Goal: Task Accomplishment & Management: Complete application form

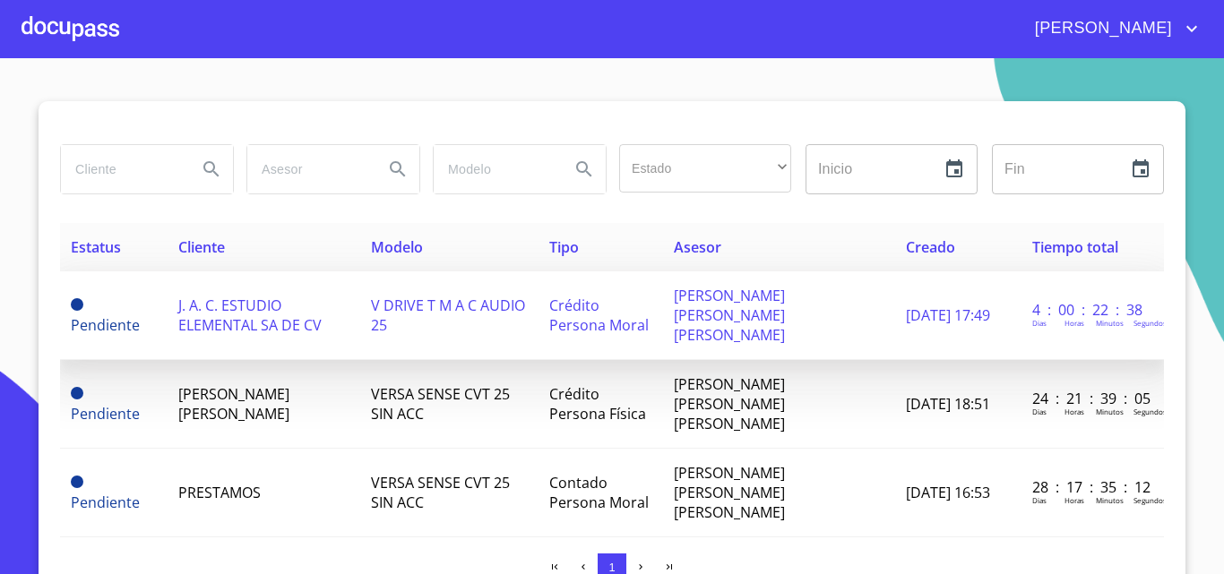
click at [181, 296] on span "J. A. C. ESTUDIO ELEMENTAL SA DE CV" at bounding box center [249, 315] width 143 height 39
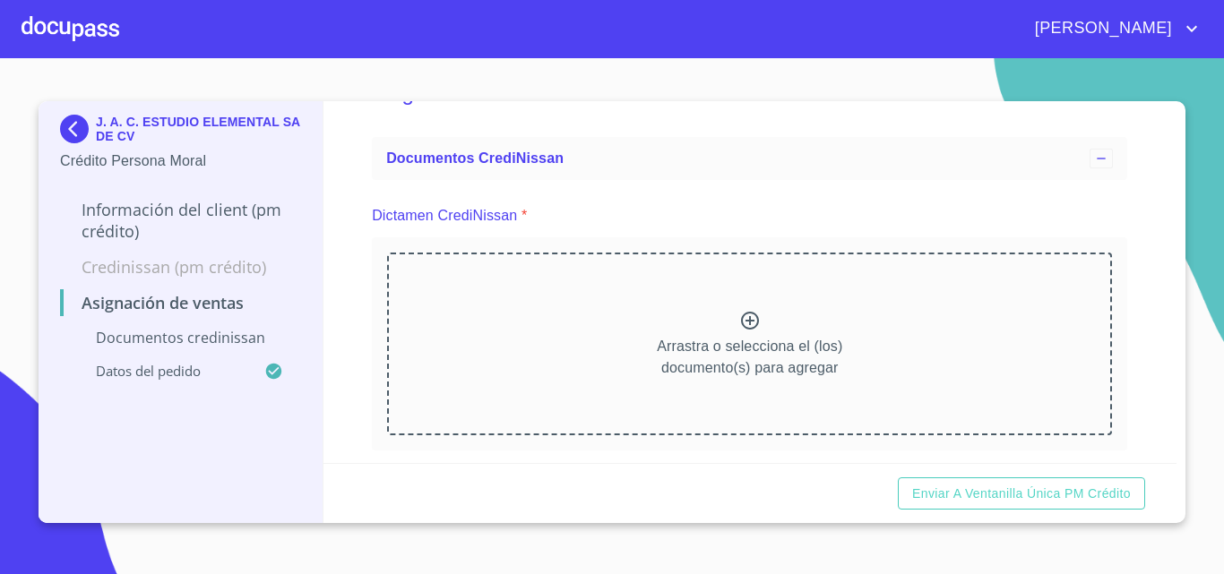
scroll to position [90, 0]
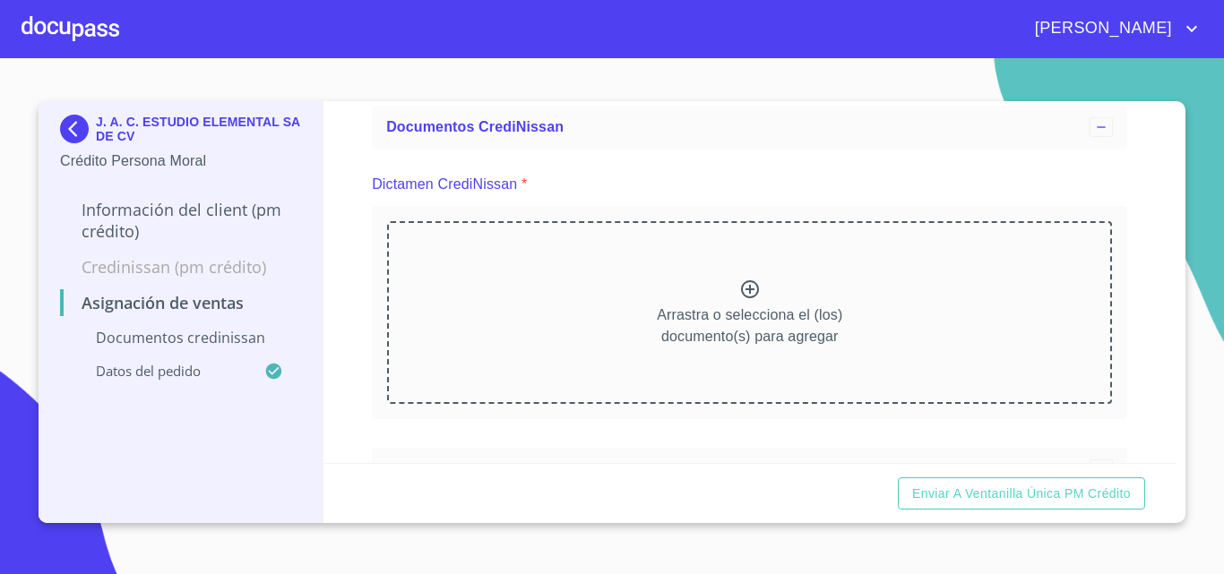
click at [66, 22] on div at bounding box center [71, 28] width 98 height 57
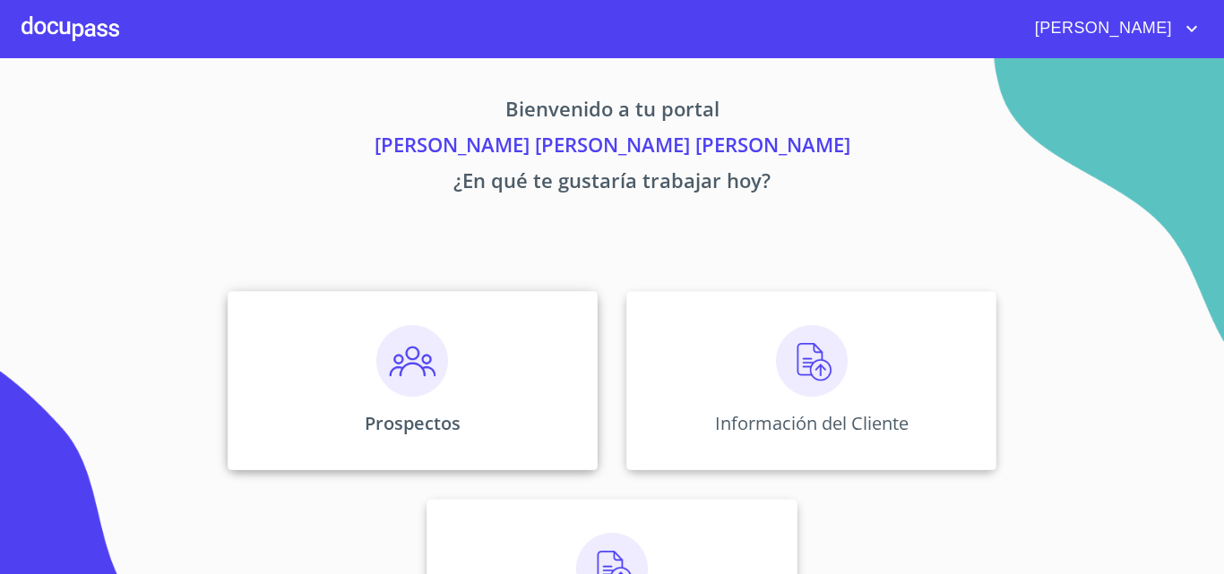
click at [452, 339] on div "Prospectos" at bounding box center [413, 380] width 370 height 179
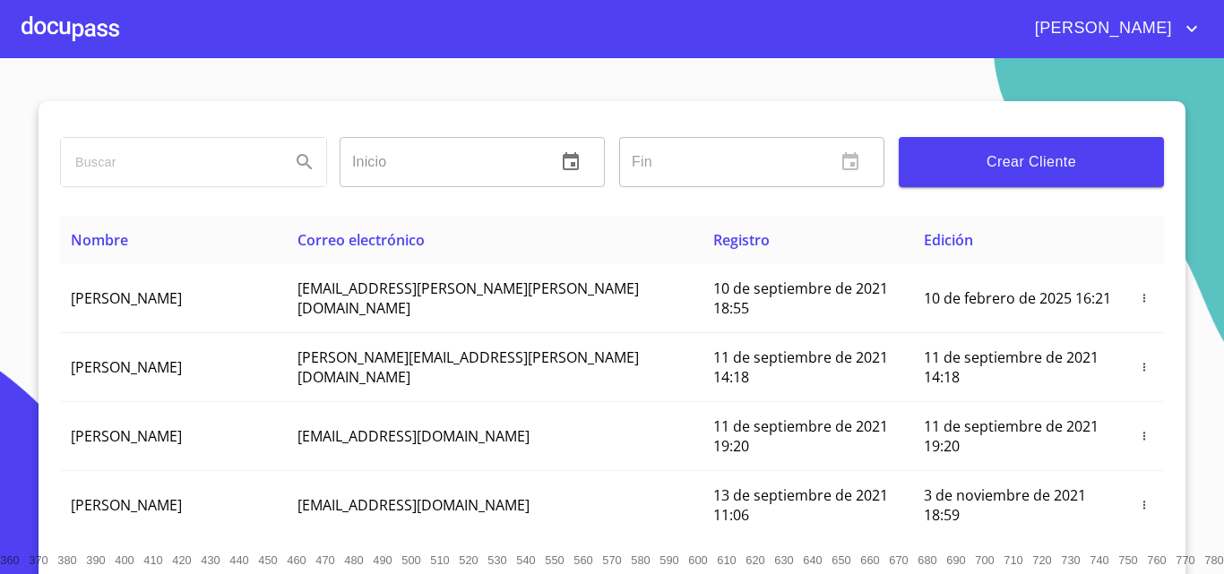
click at [1071, 156] on span "Crear Cliente" at bounding box center [1031, 162] width 237 height 25
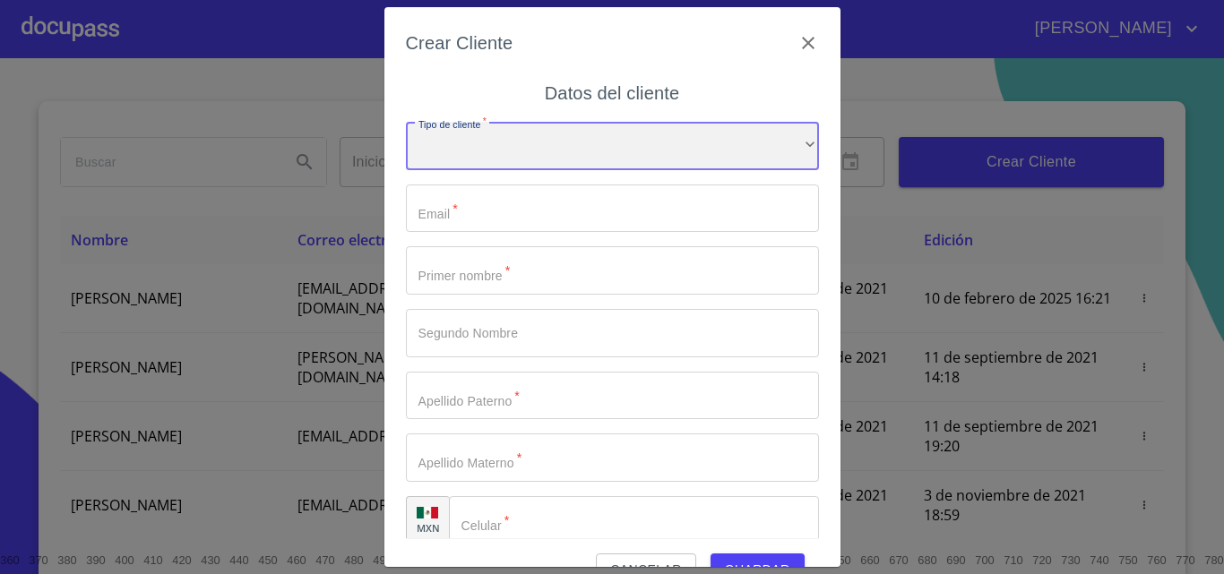
click at [703, 126] on div "​" at bounding box center [612, 146] width 413 height 48
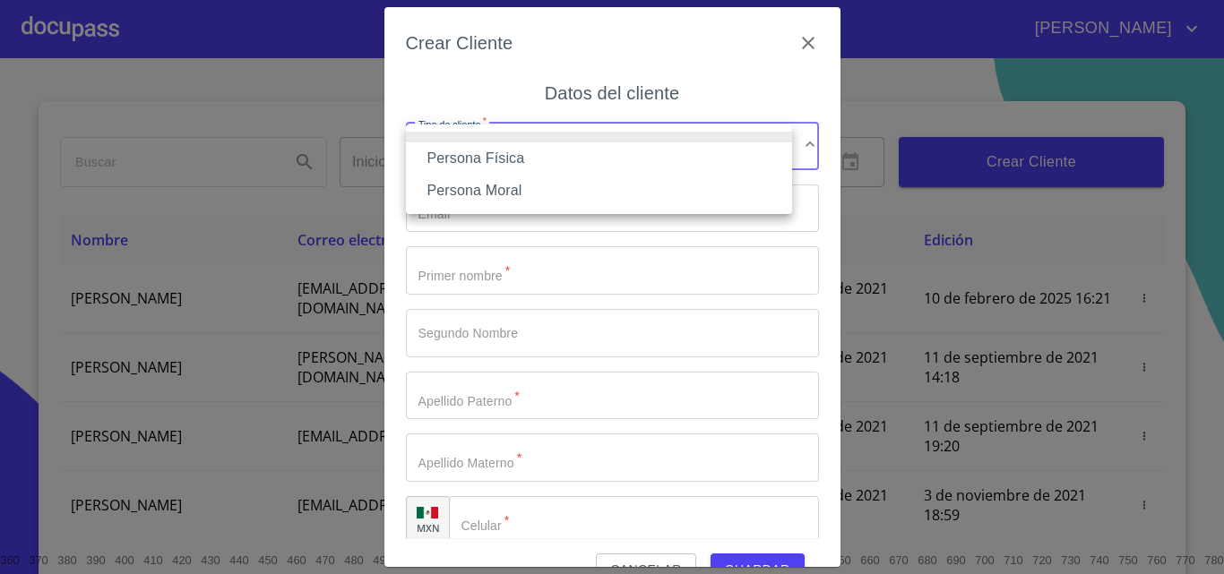
click at [692, 179] on li "Persona Moral" at bounding box center [599, 191] width 386 height 32
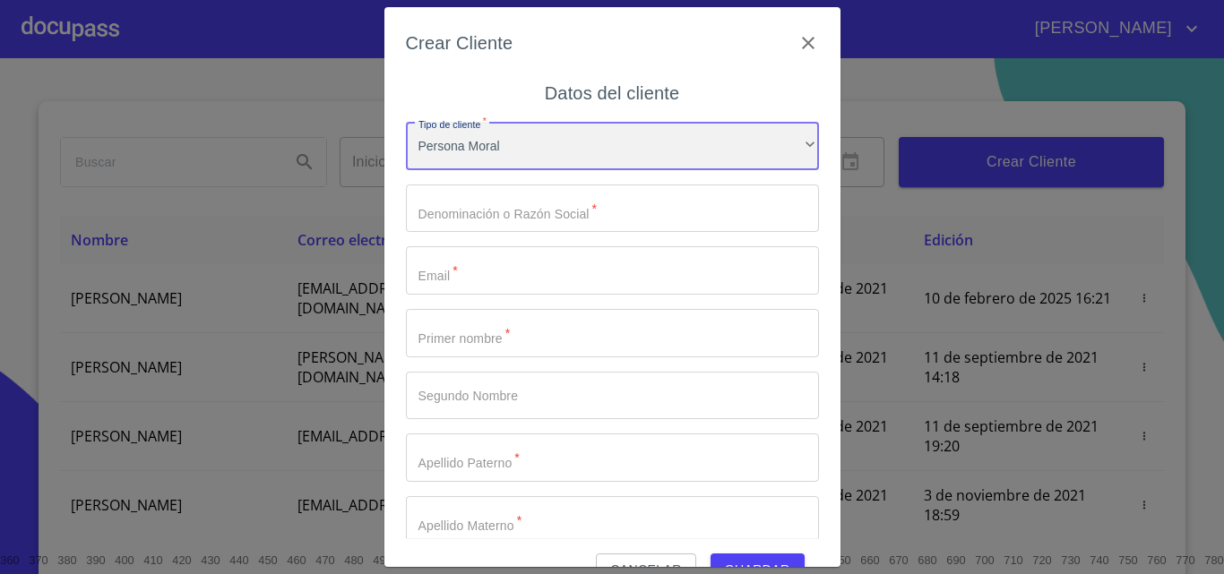
click at [689, 141] on div "Persona Moral" at bounding box center [612, 146] width 413 height 48
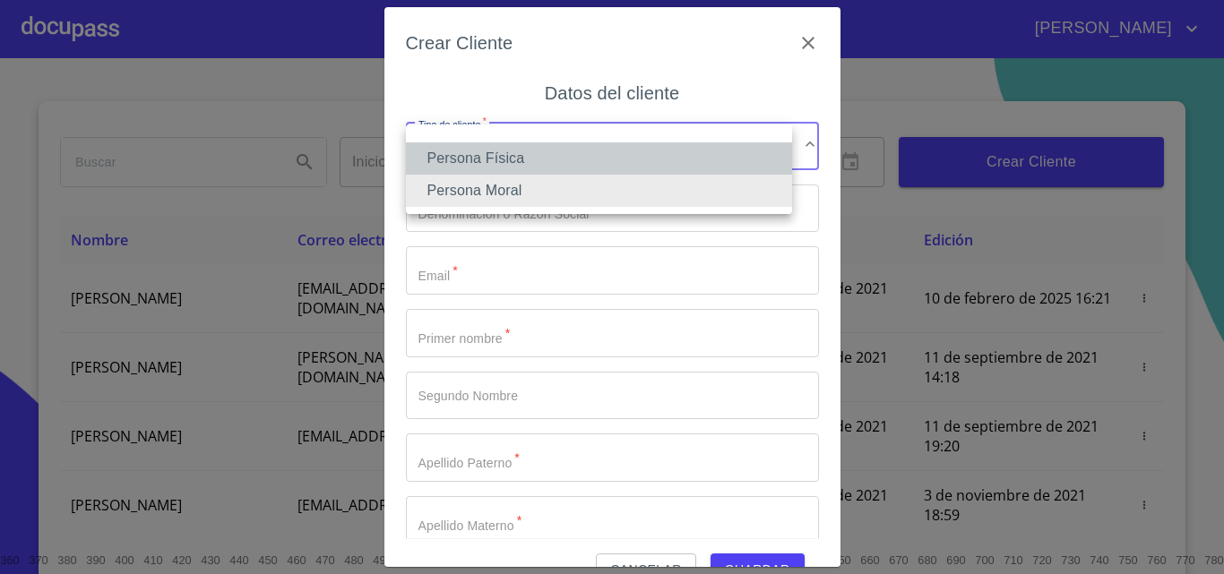
click at [628, 160] on li "Persona Física" at bounding box center [599, 158] width 386 height 32
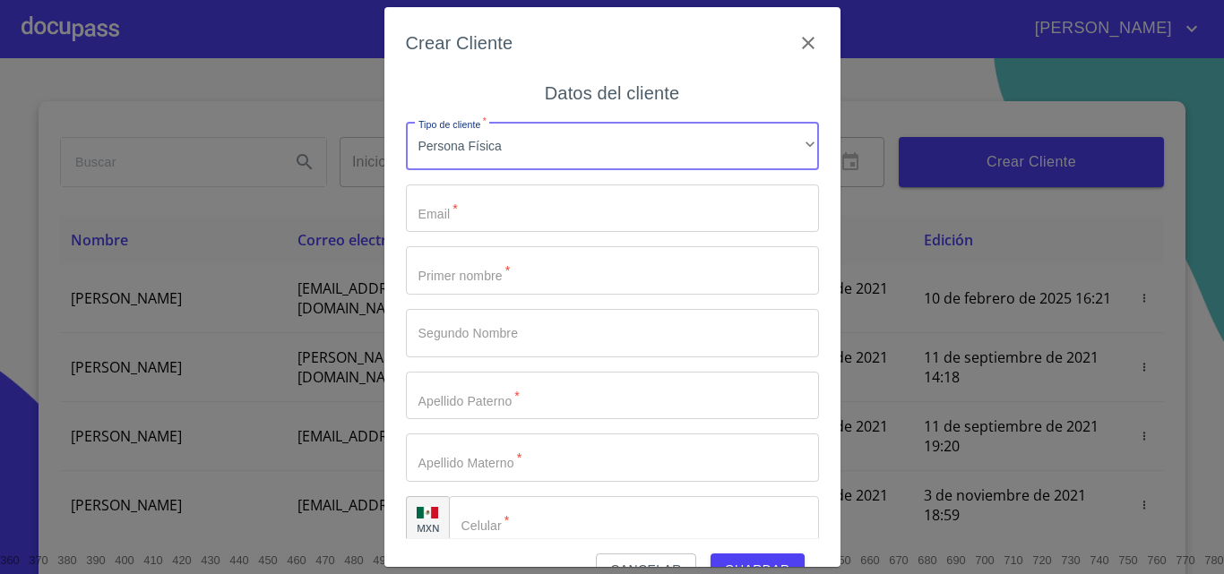
click at [445, 195] on input "Tipo de cliente   *" at bounding box center [612, 209] width 413 height 48
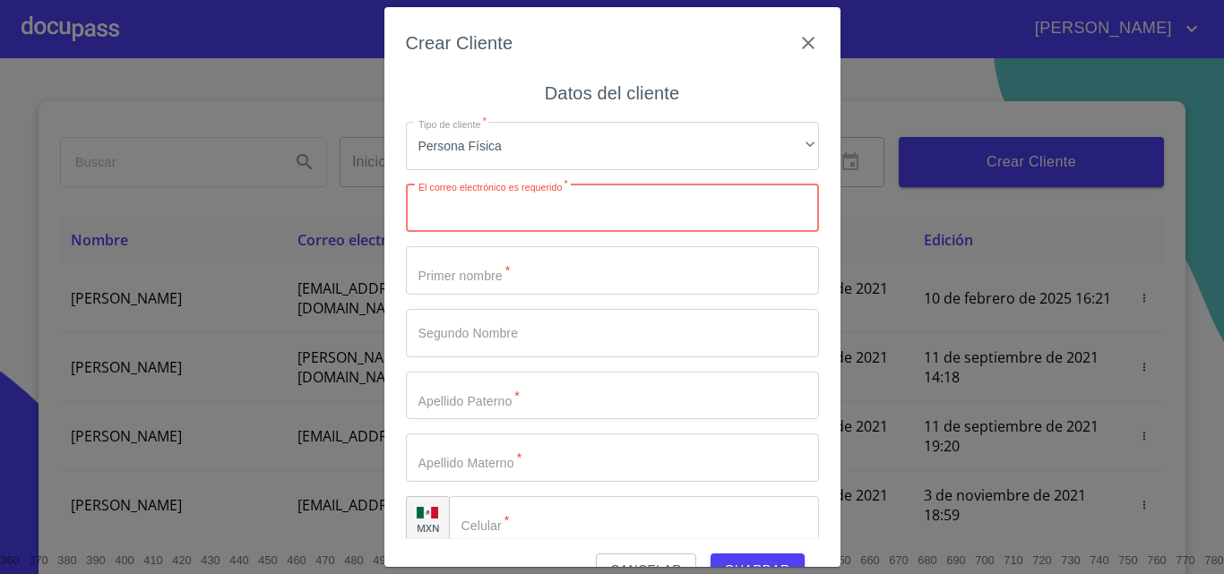
paste input "[EMAIL_ADDRESS][DOMAIN_NAME]"
type input "[EMAIL_ADDRESS][DOMAIN_NAME]"
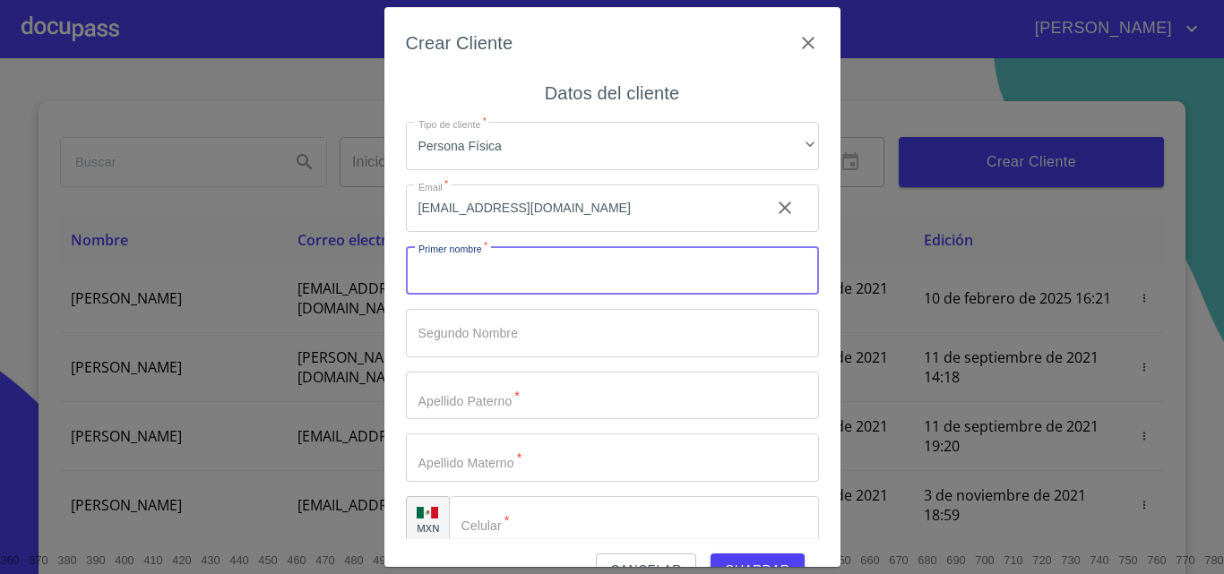
click at [502, 268] on input "Tipo de cliente   *" at bounding box center [612, 270] width 413 height 48
type input "[DEMOGRAPHIC_DATA]"
click at [542, 318] on input "Tipo de cliente   *" at bounding box center [612, 333] width 413 height 48
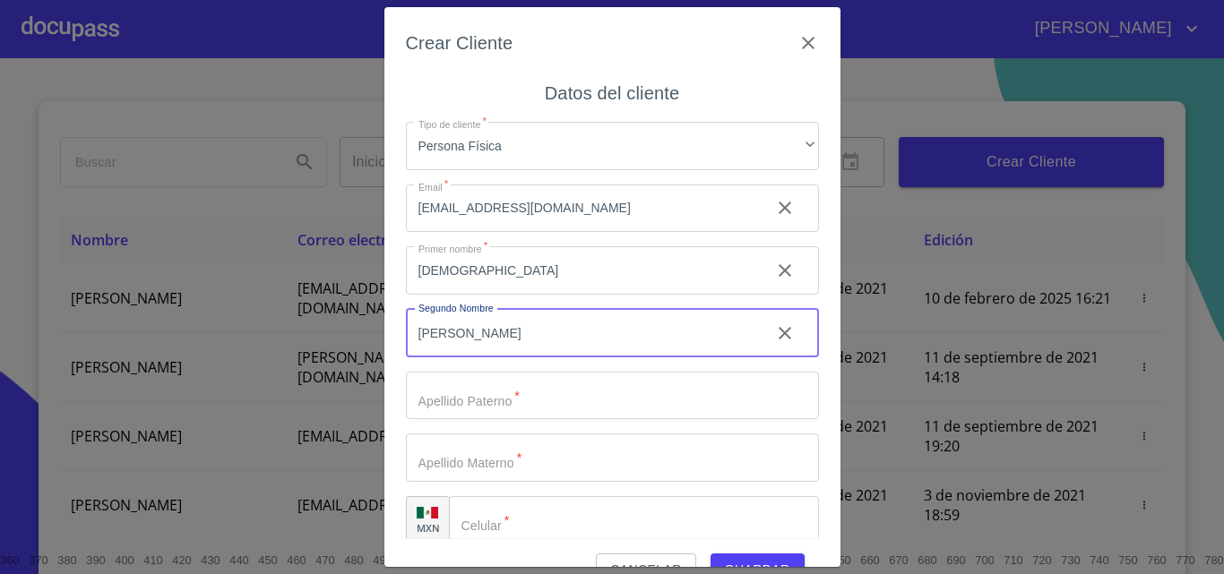
type input "[PERSON_NAME]"
click at [669, 396] on input "Tipo de cliente   *" at bounding box center [612, 396] width 413 height 48
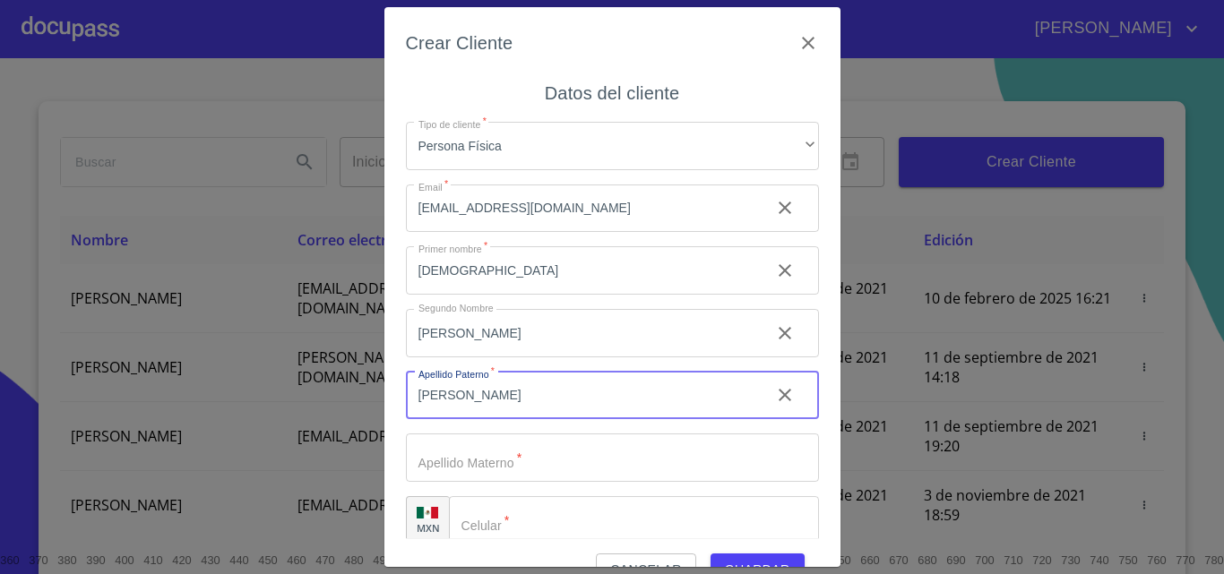
type input "[PERSON_NAME]"
click at [533, 456] on input "Tipo de cliente   *" at bounding box center [612, 458] width 413 height 48
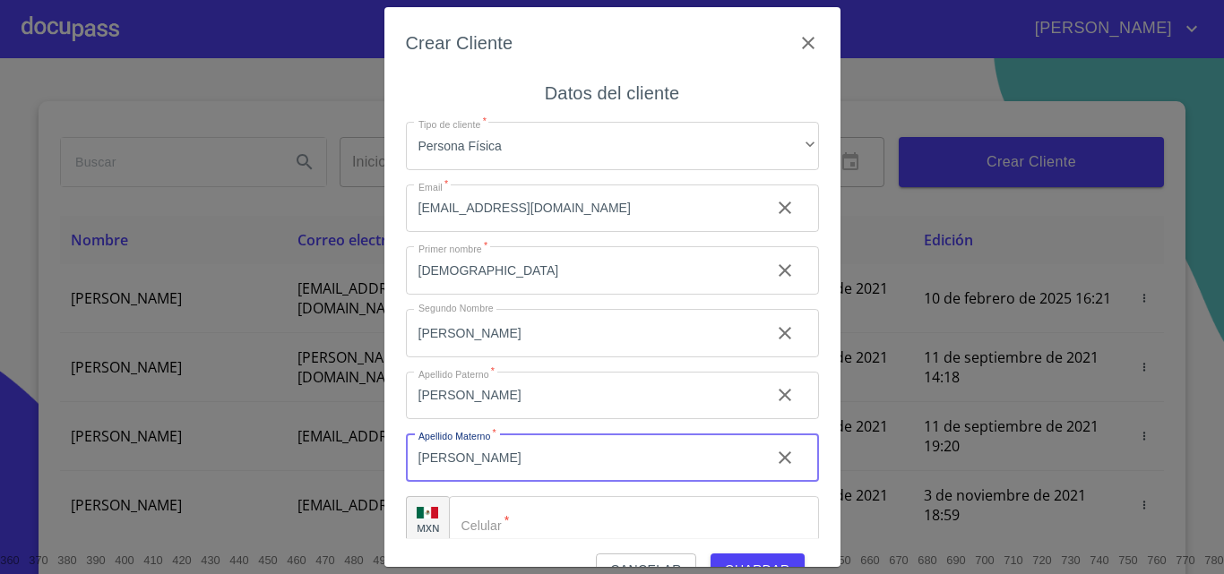
type input "[PERSON_NAME]"
click at [538, 498] on input "Tipo de cliente   *" at bounding box center [634, 520] width 370 height 48
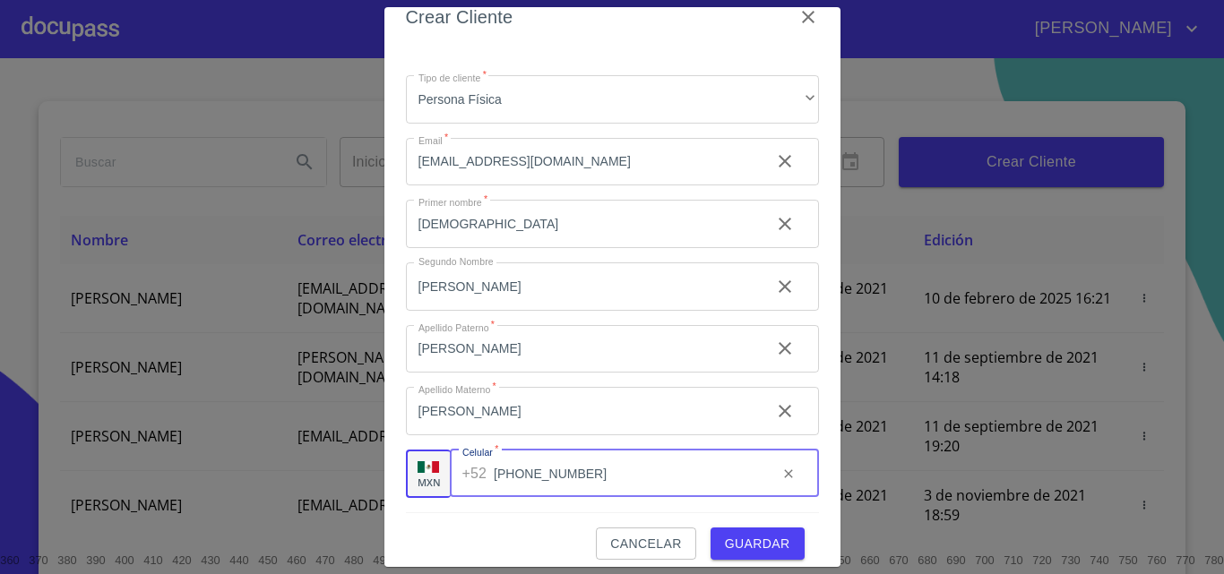
scroll to position [40, 0]
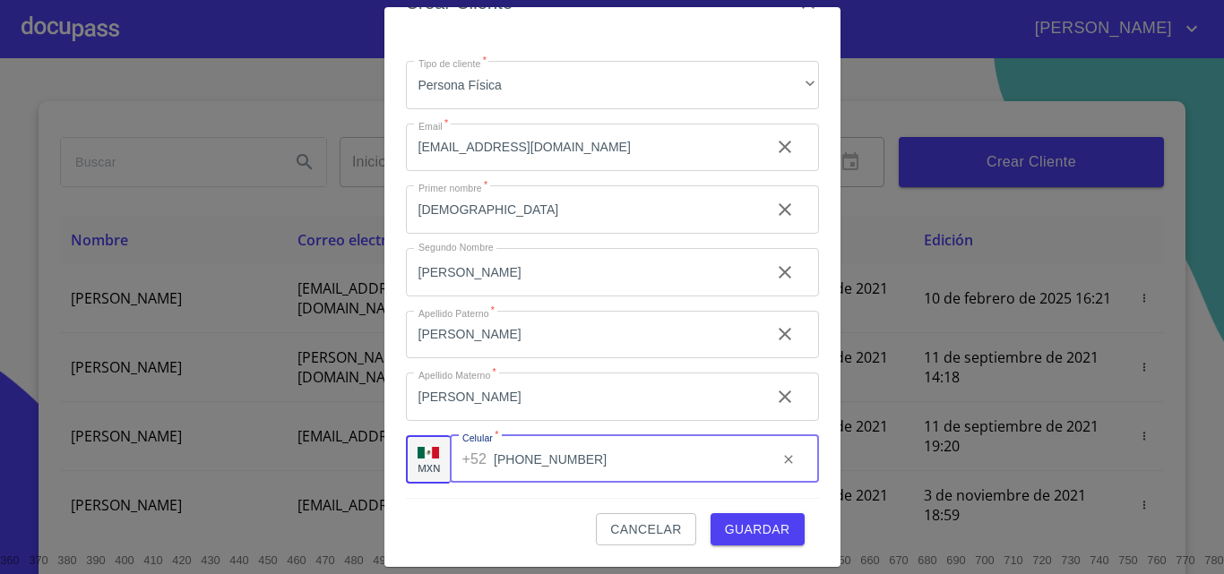
type input "[PHONE_NUMBER]"
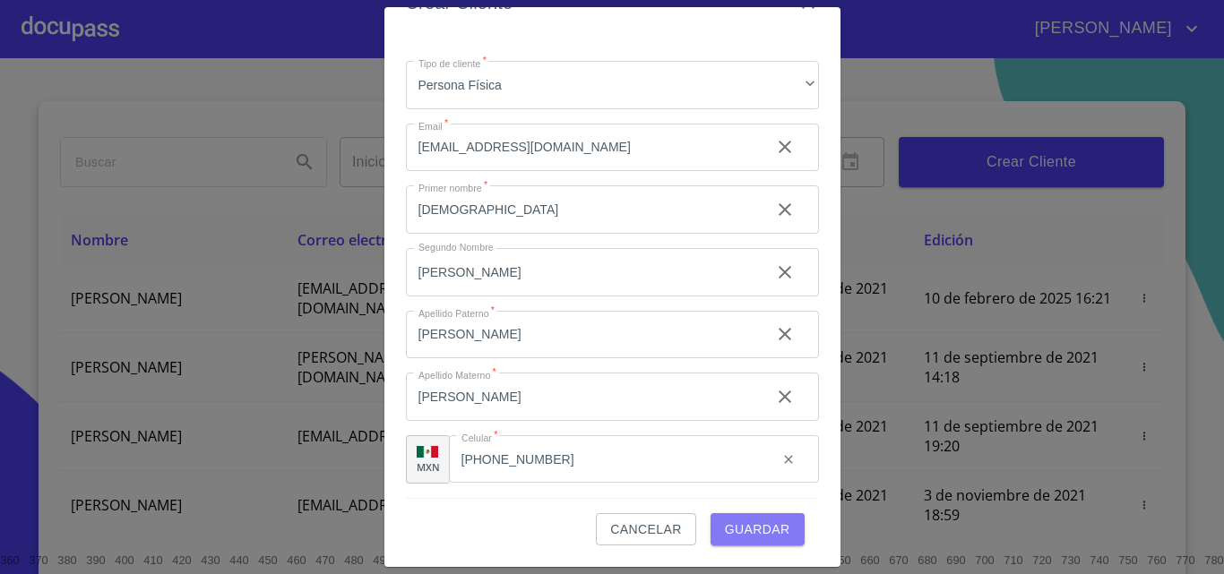
click at [764, 524] on span "Guardar" at bounding box center [757, 530] width 65 height 22
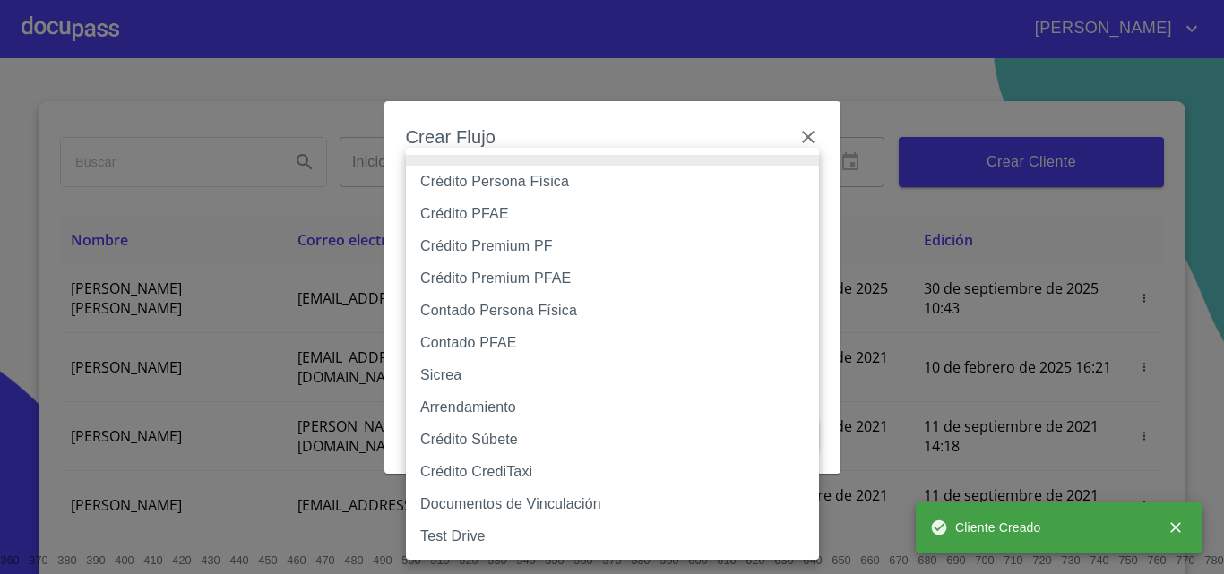
click at [655, 213] on body "[PERSON_NAME] ​ Fin ​ Crear Cliente Nombre Correo electrónico Registro Edición …" at bounding box center [612, 287] width 1224 height 574
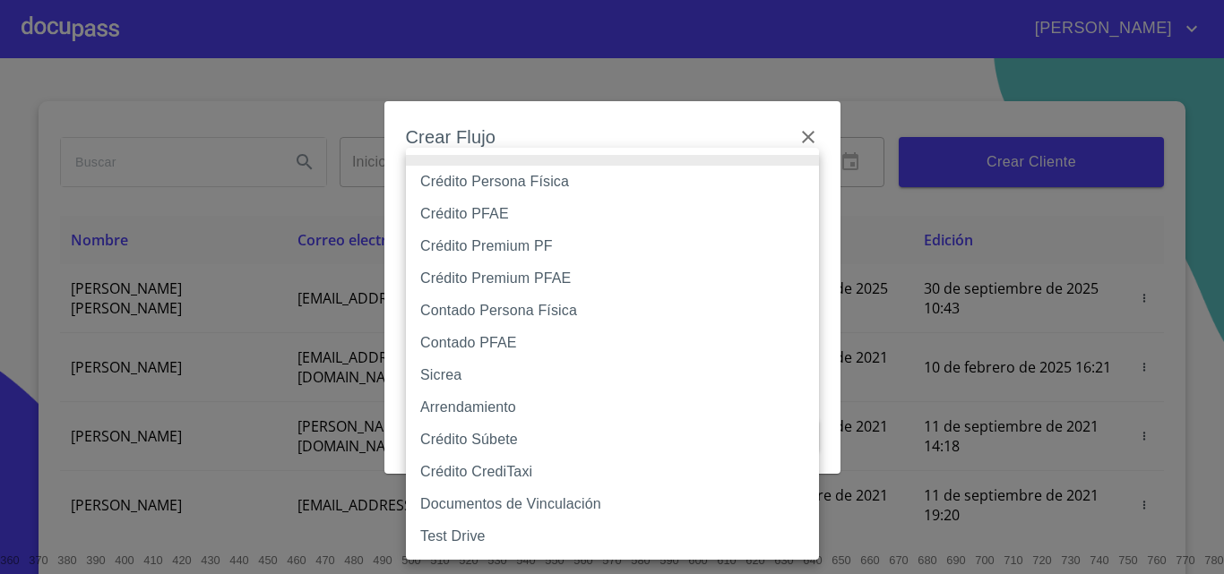
click at [517, 173] on li "Crédito Persona Física" at bounding box center [612, 182] width 413 height 32
type input "6009fb3c7d1714eb8809aa97"
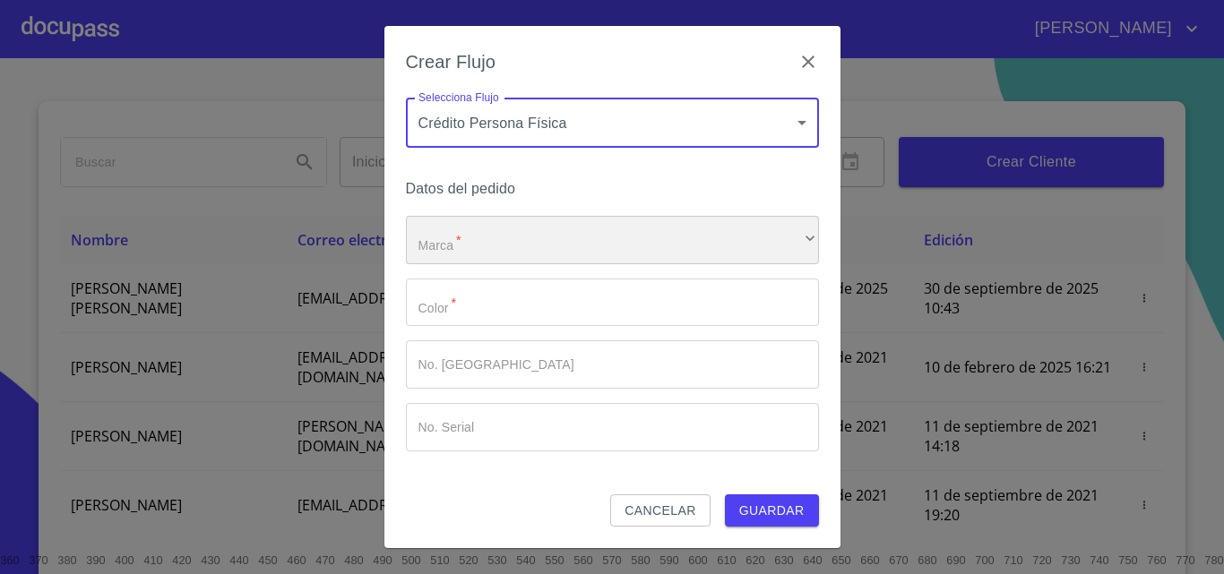
click at [531, 225] on div "​" at bounding box center [612, 240] width 413 height 48
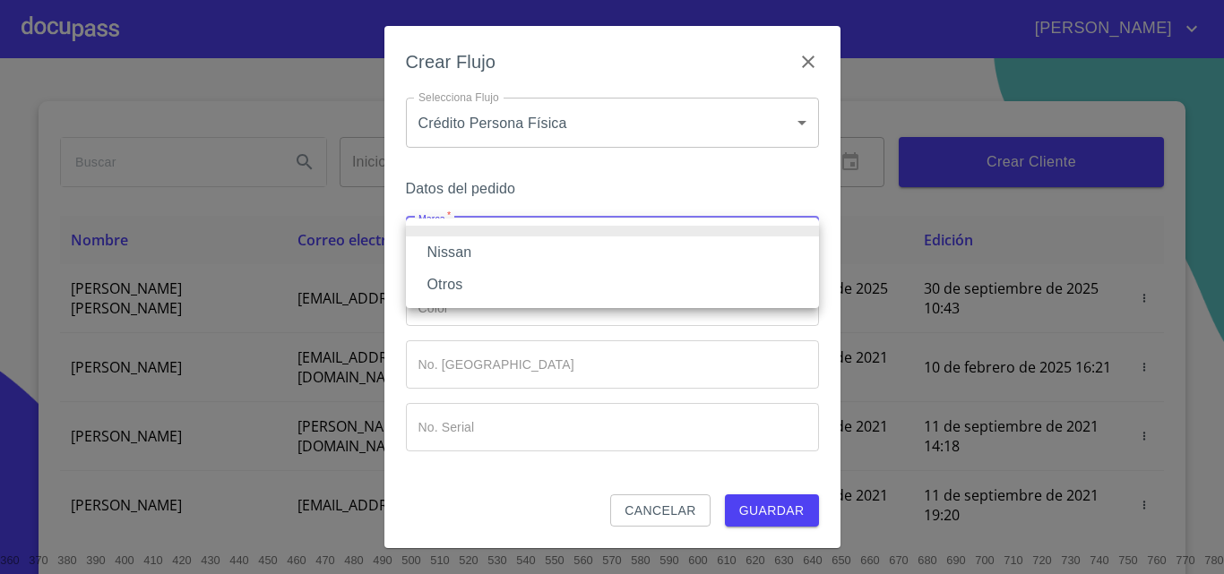
click at [536, 261] on li "Nissan" at bounding box center [612, 253] width 413 height 32
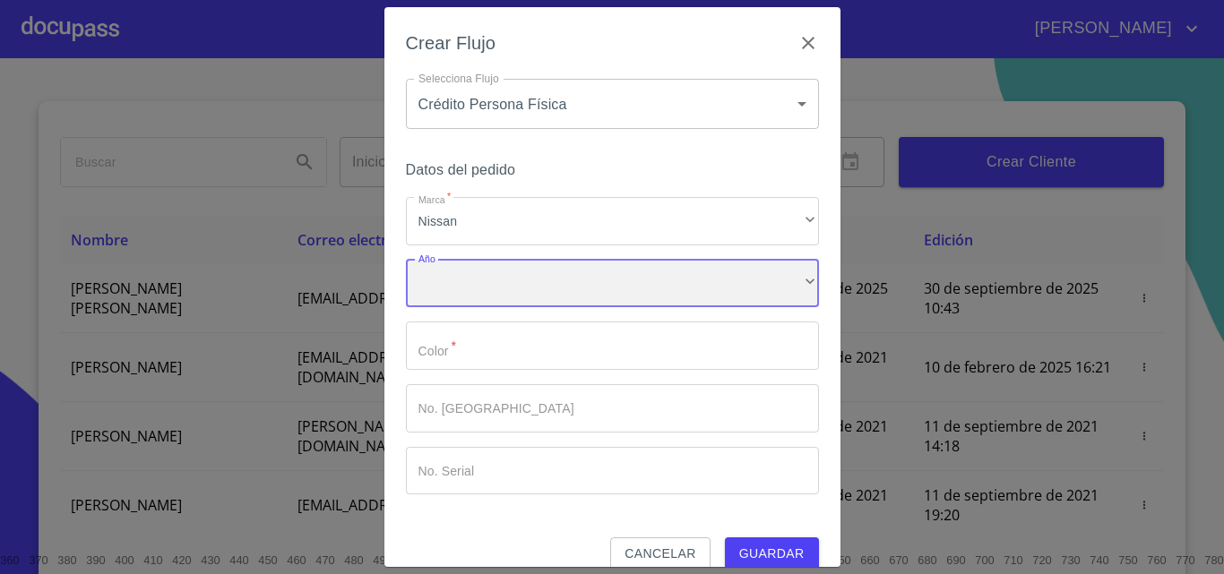
click at [537, 284] on div "​" at bounding box center [612, 284] width 413 height 48
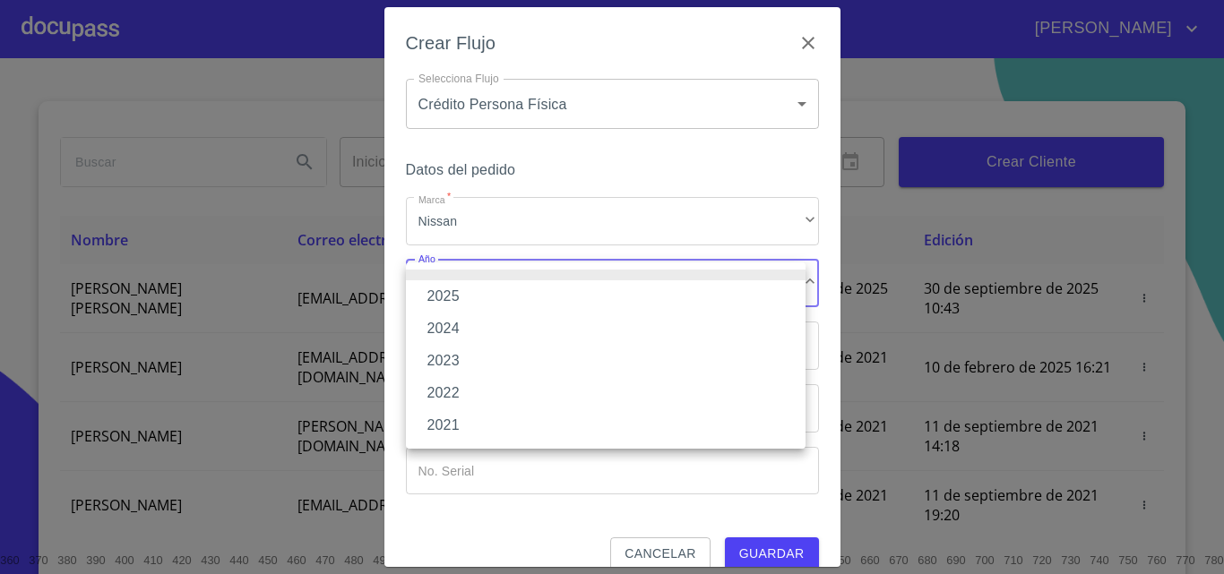
click at [525, 299] on li "2025" at bounding box center [606, 296] width 400 height 32
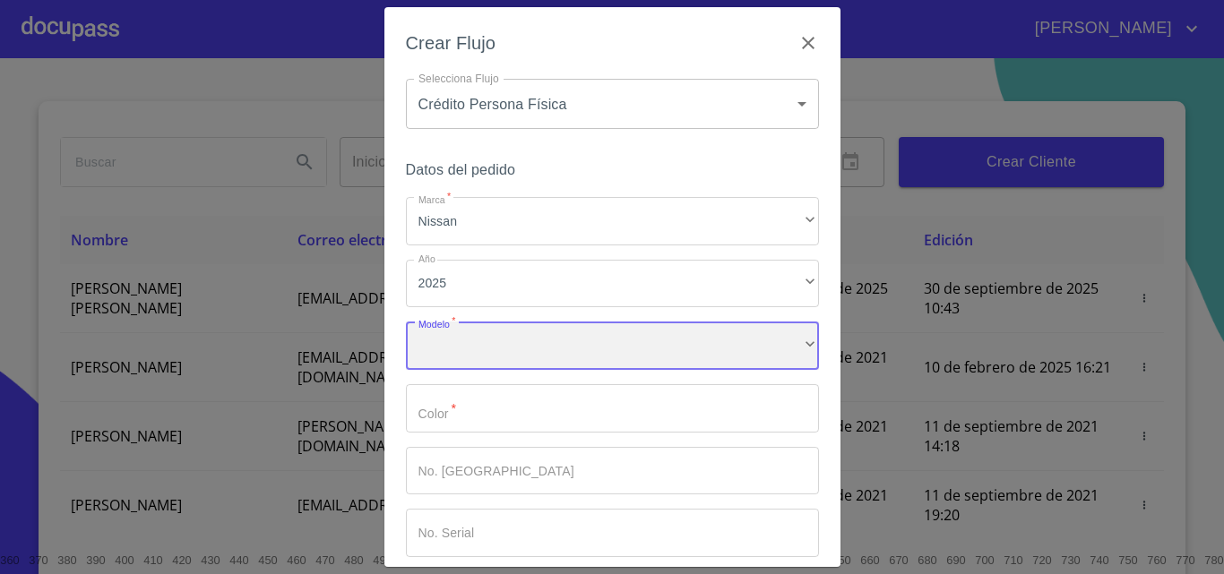
click at [528, 325] on div "​" at bounding box center [612, 346] width 413 height 48
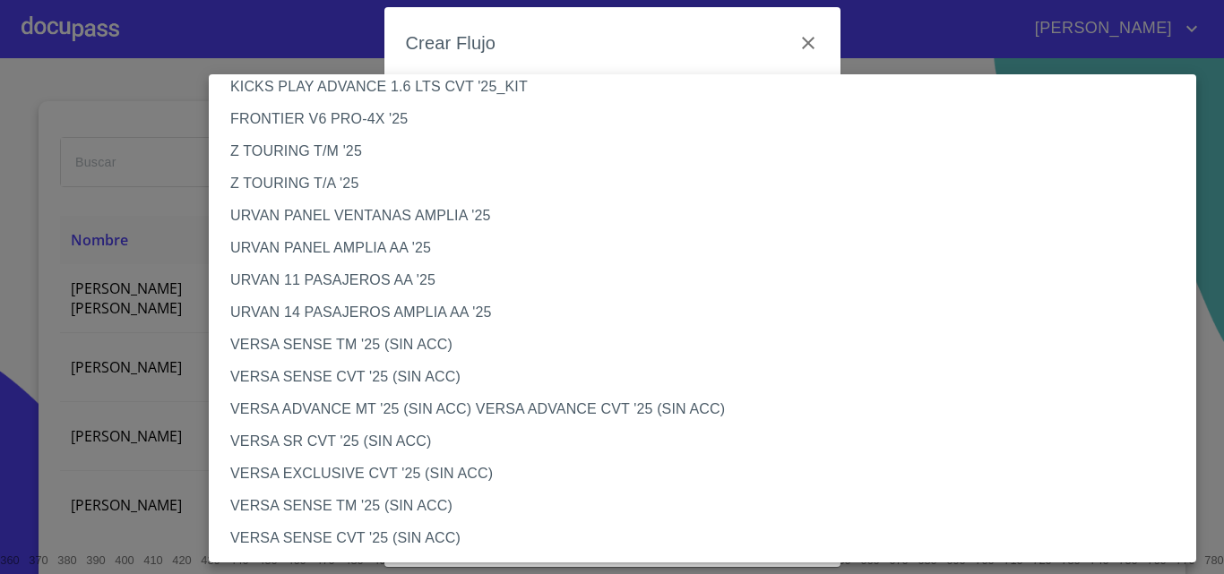
scroll to position [538, 0]
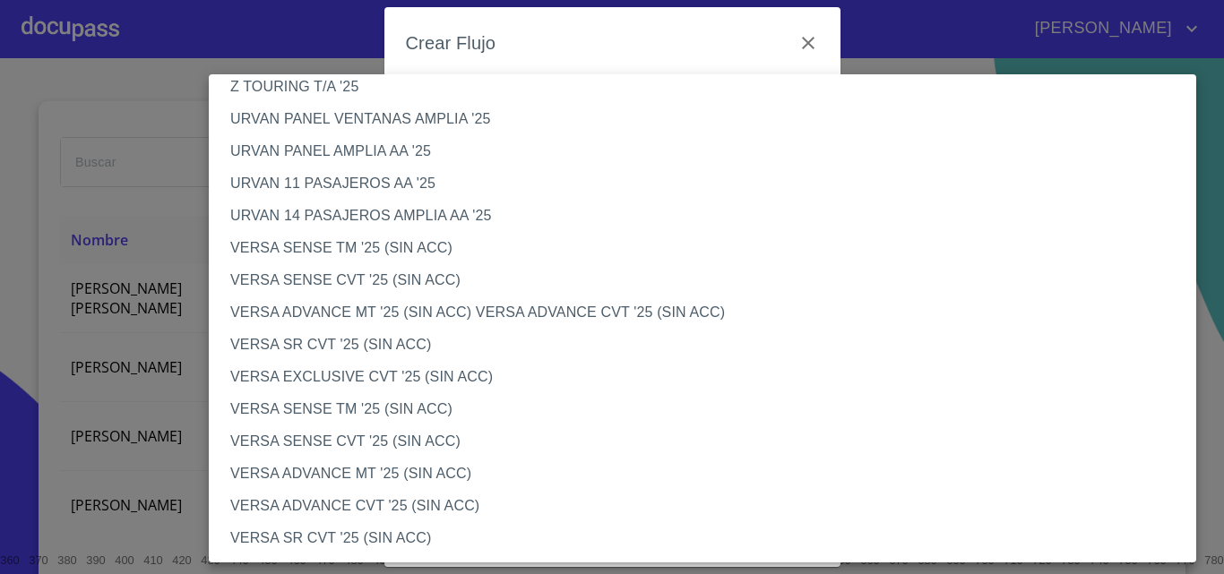
click at [324, 279] on li "VERSA SENSE CVT '25 (SIN ACC)" at bounding box center [709, 280] width 1001 height 32
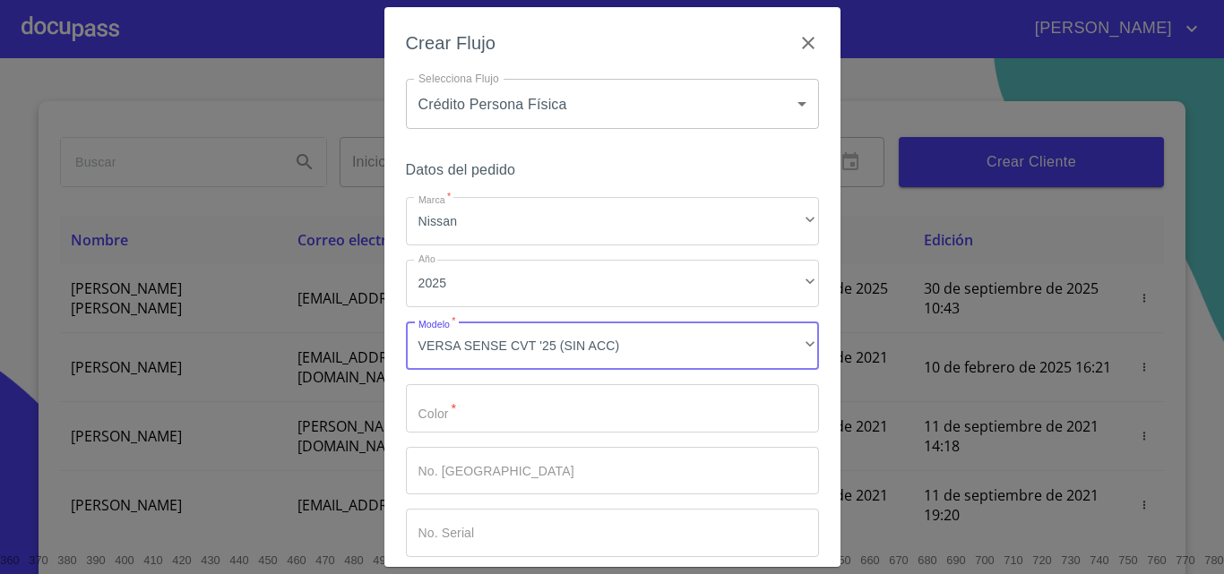
click at [543, 387] on input "Marca   *" at bounding box center [612, 408] width 413 height 48
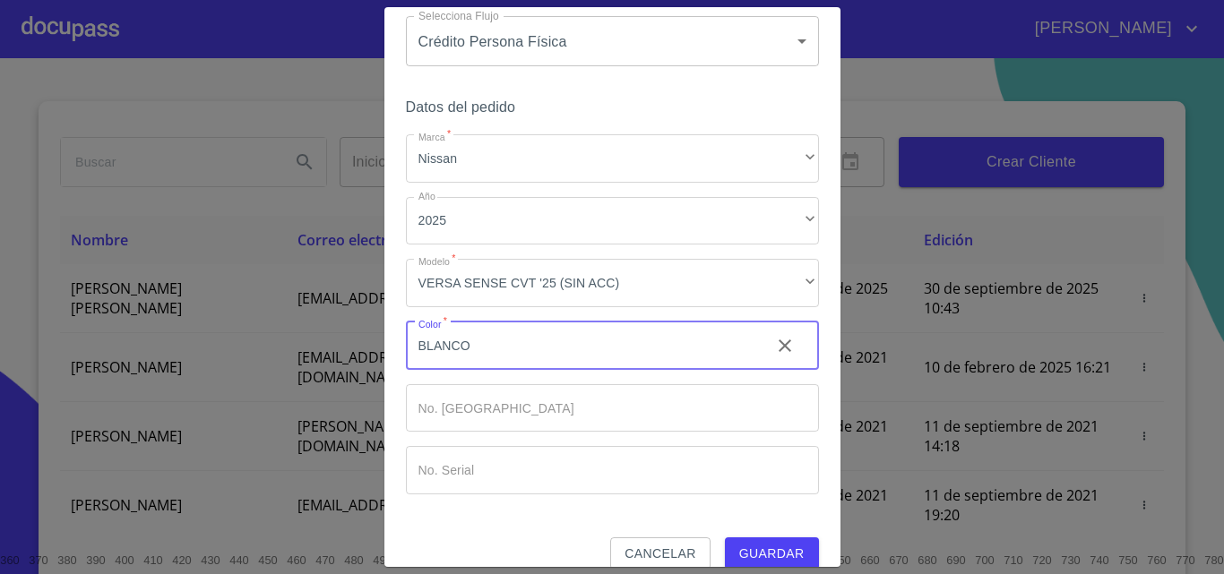
scroll to position [87, 0]
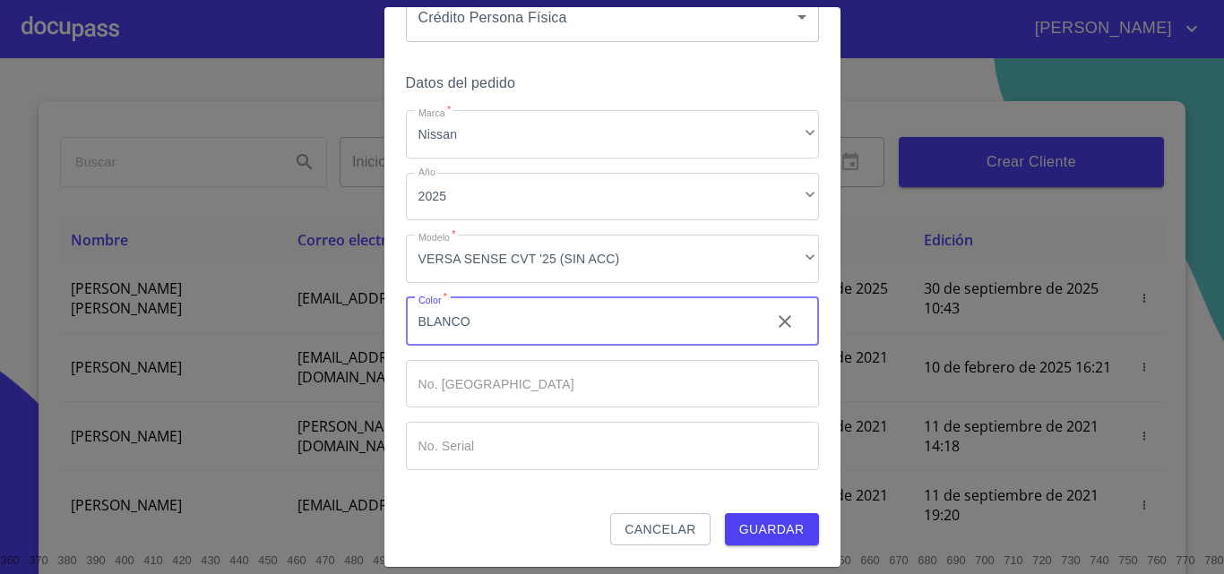
type input "BLANCO"
click at [765, 539] on span "Guardar" at bounding box center [771, 530] width 65 height 22
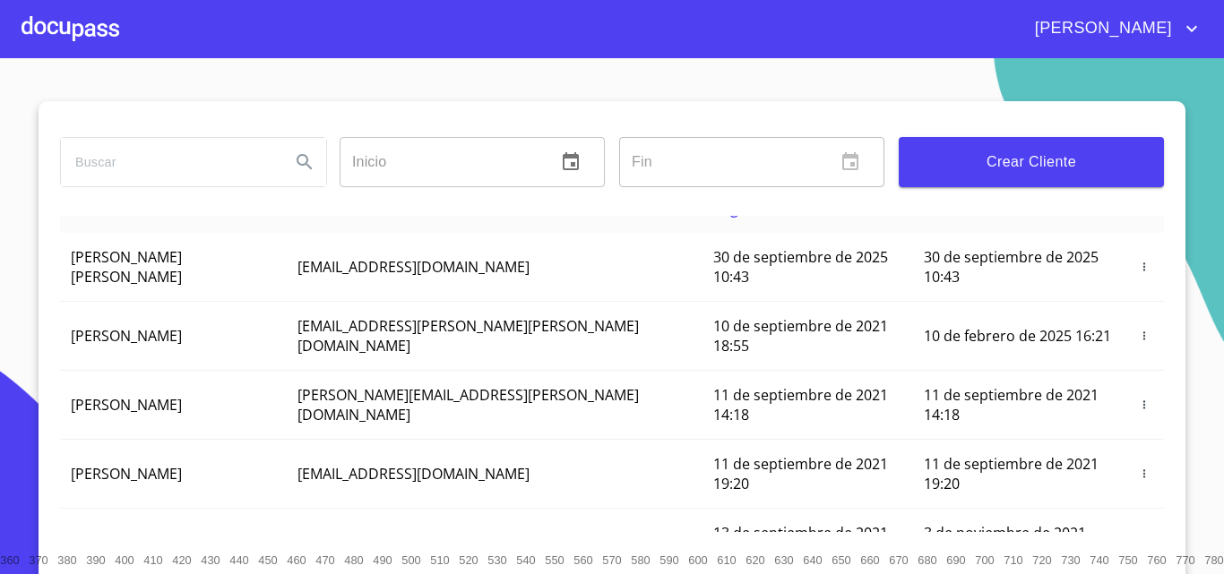
scroll to position [0, 0]
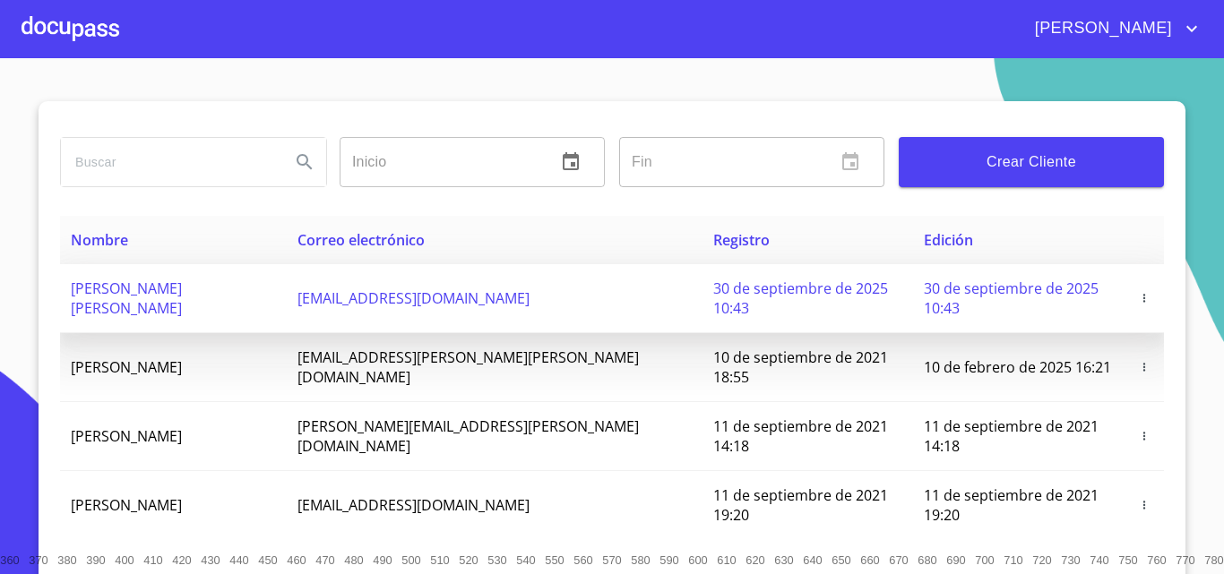
click at [374, 298] on span "[EMAIL_ADDRESS][DOMAIN_NAME]" at bounding box center [414, 299] width 232 height 20
click at [168, 285] on span "[PERSON_NAME] [PERSON_NAME]" at bounding box center [126, 298] width 111 height 39
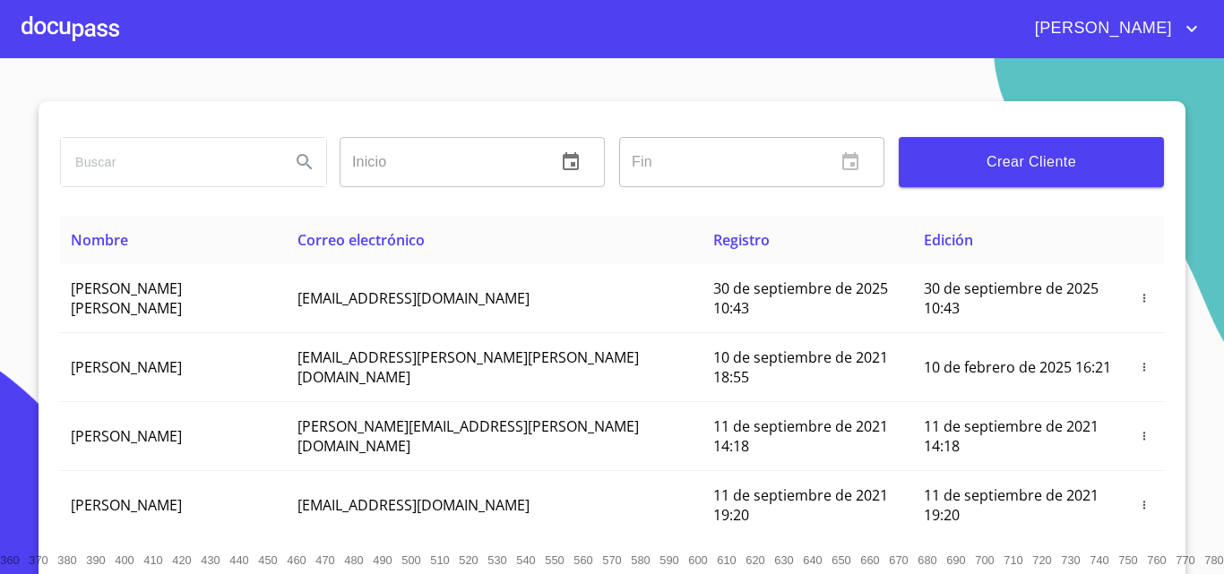
click at [82, 20] on div at bounding box center [71, 28] width 98 height 57
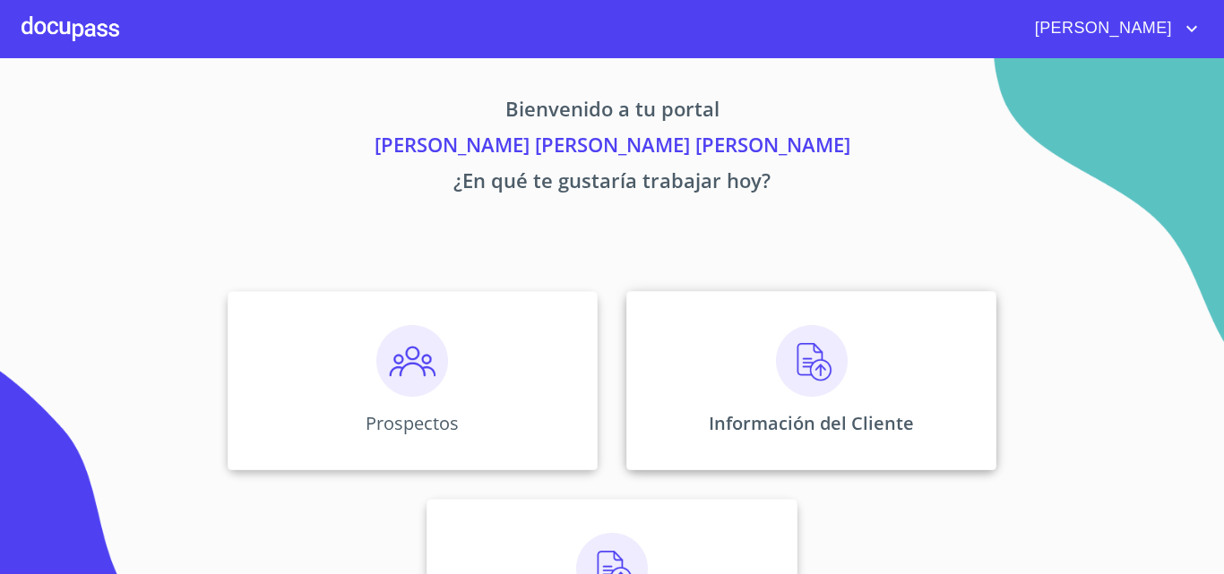
click at [728, 332] on div "Información del Cliente" at bounding box center [811, 380] width 370 height 179
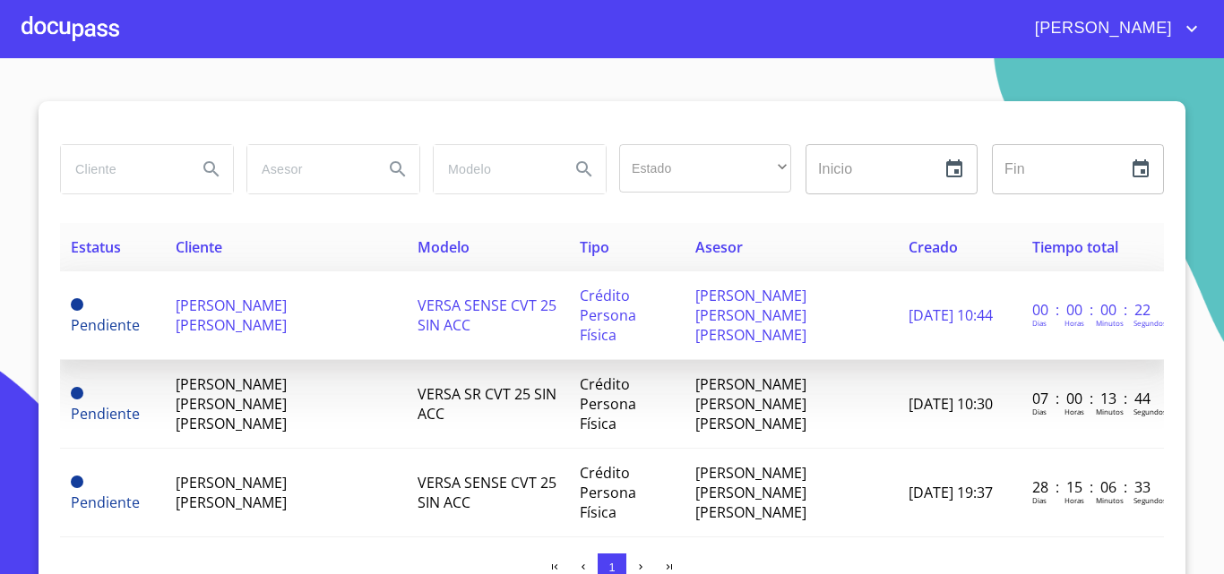
click at [306, 309] on td "[PERSON_NAME] [PERSON_NAME]" at bounding box center [286, 316] width 242 height 89
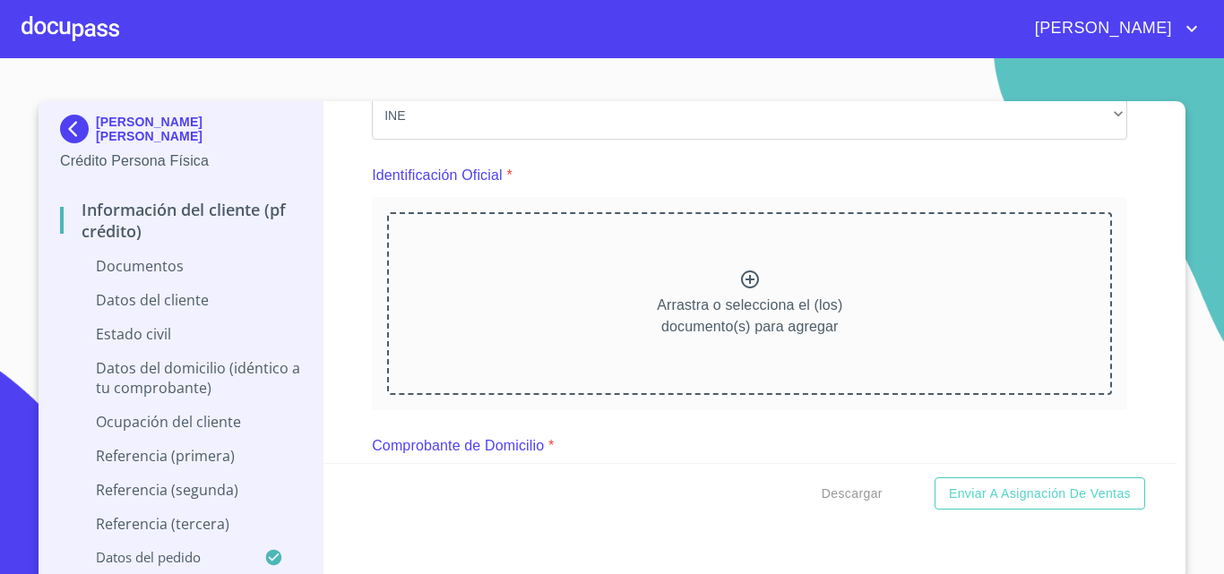
scroll to position [179, 0]
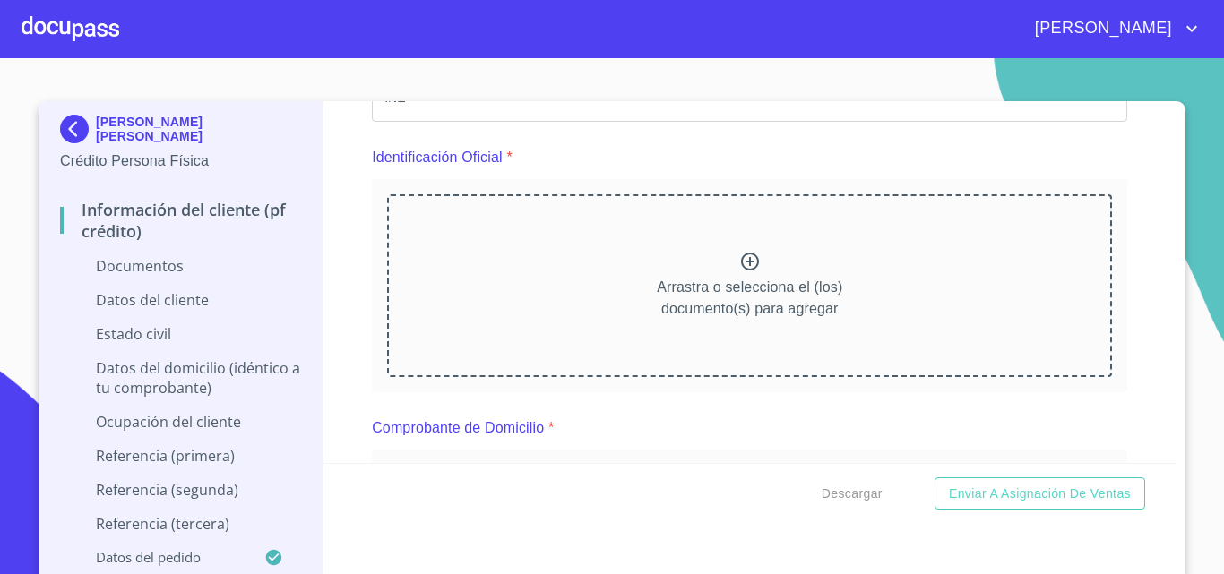
click at [531, 286] on div "Arrastra o selecciona el (los) documento(s) para agregar" at bounding box center [749, 285] width 725 height 183
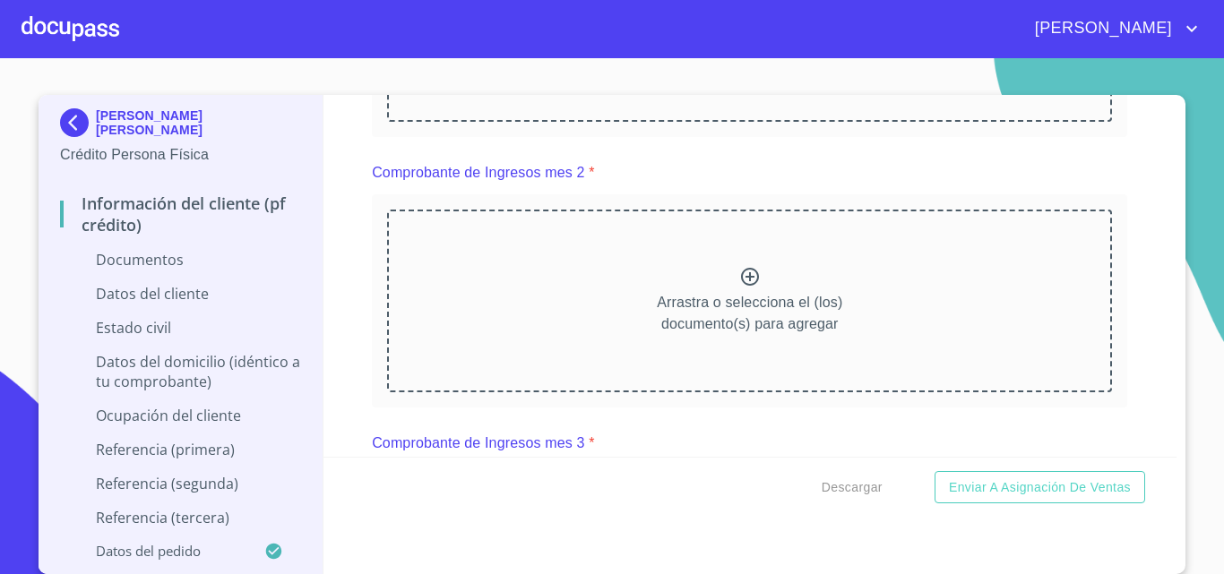
scroll to position [1075, 0]
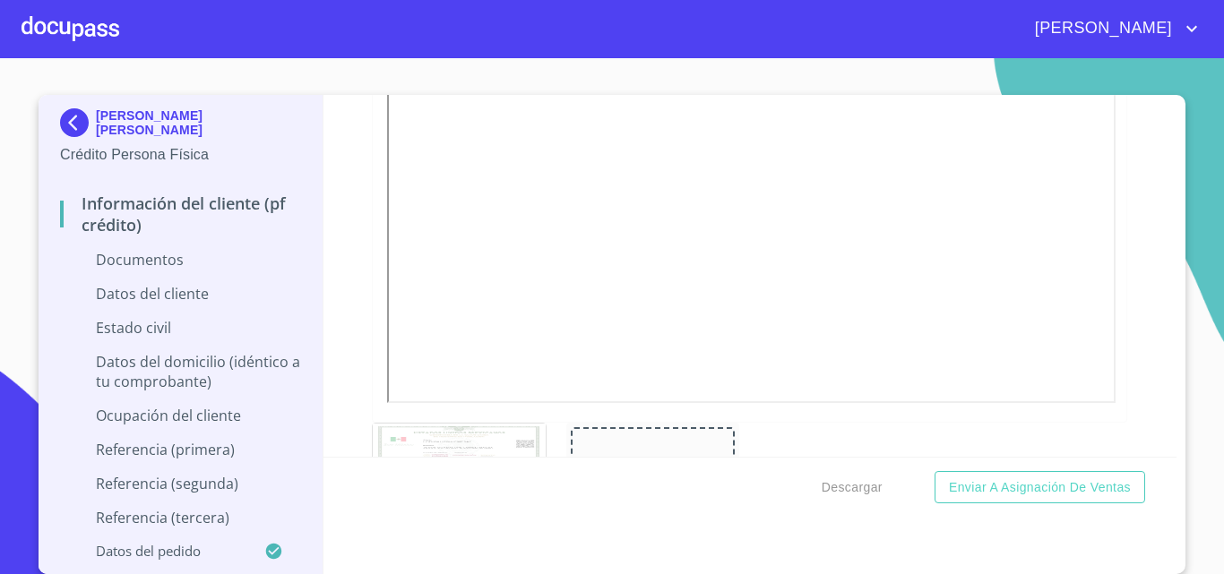
scroll to position [2420, 0]
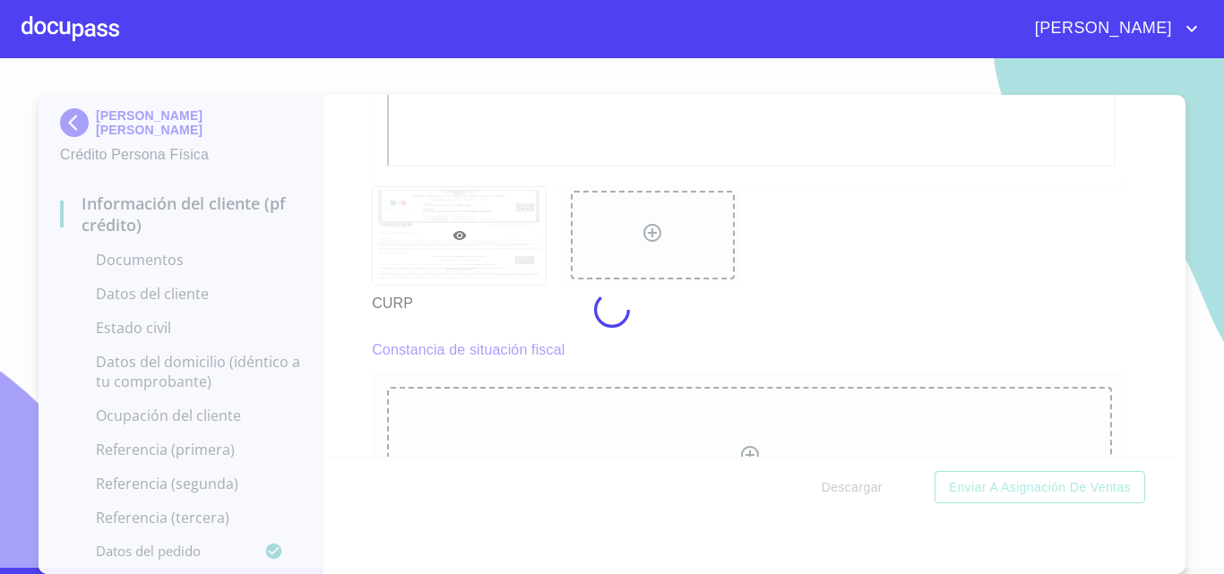
scroll to position [5, 0]
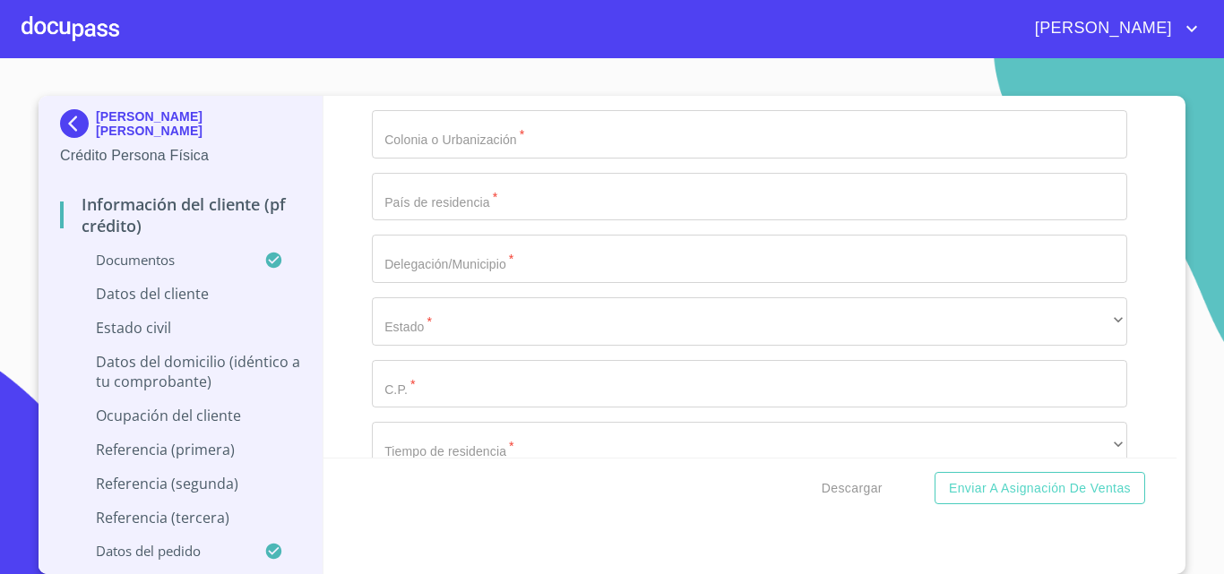
scroll to position [6542, 0]
click at [1173, 75] on section "[PERSON_NAME] [PERSON_NAME] Crédito Persona Física Información del cliente (PF …" at bounding box center [612, 316] width 1224 height 516
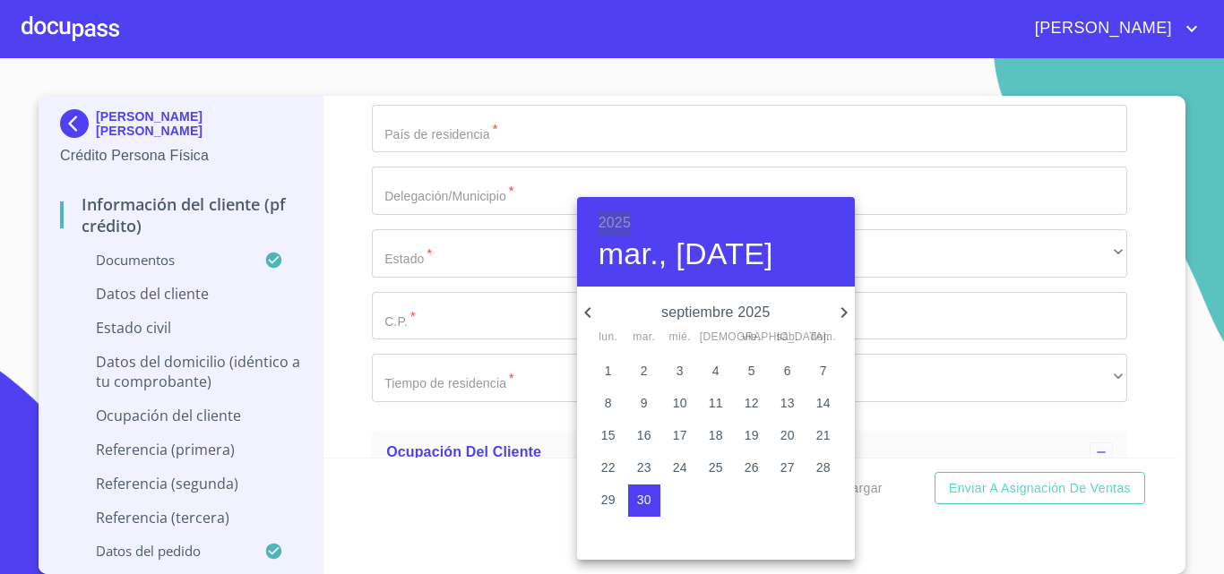
click at [620, 219] on h6 "2025" at bounding box center [615, 223] width 32 height 25
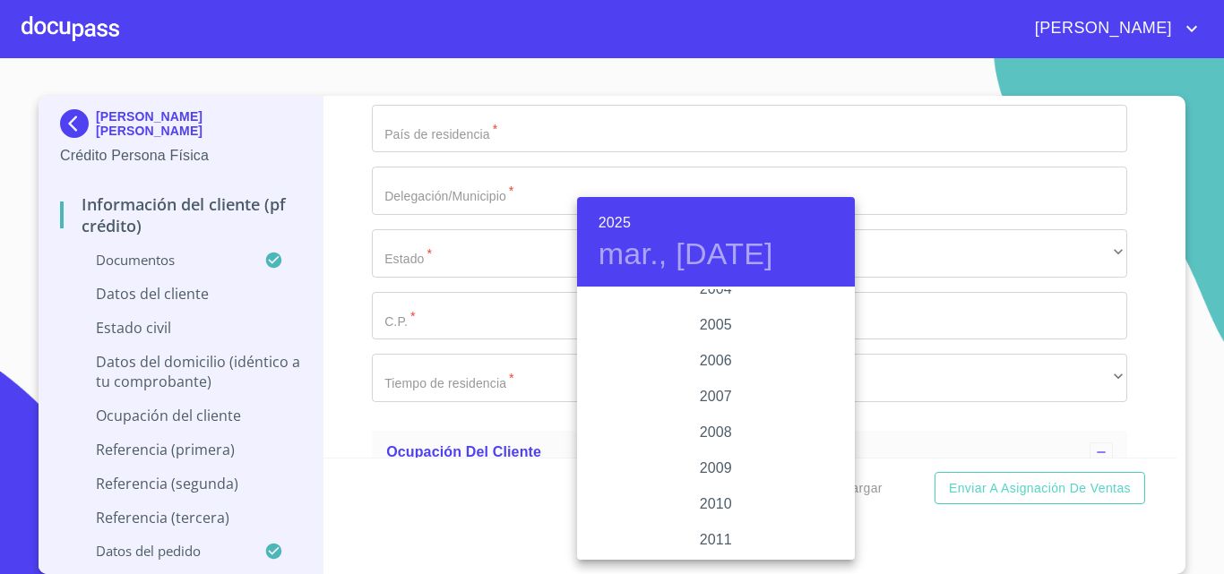
scroll to position [2760, 0]
drag, startPoint x: 716, startPoint y: 361, endPoint x: 718, endPoint y: 371, distance: 10.0
click at [718, 371] on div "2004" at bounding box center [716, 379] width 278 height 36
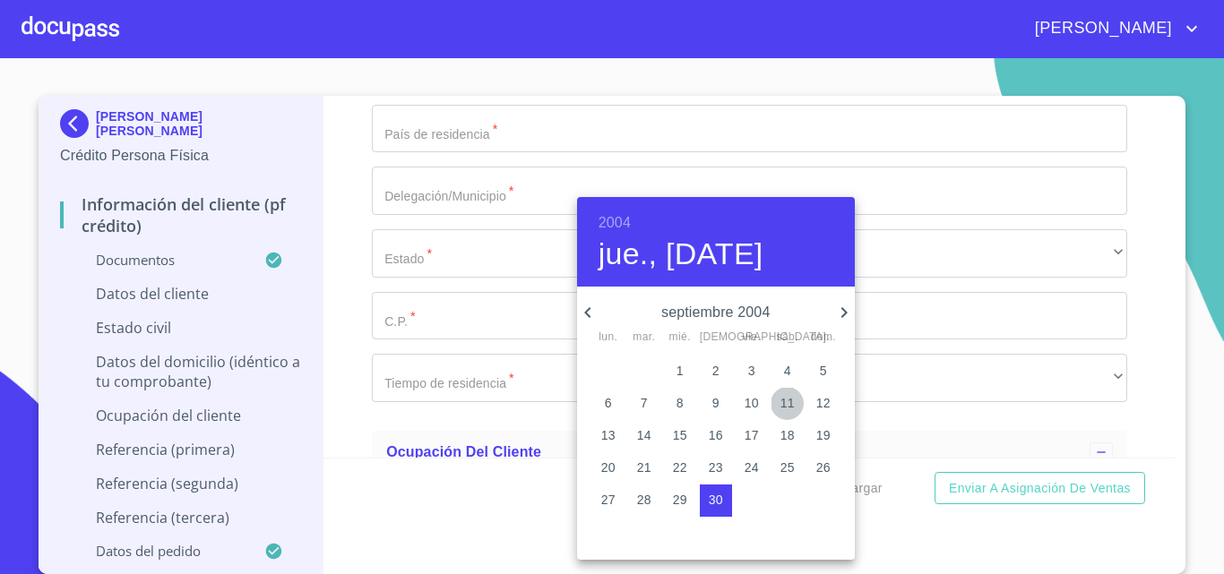
click at [792, 403] on p "11" at bounding box center [788, 403] width 14 height 18
click at [829, 308] on p "septiembre 2004" at bounding box center [716, 313] width 235 height 22
click at [840, 311] on icon "button" at bounding box center [844, 313] width 22 height 22
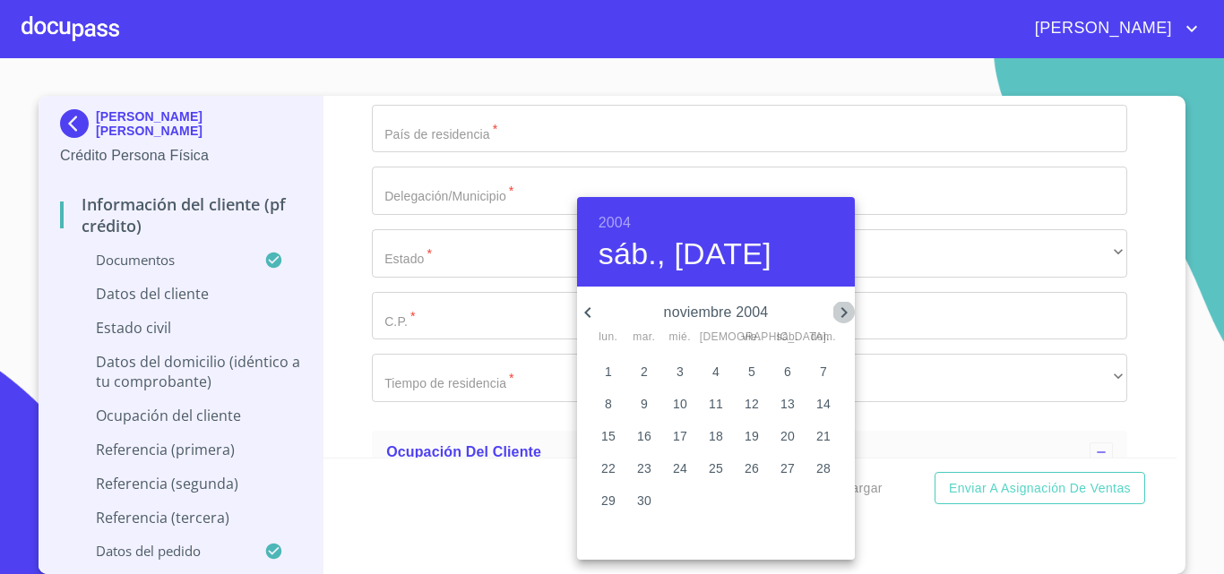
click at [840, 311] on icon "button" at bounding box center [844, 313] width 22 height 22
click at [787, 404] on p "11" at bounding box center [788, 403] width 14 height 18
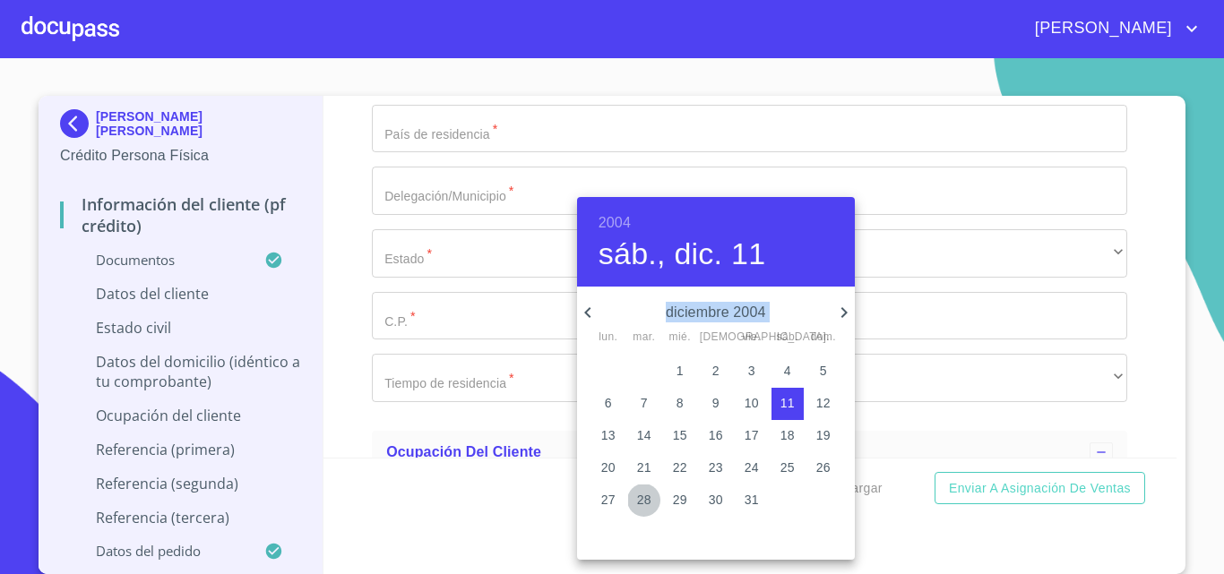
click at [634, 489] on button "28" at bounding box center [644, 501] width 32 height 32
type input "28 de dic. de 2004"
click at [435, 473] on div at bounding box center [612, 287] width 1224 height 574
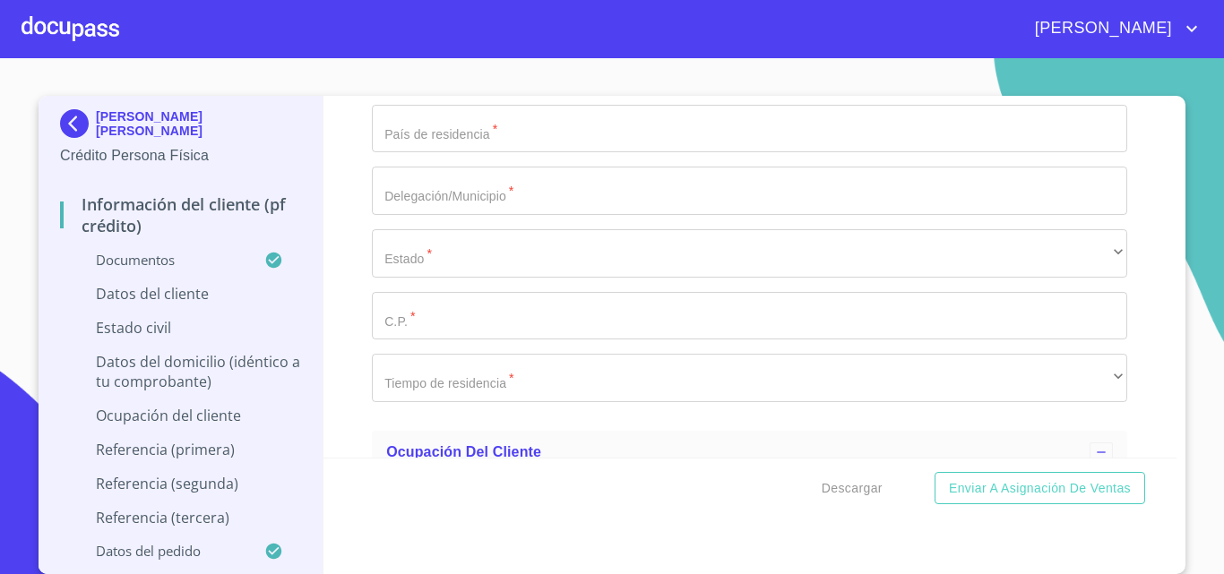
type input "LOBJ041128S17"
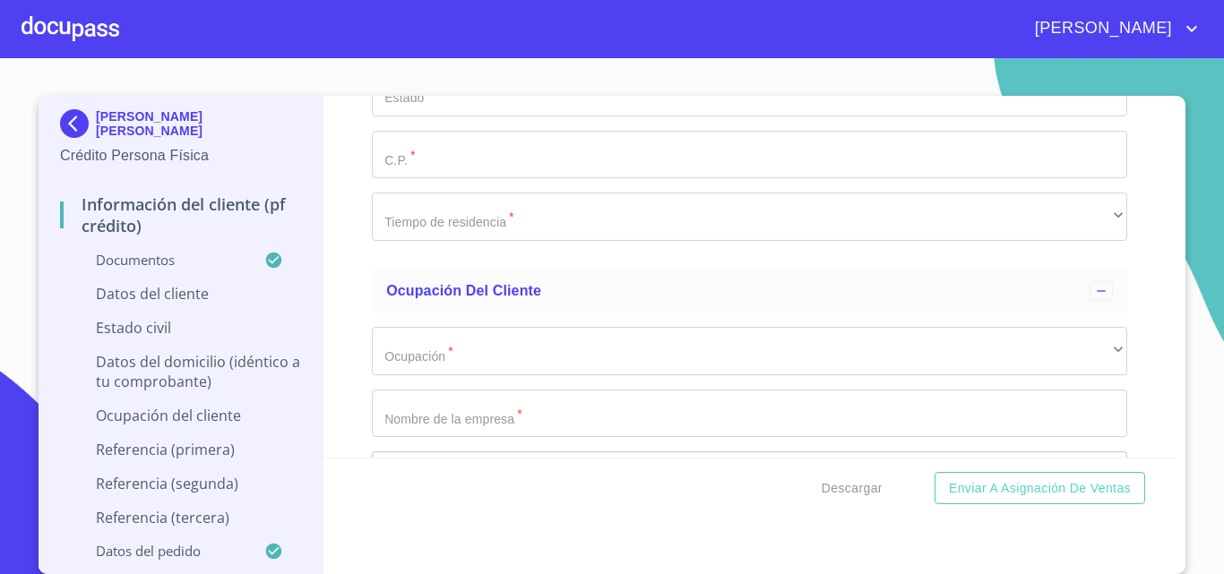
scroll to position [6721, 0]
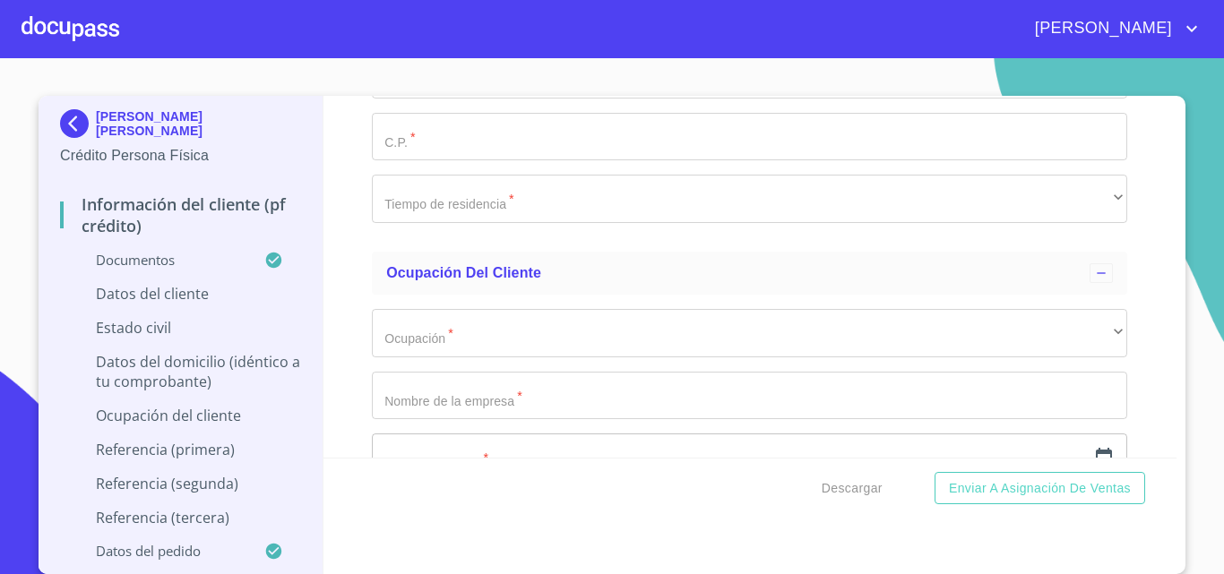
type input "LOBJ041128HJCMZSA7"
type input "2042133424572"
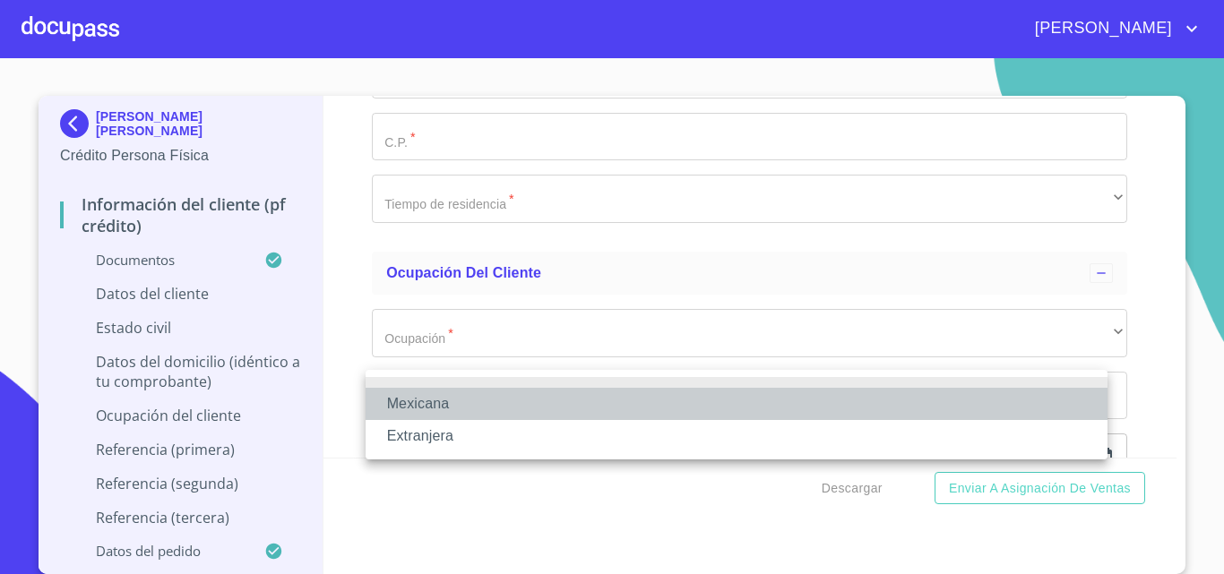
click at [458, 398] on li "Mexicana" at bounding box center [737, 404] width 742 height 32
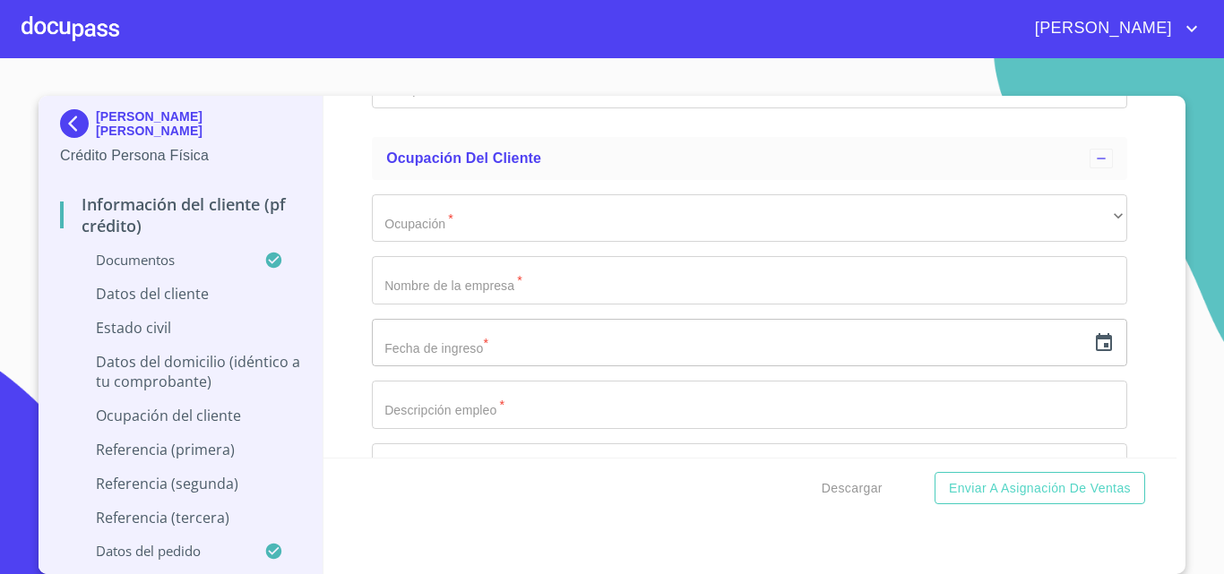
scroll to position [6900, 0]
type input "[GEOGRAPHIC_DATA]"
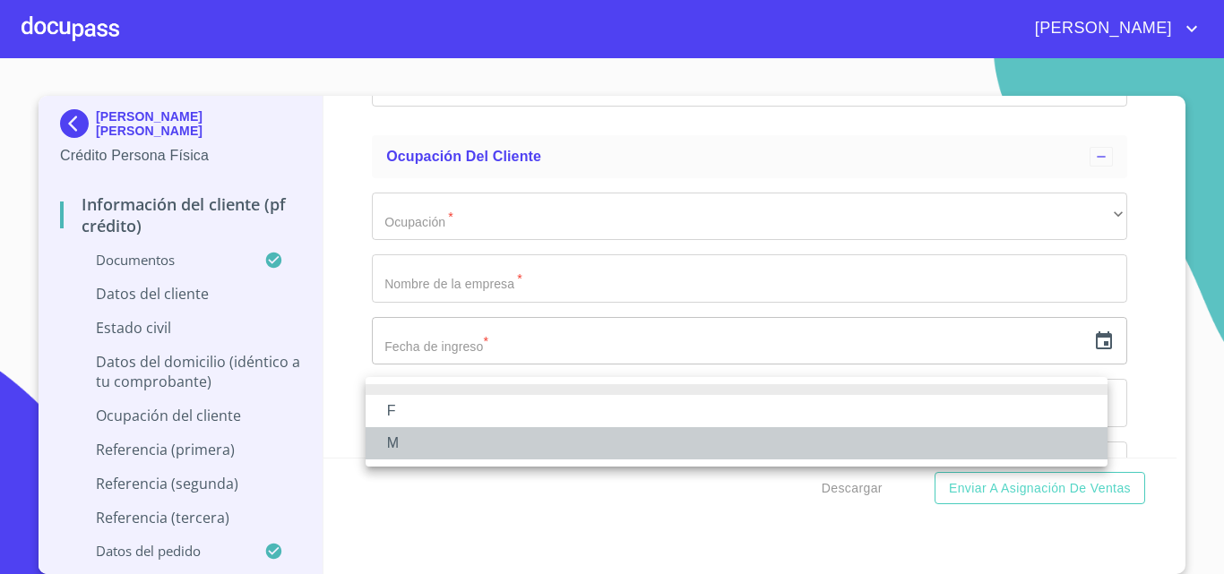
click at [416, 446] on li "M" at bounding box center [737, 443] width 742 height 32
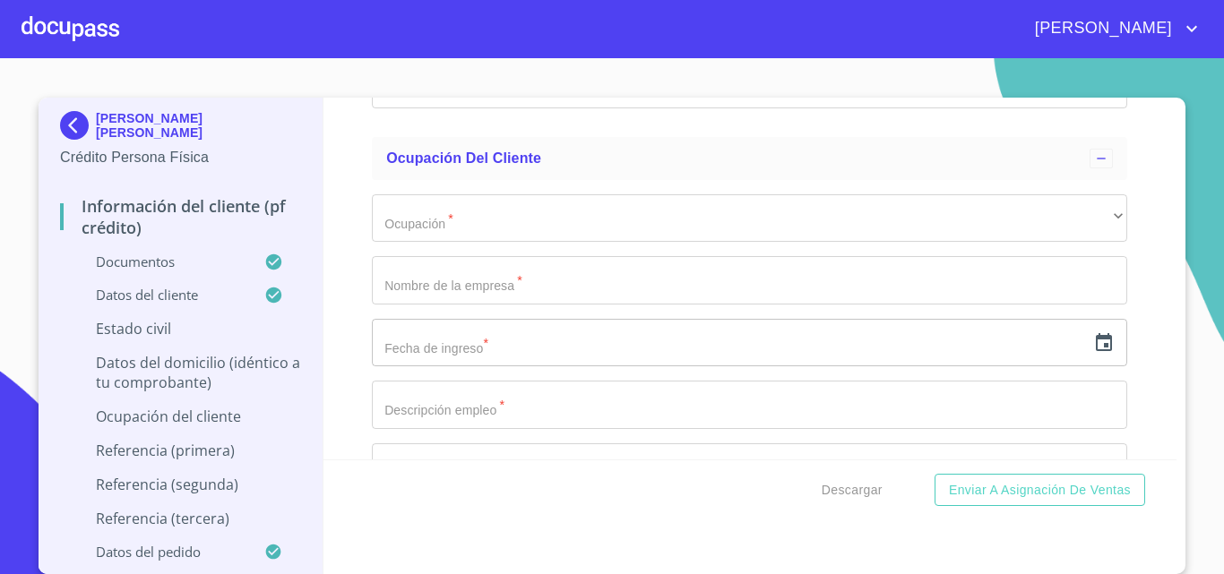
scroll to position [7079, 0]
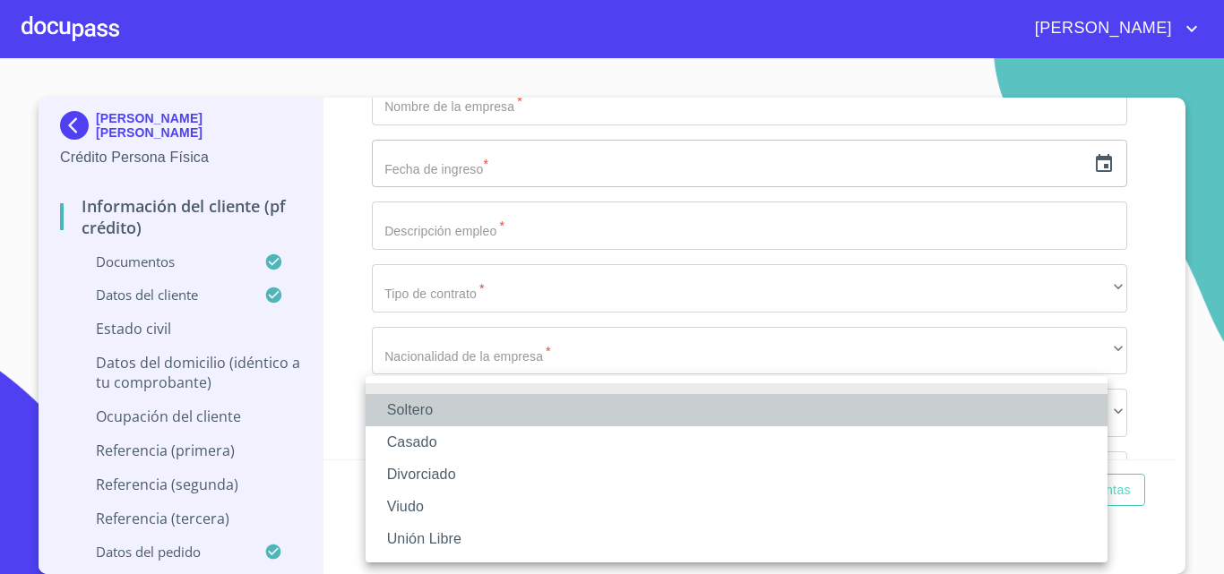
click at [453, 415] on li "Soltero" at bounding box center [737, 410] width 742 height 32
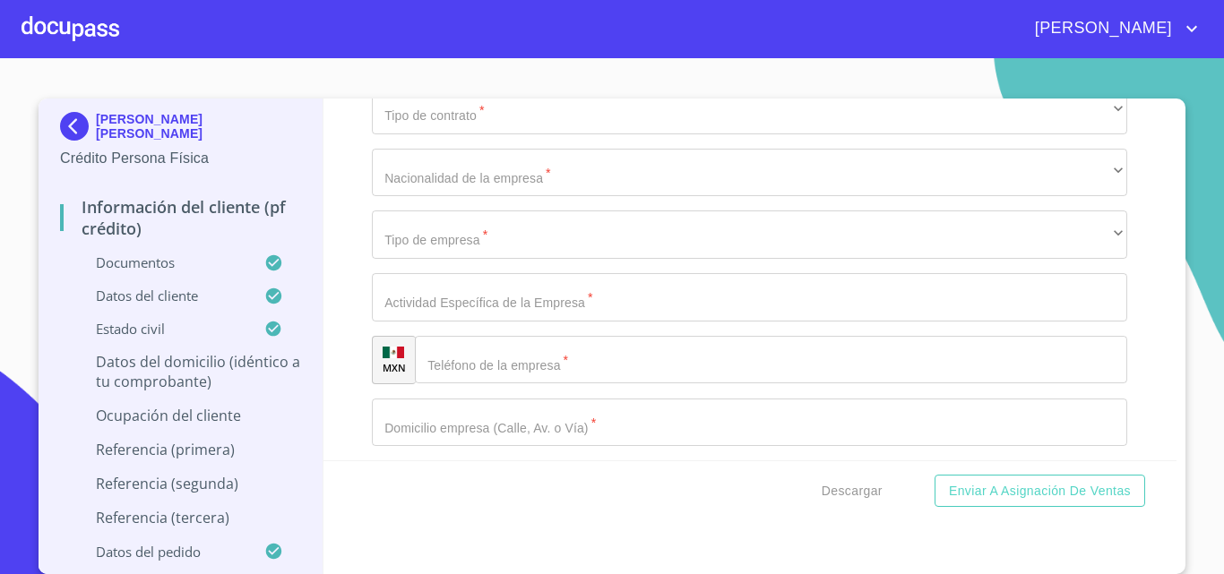
scroll to position [0, 0]
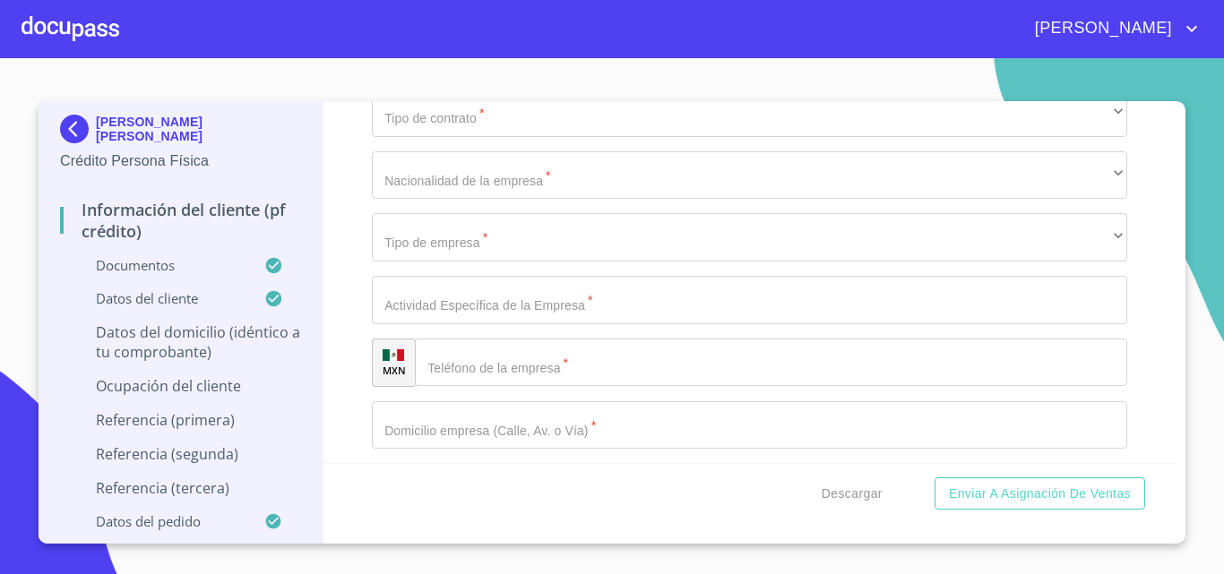
type input "CALL [PERSON_NAME]"
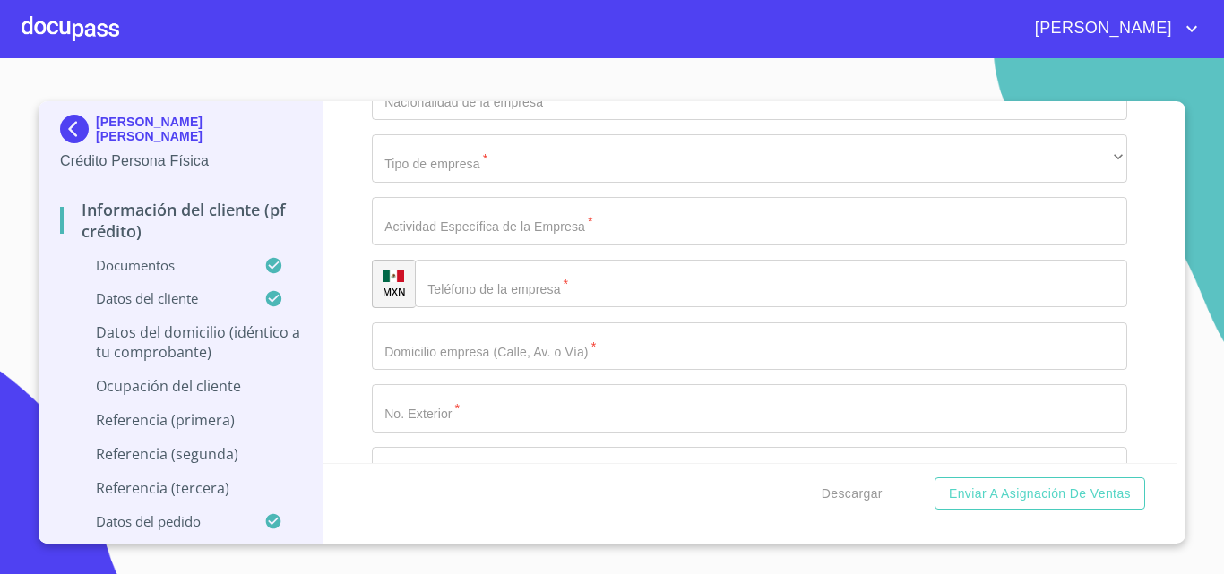
scroll to position [7438, 0]
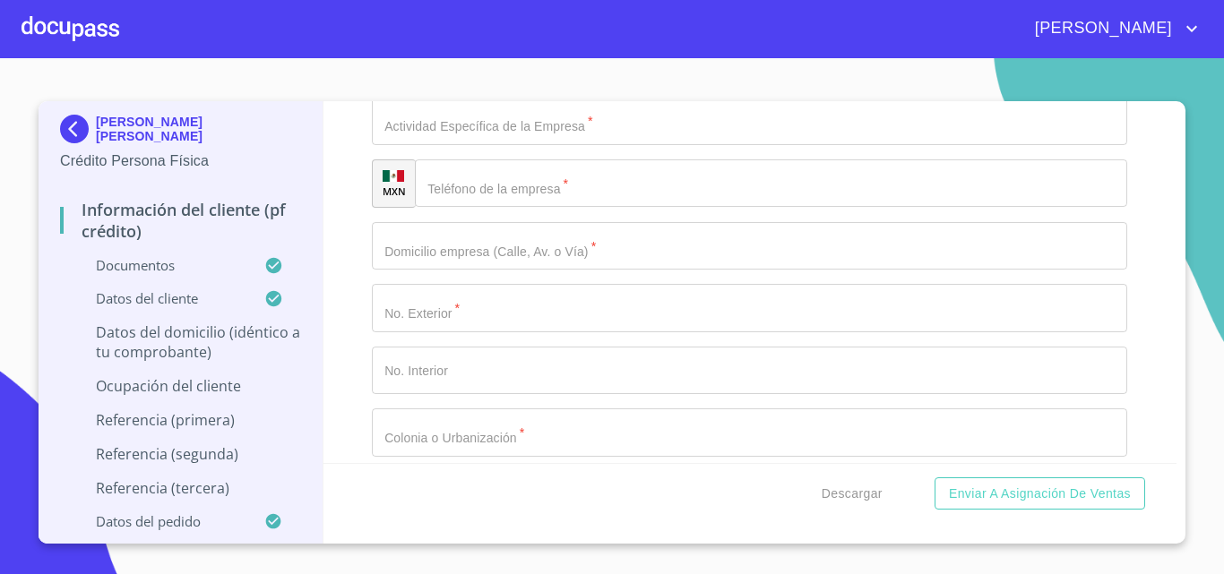
type input "53 A"
type input "PRV [PERSON_NAME] [PERSON_NAME]"
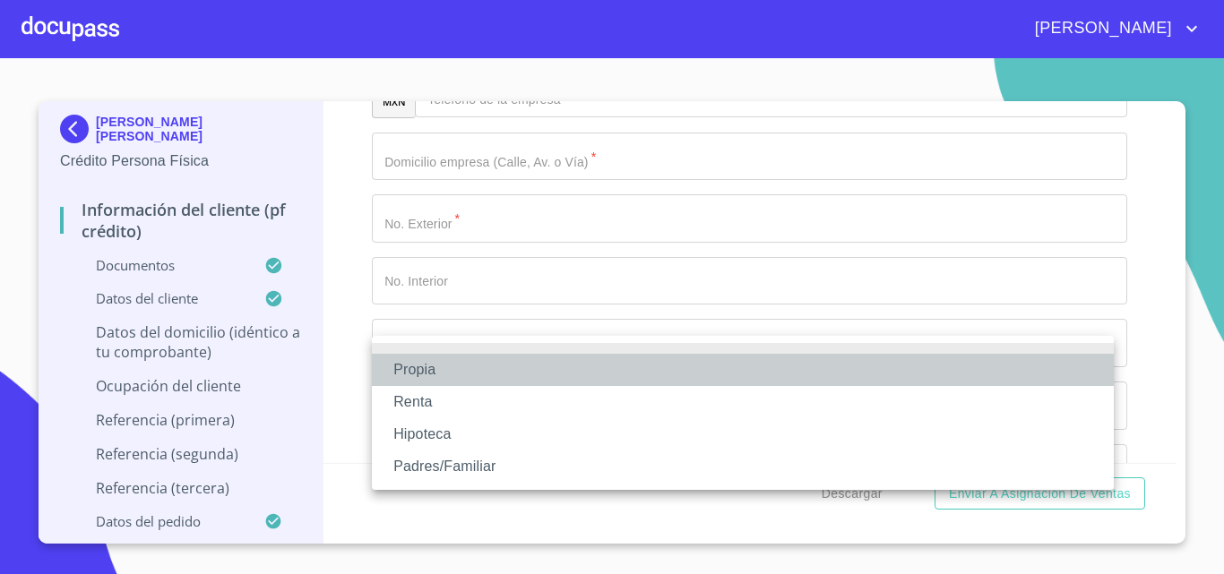
click at [428, 366] on li "Propia" at bounding box center [743, 370] width 742 height 32
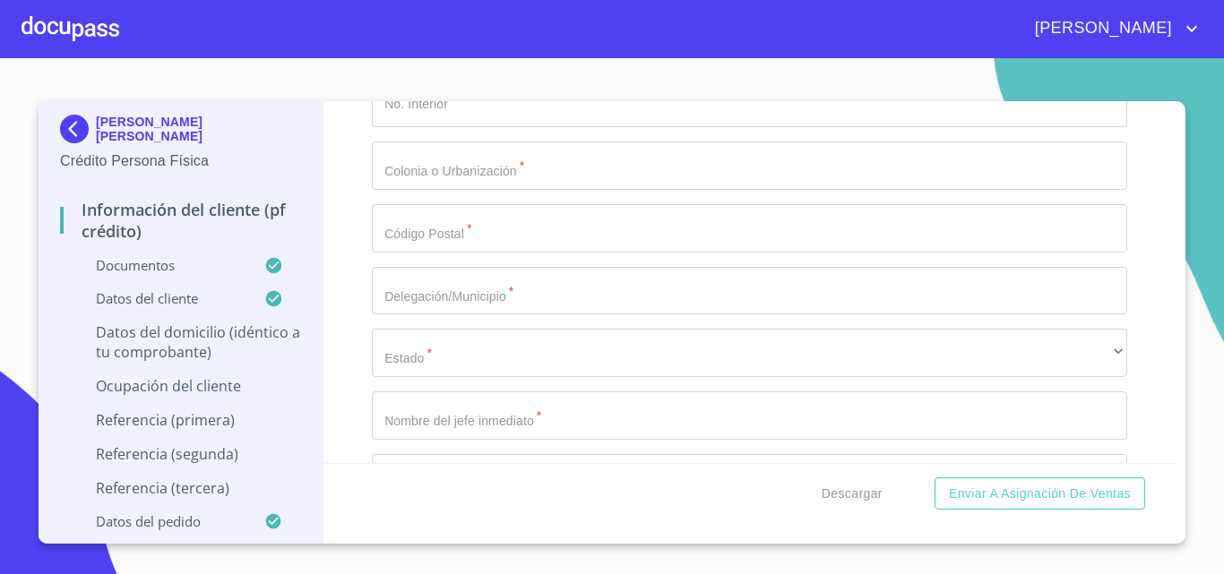
scroll to position [7707, 0]
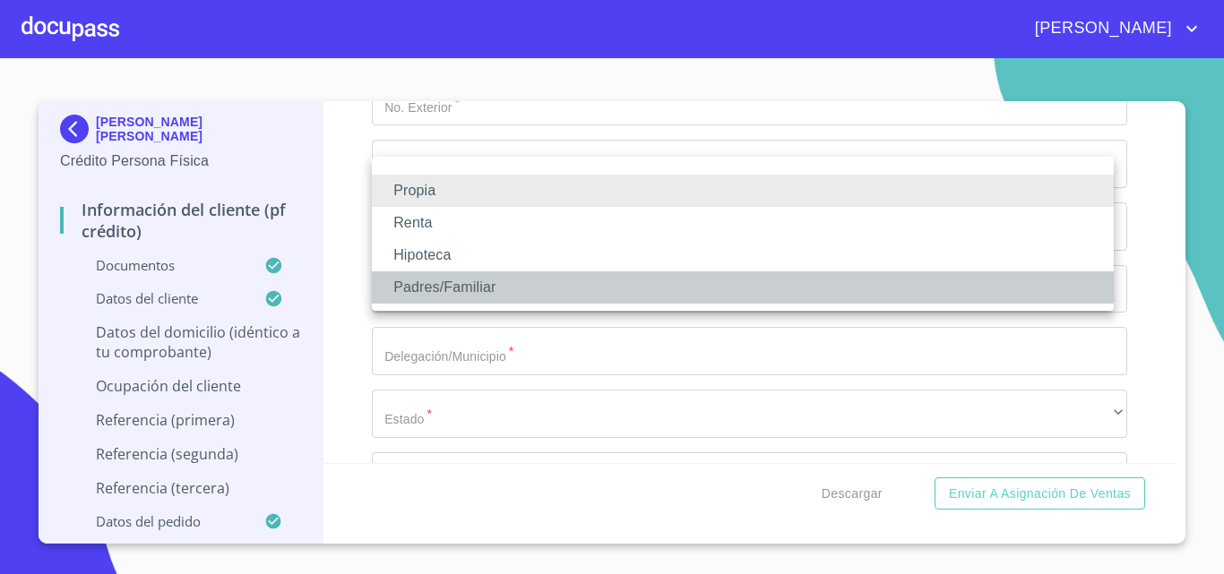
click at [487, 290] on li "Padres/Familiar" at bounding box center [743, 288] width 742 height 32
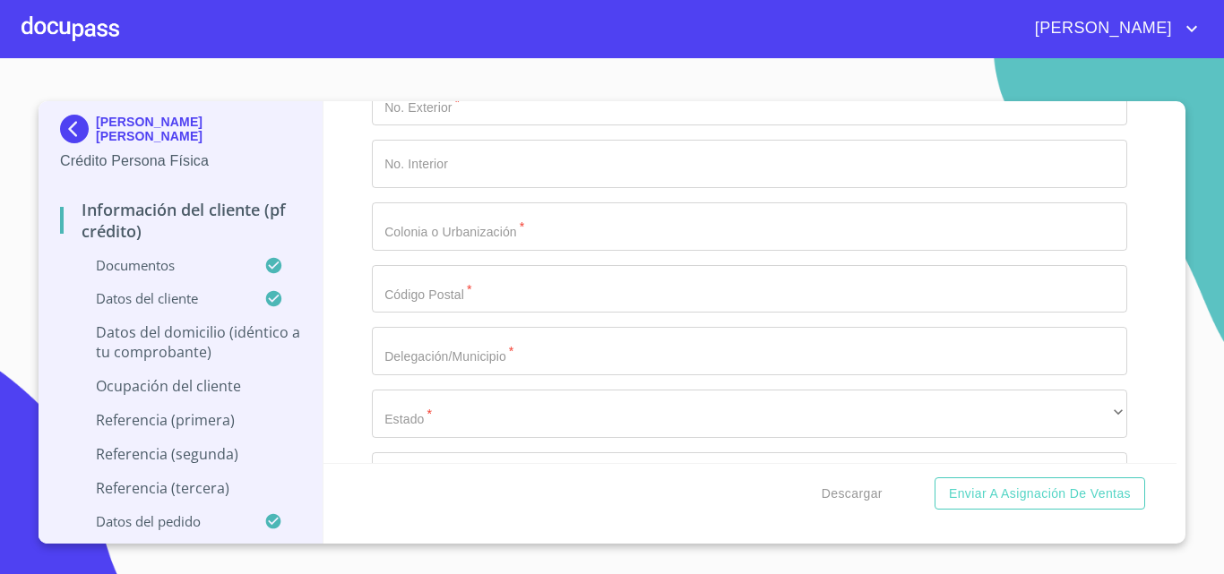
type input "$2,500,000"
type input "COL LAS PINTAS CENTRO"
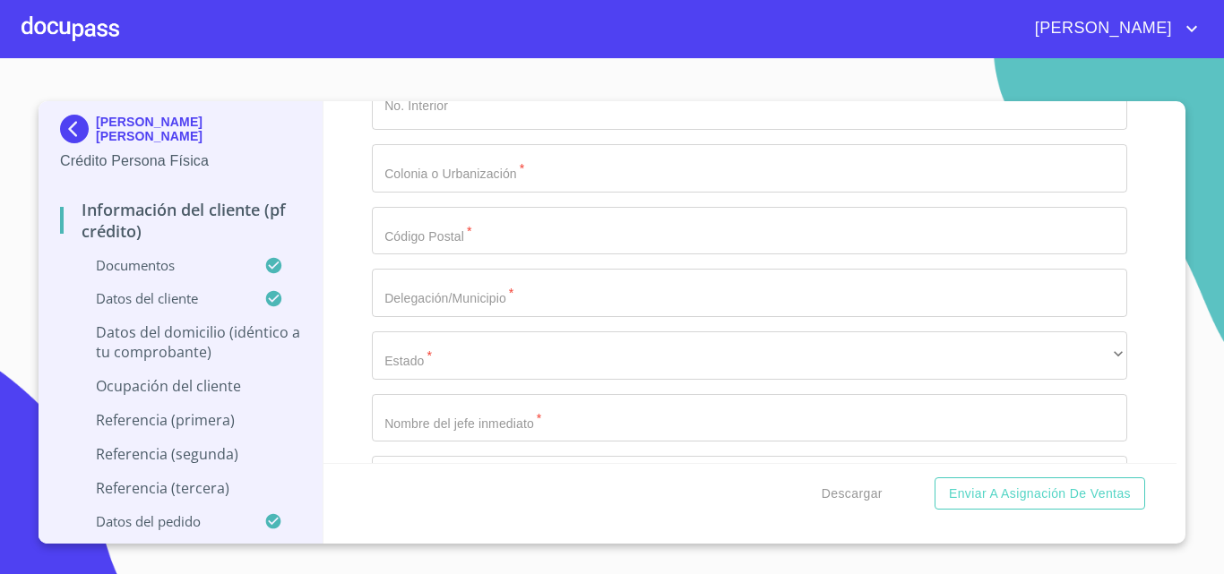
scroll to position [7796, 0]
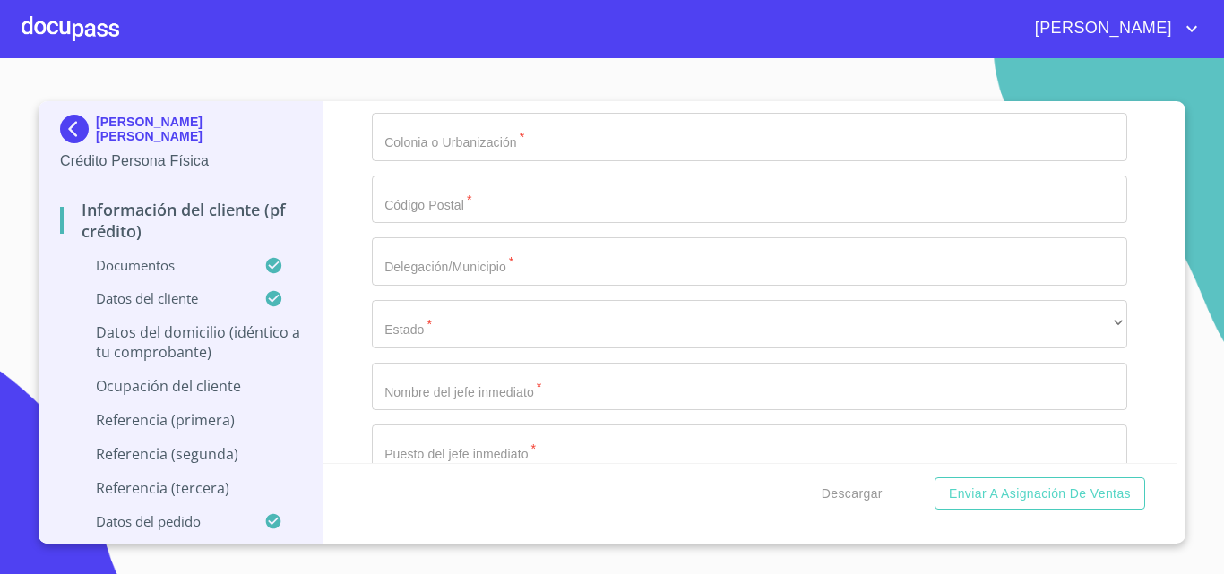
type input "[GEOGRAPHIC_DATA]"
type input "EL SALTO"
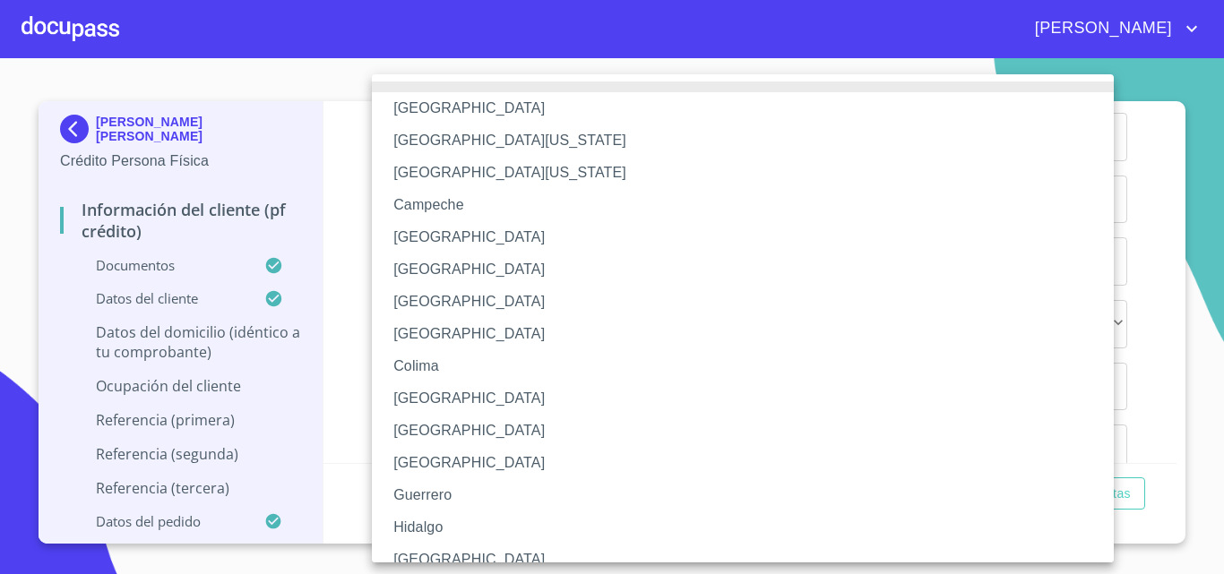
click at [408, 558] on li "[GEOGRAPHIC_DATA]" at bounding box center [749, 560] width 755 height 32
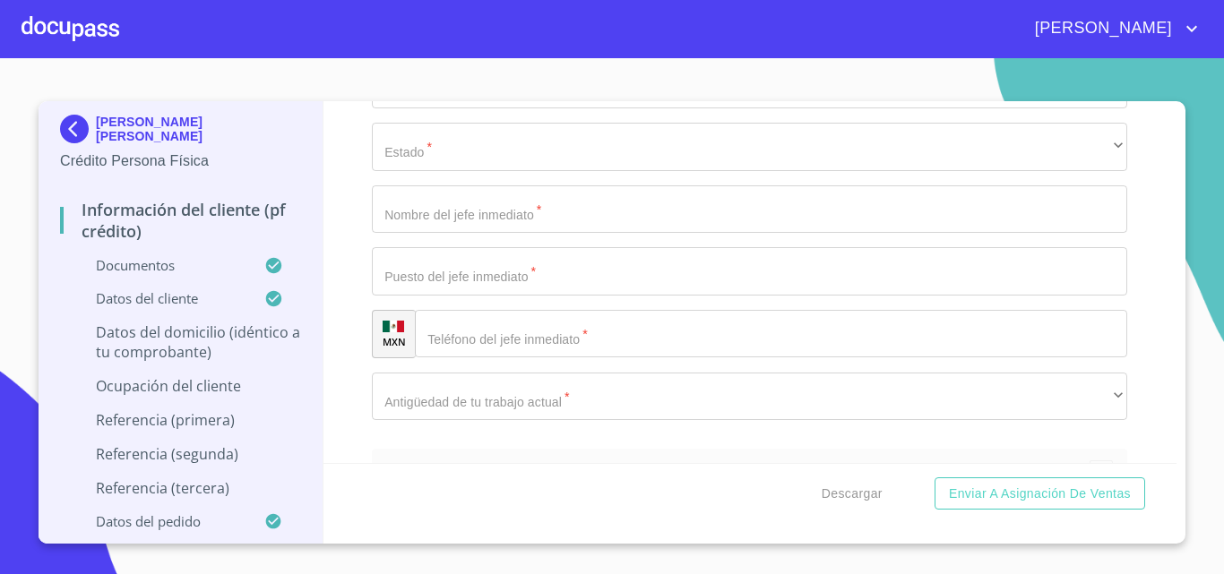
scroll to position [7976, 0]
type input "45693"
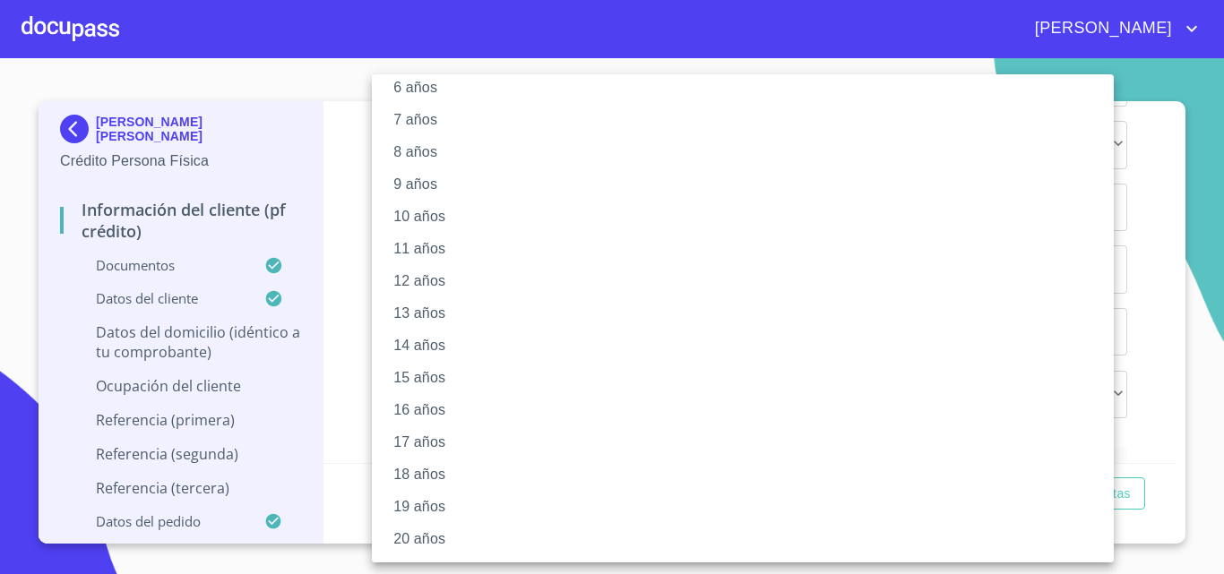
click at [415, 536] on li "20 años" at bounding box center [749, 539] width 755 height 32
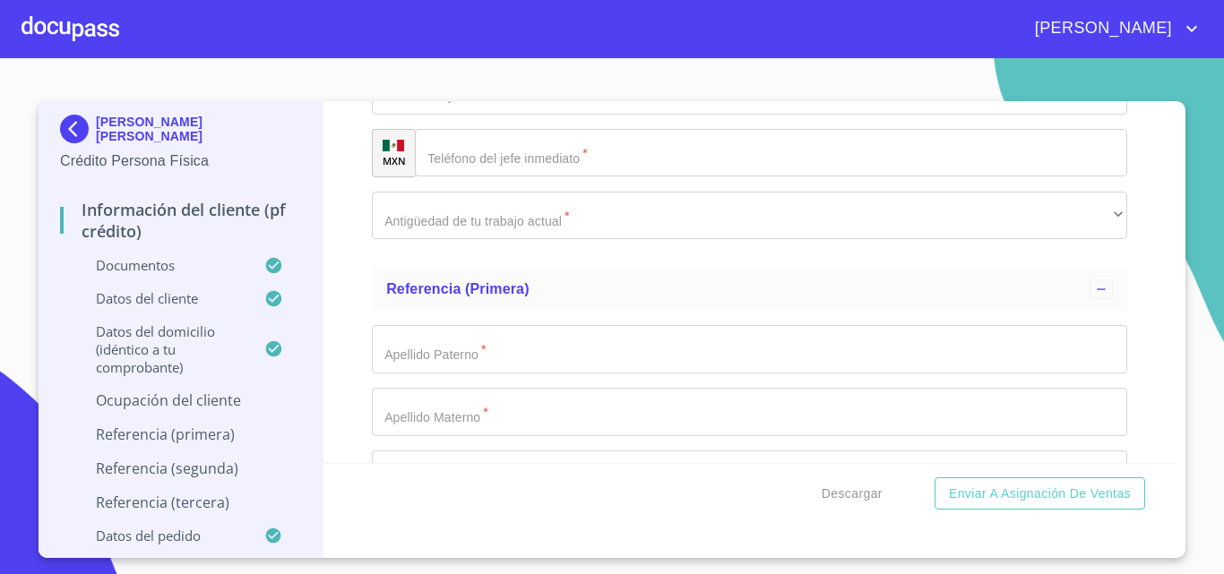
scroll to position [8065, 0]
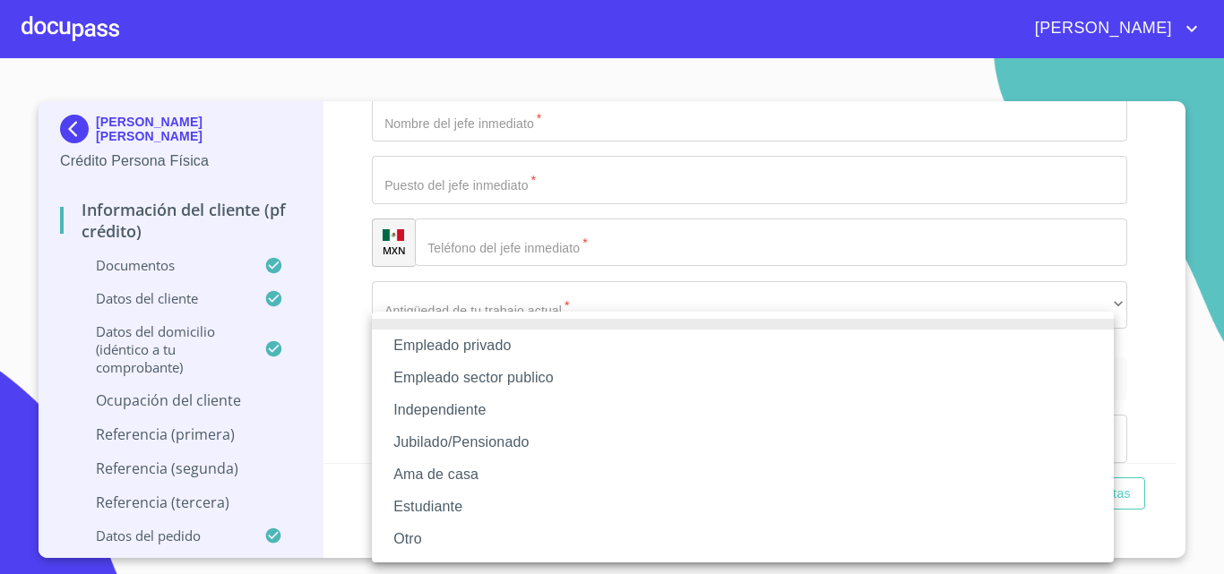
click at [534, 374] on li "Empleado sector publico" at bounding box center [743, 378] width 742 height 32
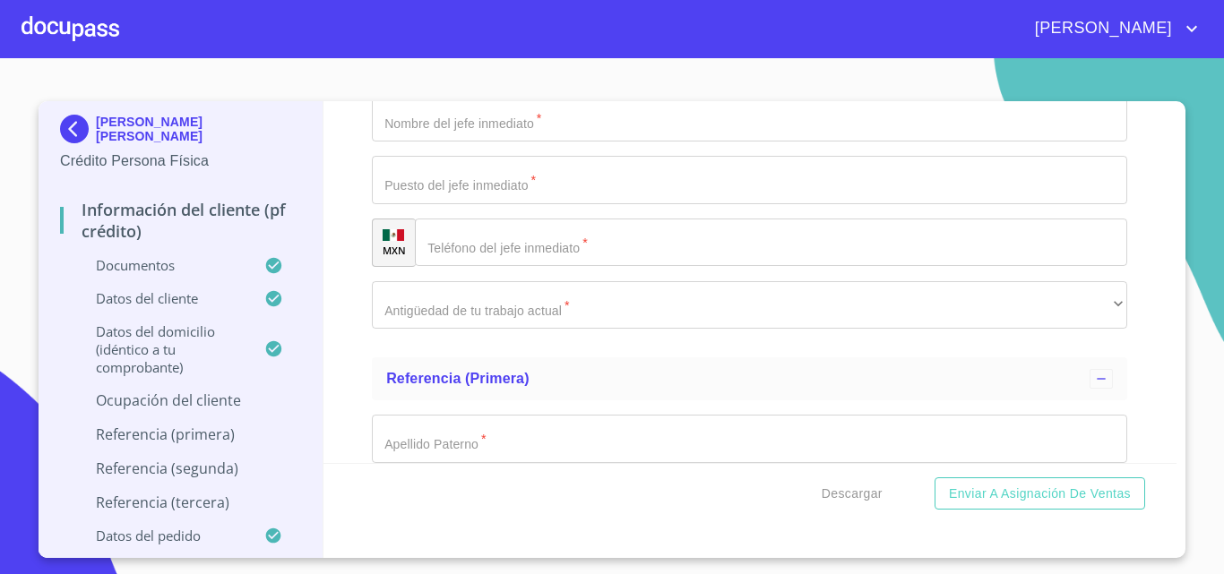
scroll to position [8334, 0]
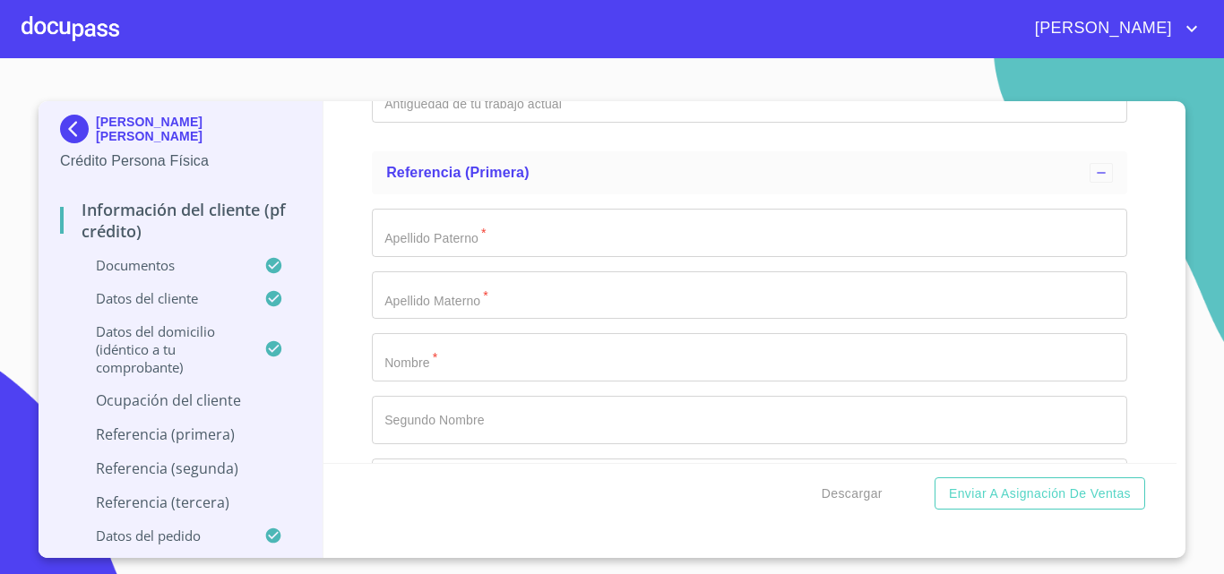
type input "[GEOGRAPHIC_DATA]"
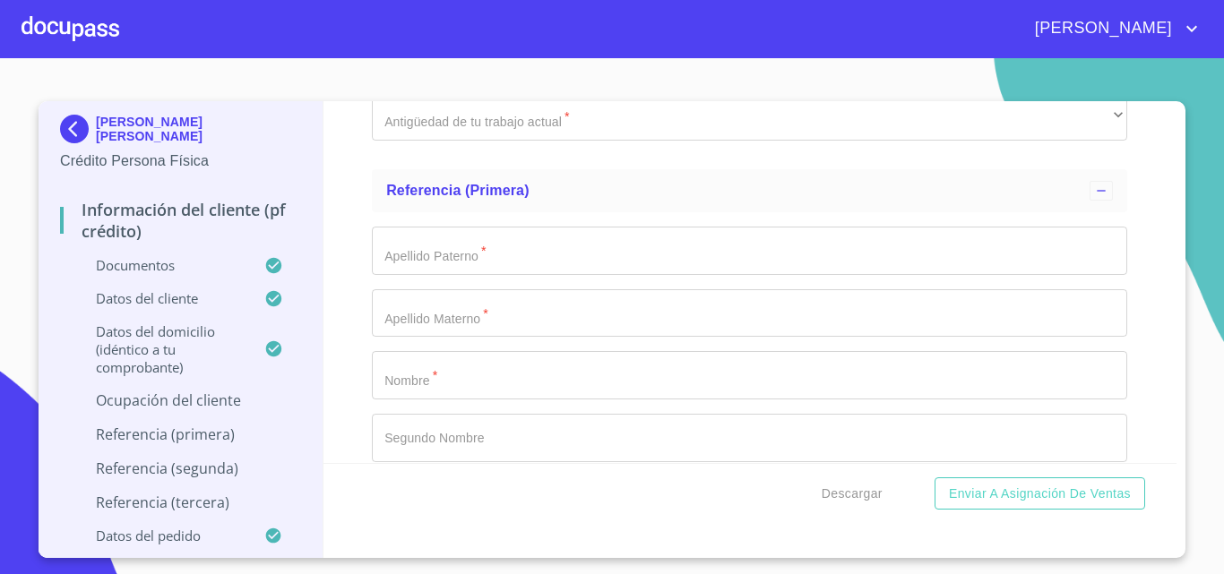
type input "0_"
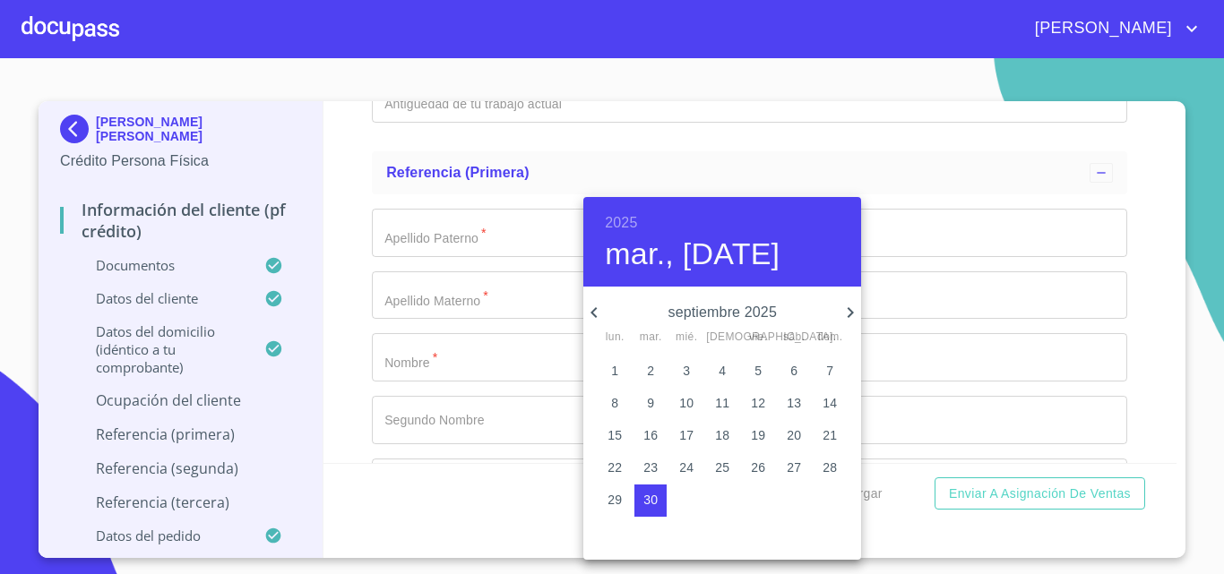
click at [595, 306] on icon "button" at bounding box center [594, 313] width 22 height 22
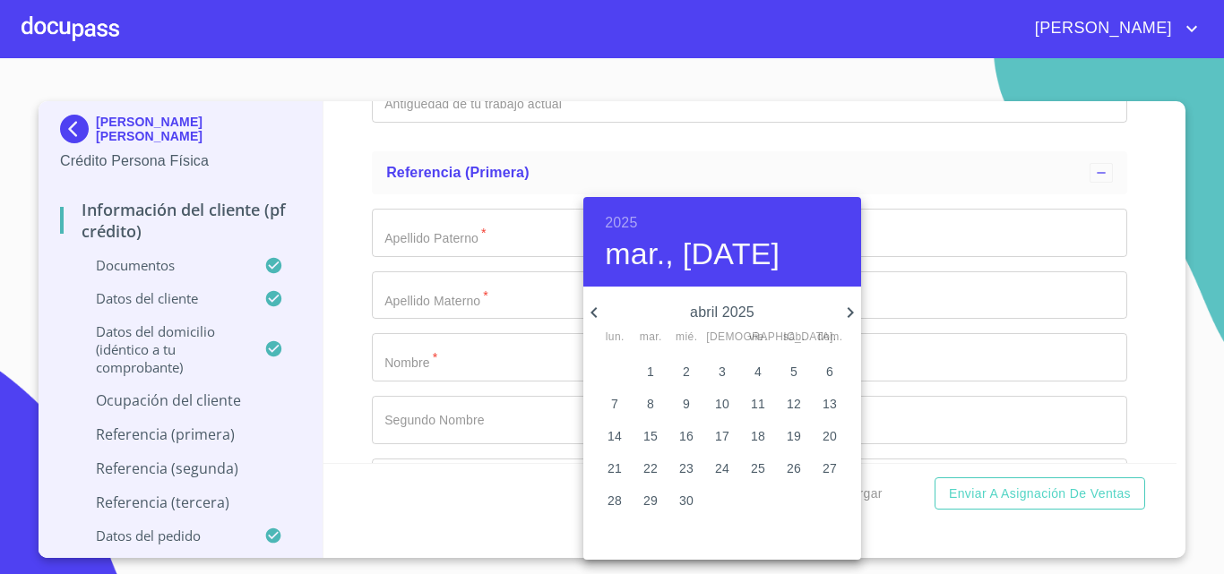
click at [595, 306] on icon "button" at bounding box center [594, 313] width 22 height 22
click at [855, 313] on icon "button" at bounding box center [851, 313] width 22 height 22
click at [852, 308] on icon "button" at bounding box center [851, 313] width 22 height 22
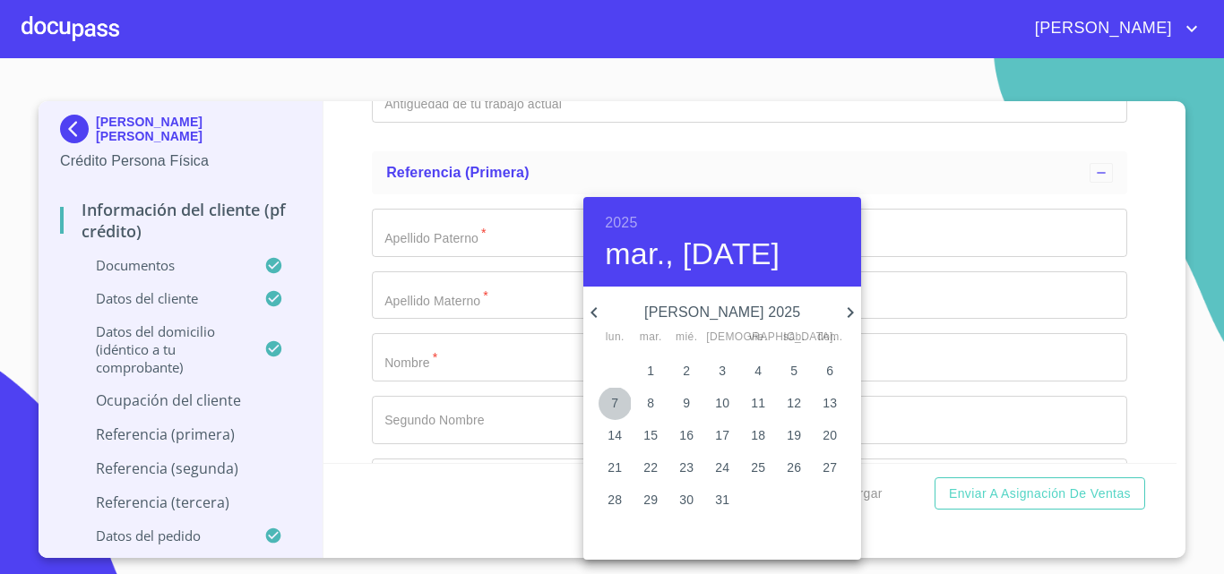
click at [620, 401] on span "7" at bounding box center [615, 403] width 32 height 18
type input "7 de [DATE]. de 2025"
click at [914, 313] on div at bounding box center [612, 287] width 1224 height 574
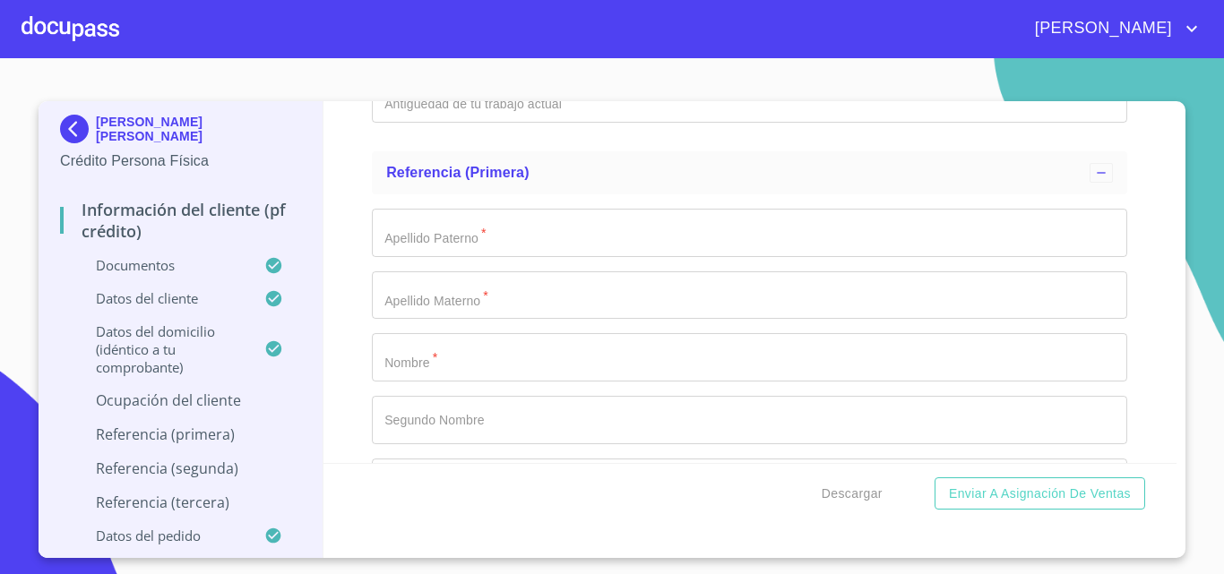
type input "AGENTE DE RAMPA"
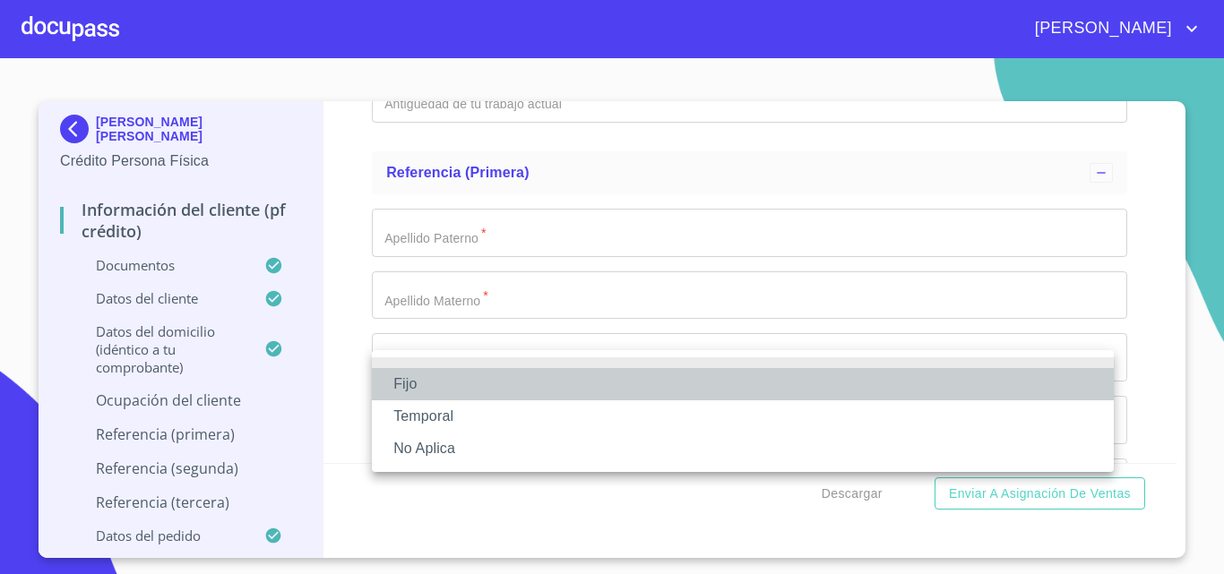
click at [523, 388] on li "Fijo" at bounding box center [743, 384] width 742 height 32
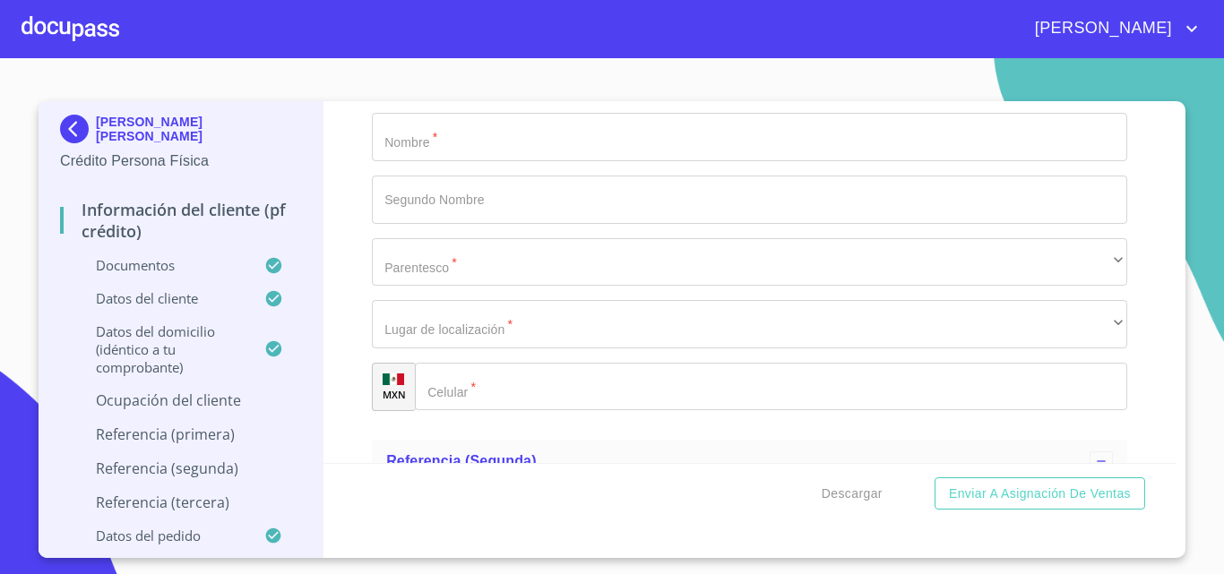
scroll to position [8424, 0]
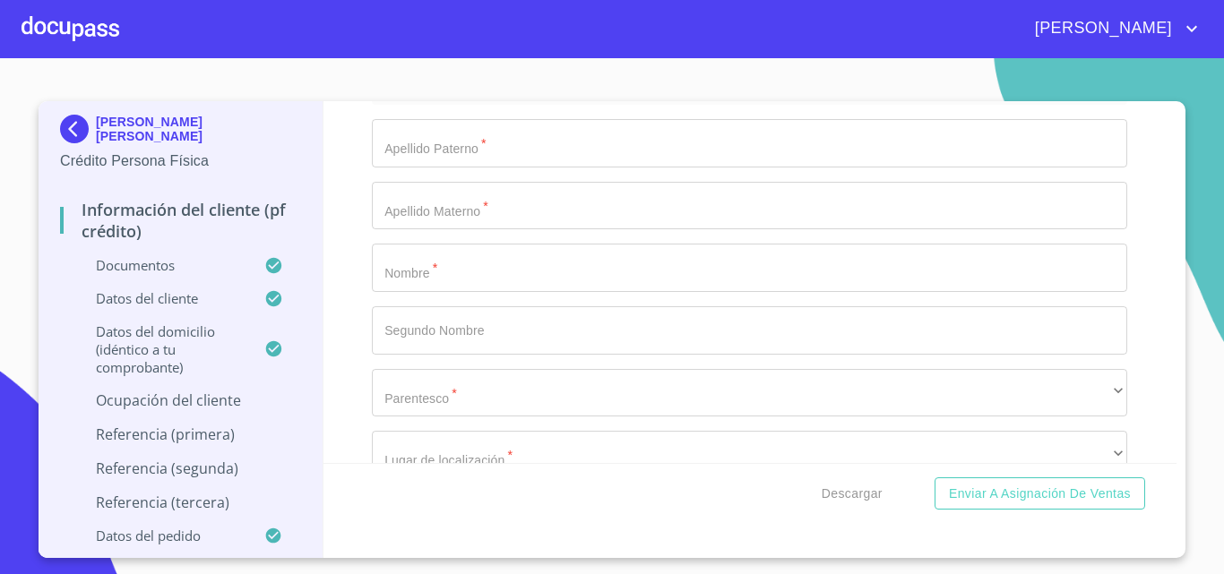
type input "14,376.56"
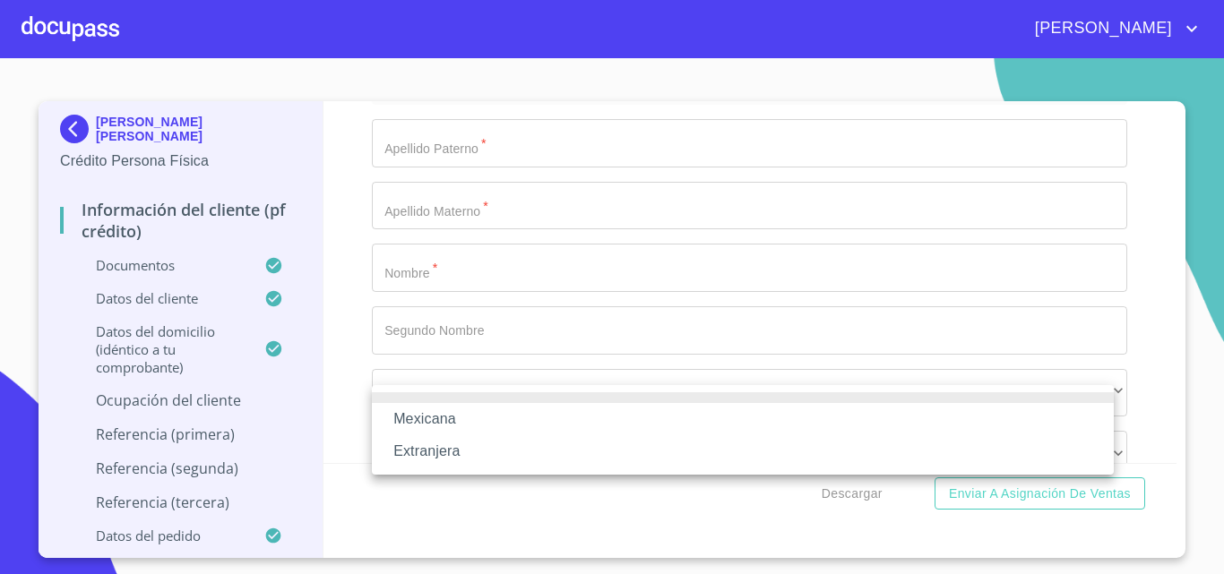
click at [500, 417] on li "Mexicana" at bounding box center [743, 419] width 742 height 32
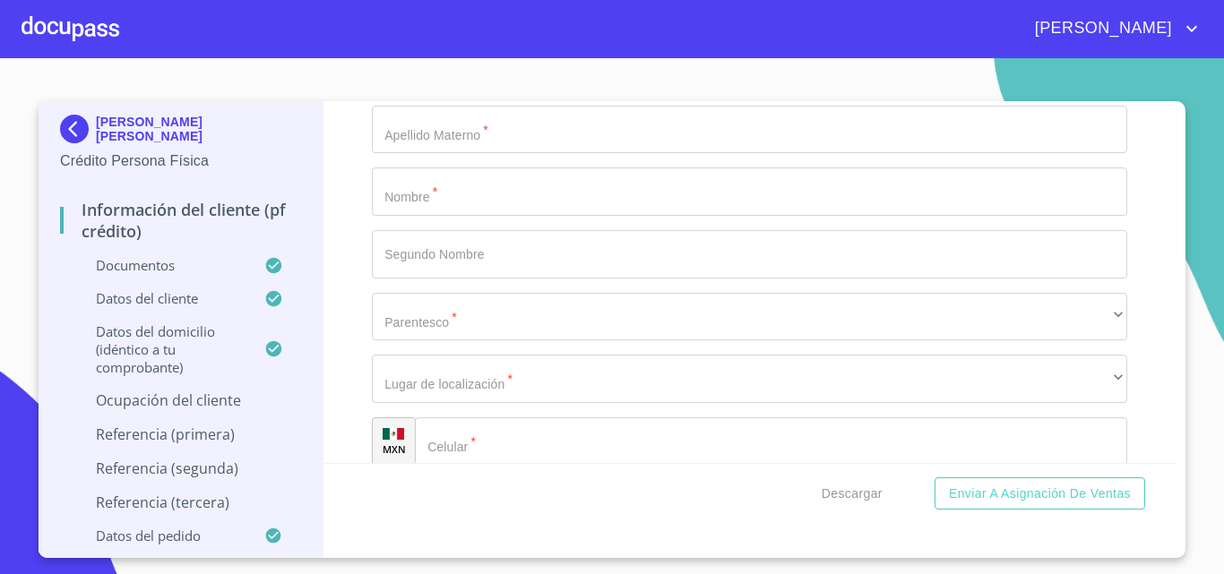
scroll to position [8603, 0]
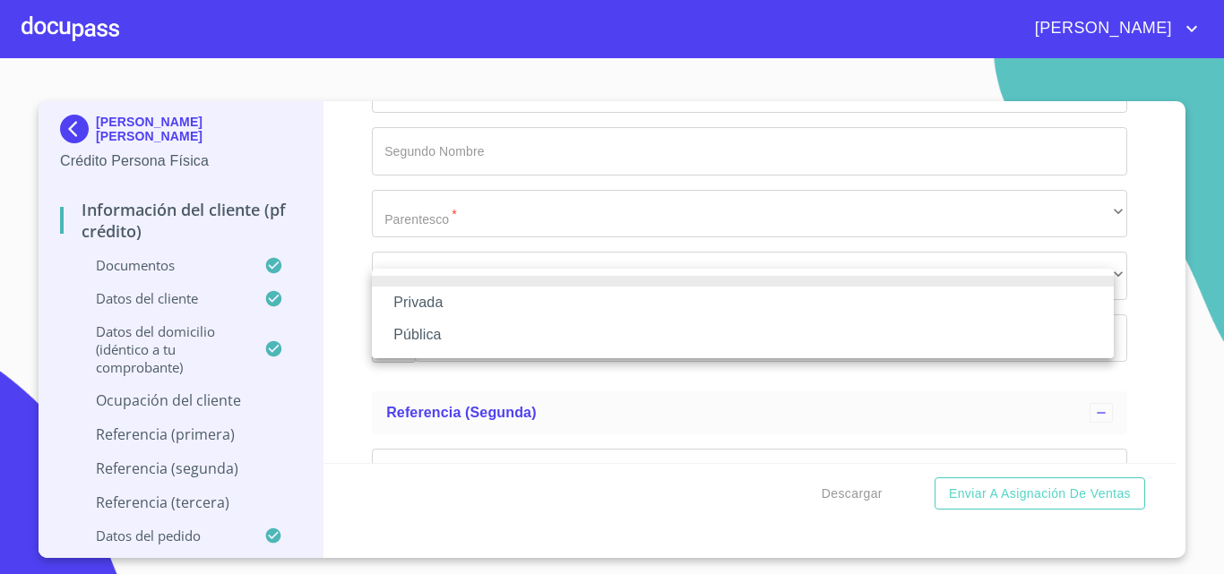
click at [461, 332] on li "Pública" at bounding box center [743, 335] width 742 height 32
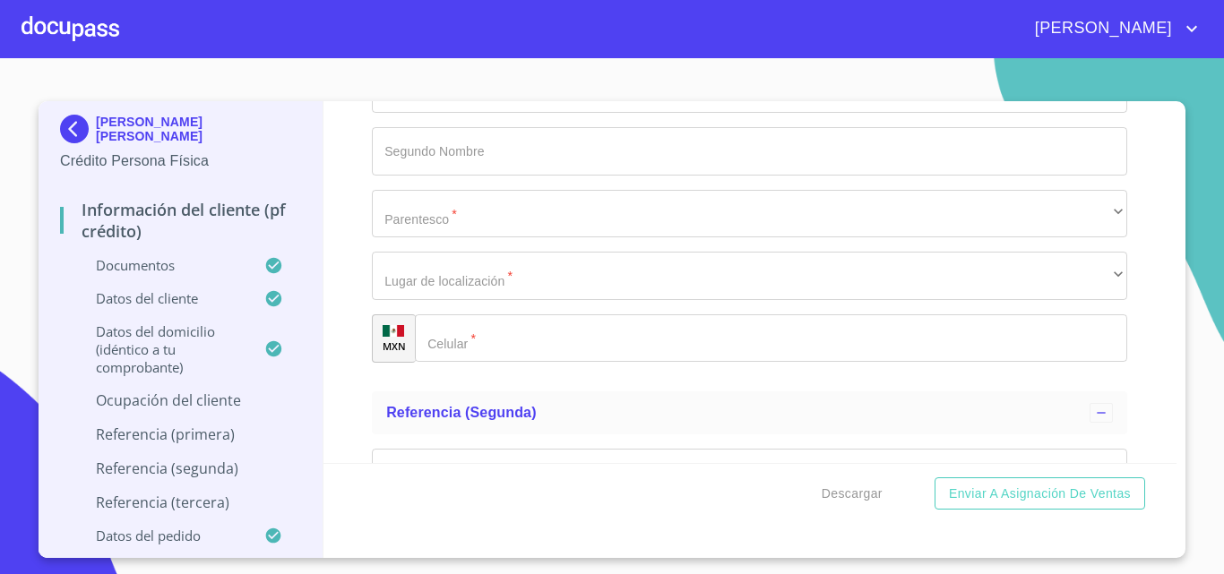
type input "AGENTE DE RAMPA"
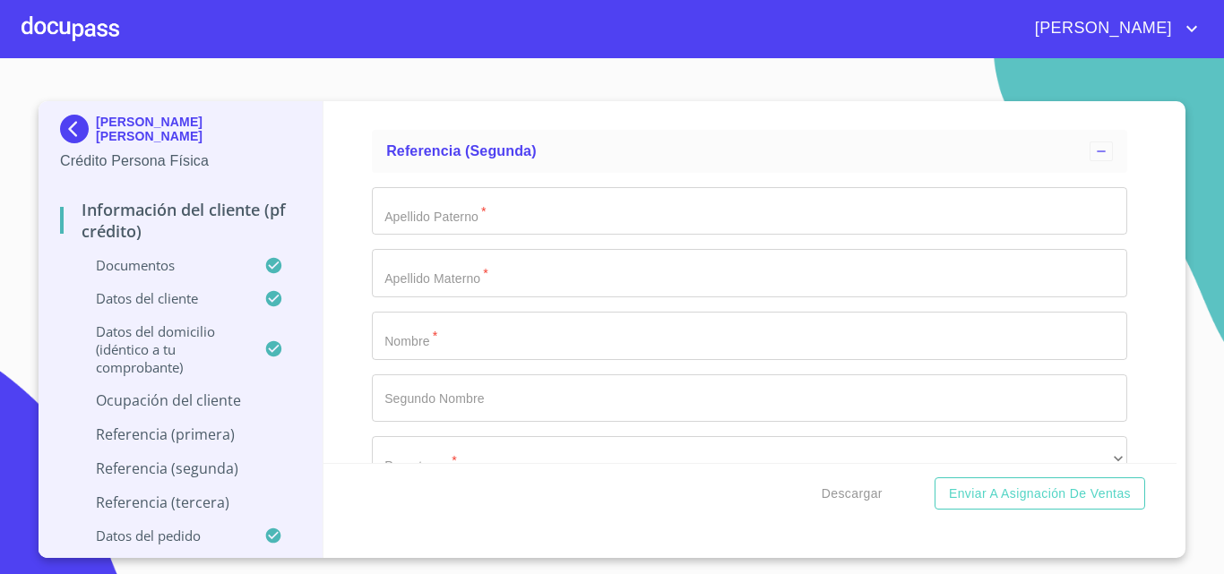
scroll to position [8872, 0]
drag, startPoint x: 531, startPoint y: 140, endPoint x: 404, endPoint y: 166, distance: 129.0
type input "2"
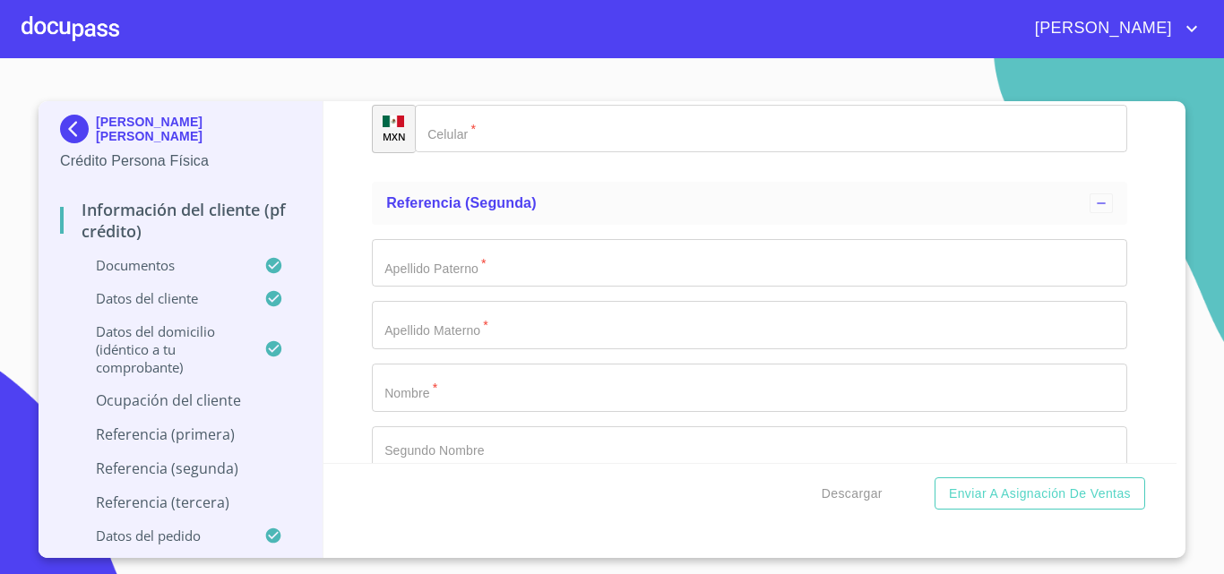
scroll to position [8782, 0]
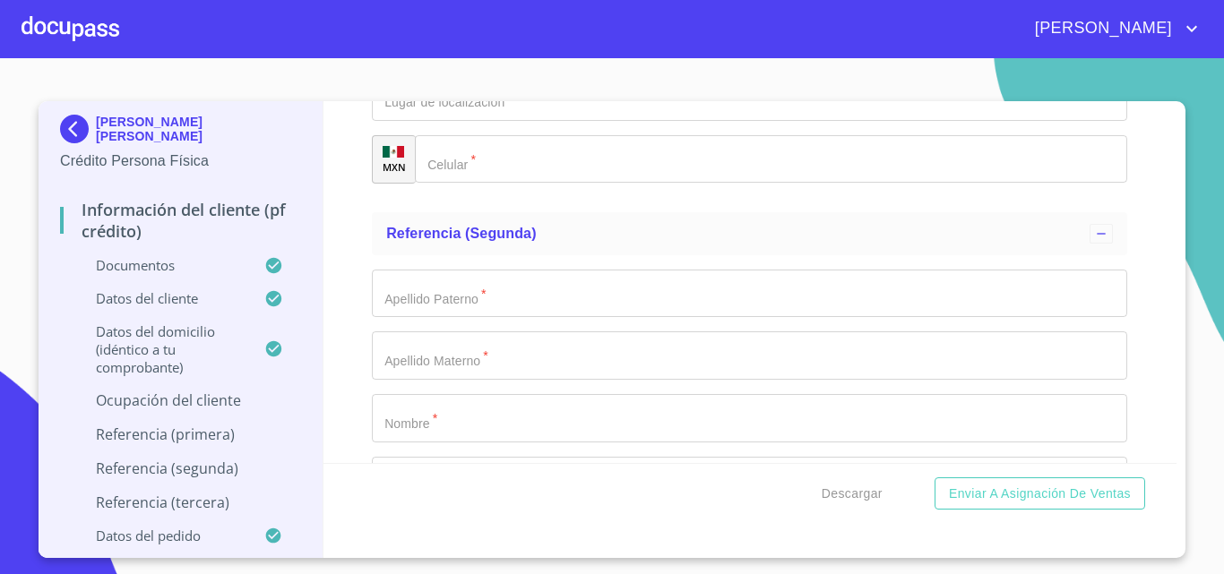
paste input "[PHONE_NUMBER]"
type input "[PHONE_NUMBER]"
paste input "[PERSON_NAME]. [GEOGRAPHIC_DATA] - [GEOGRAPHIC_DATA] Km 17.5, 45659 Jal."
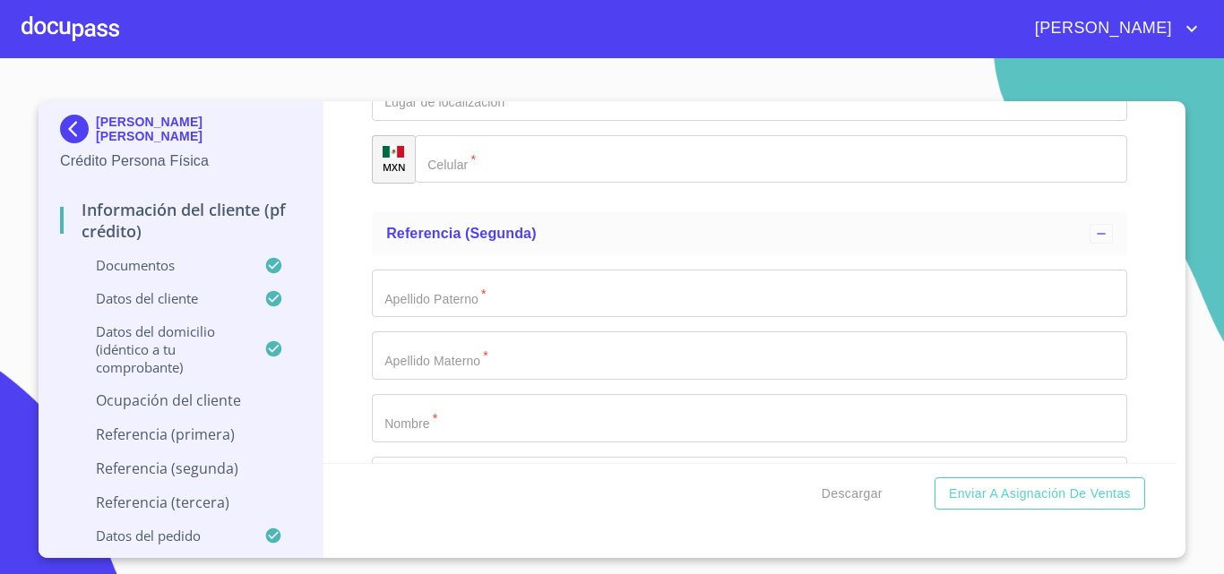
drag, startPoint x: 664, startPoint y: 291, endPoint x: 591, endPoint y: 313, distance: 75.7
type input "[PERSON_NAME]. [GEOGRAPHIC_DATA] - [GEOGRAPHIC_DATA] Km 17.5"
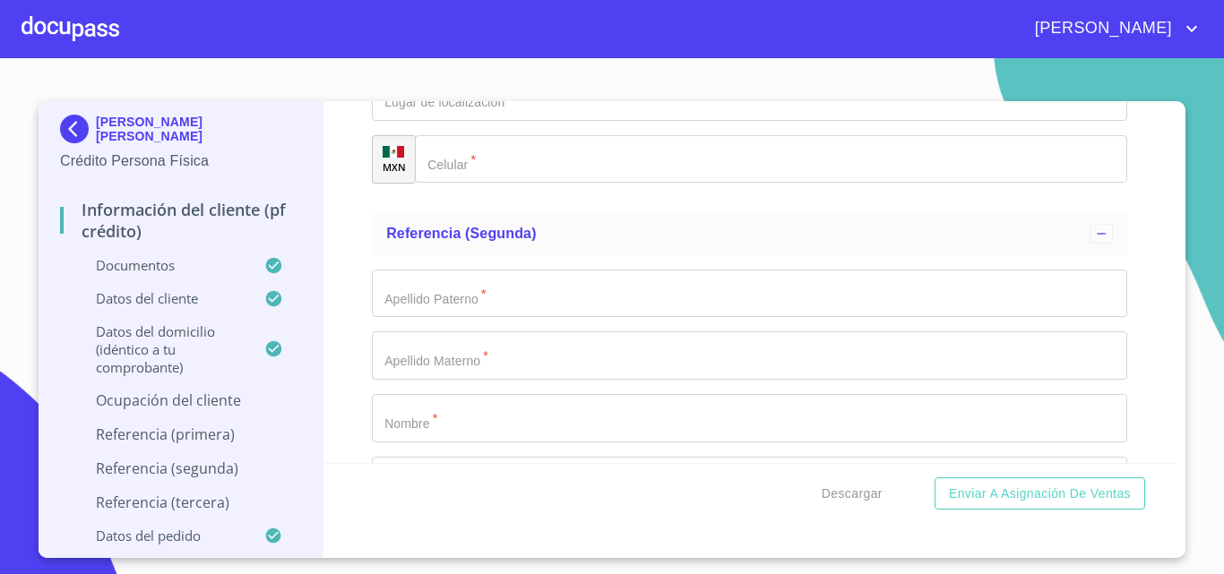
type input "N/A"
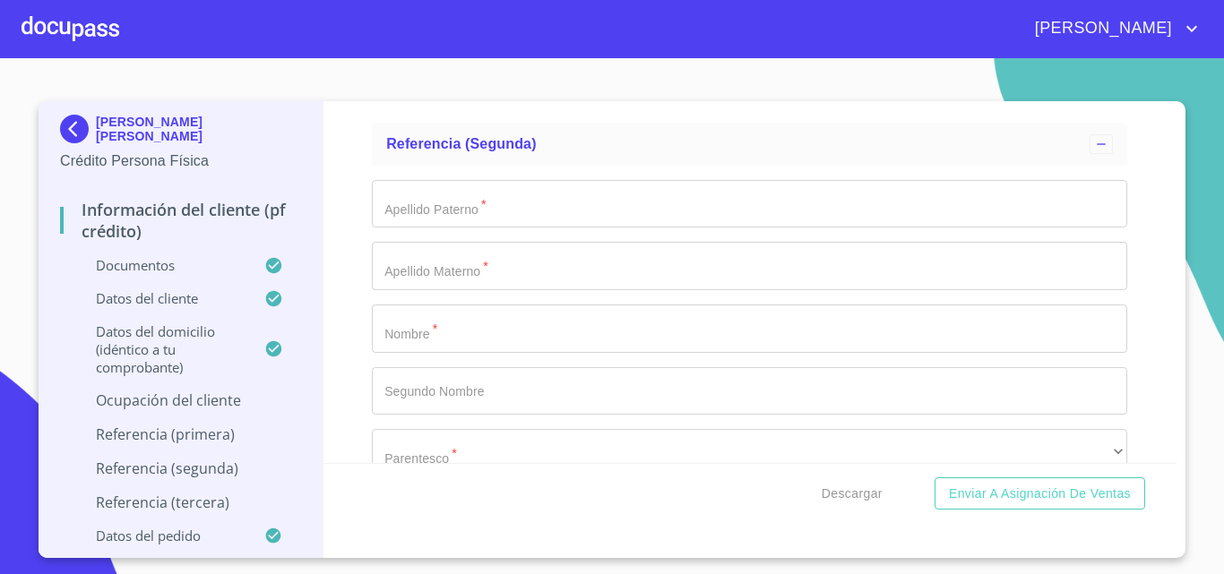
scroll to position [8961, 0]
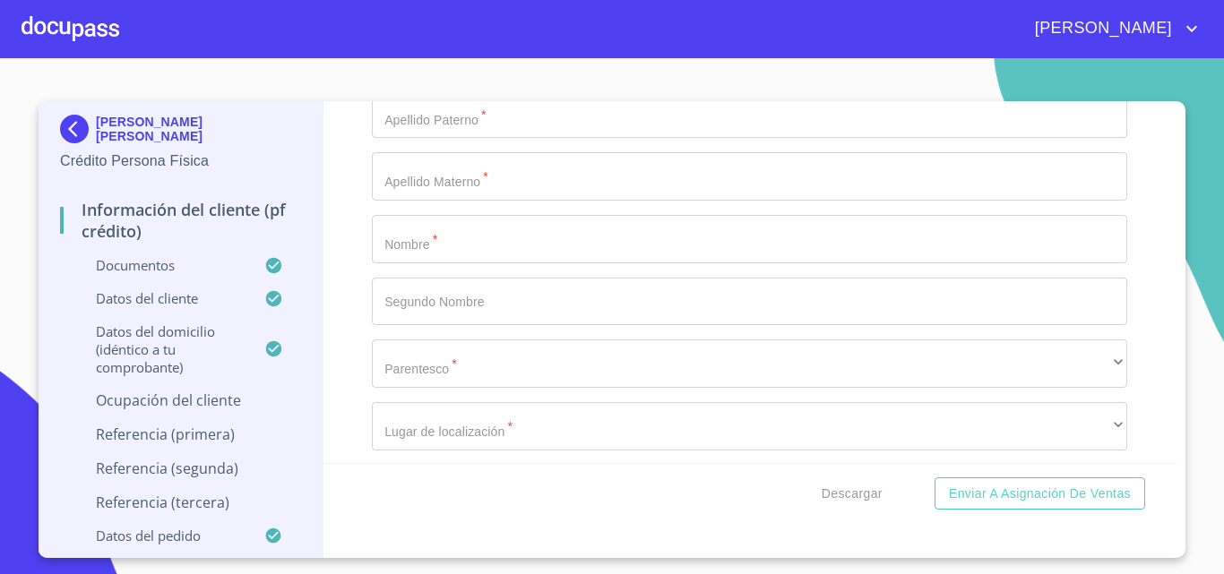
type input "CHAPALA"
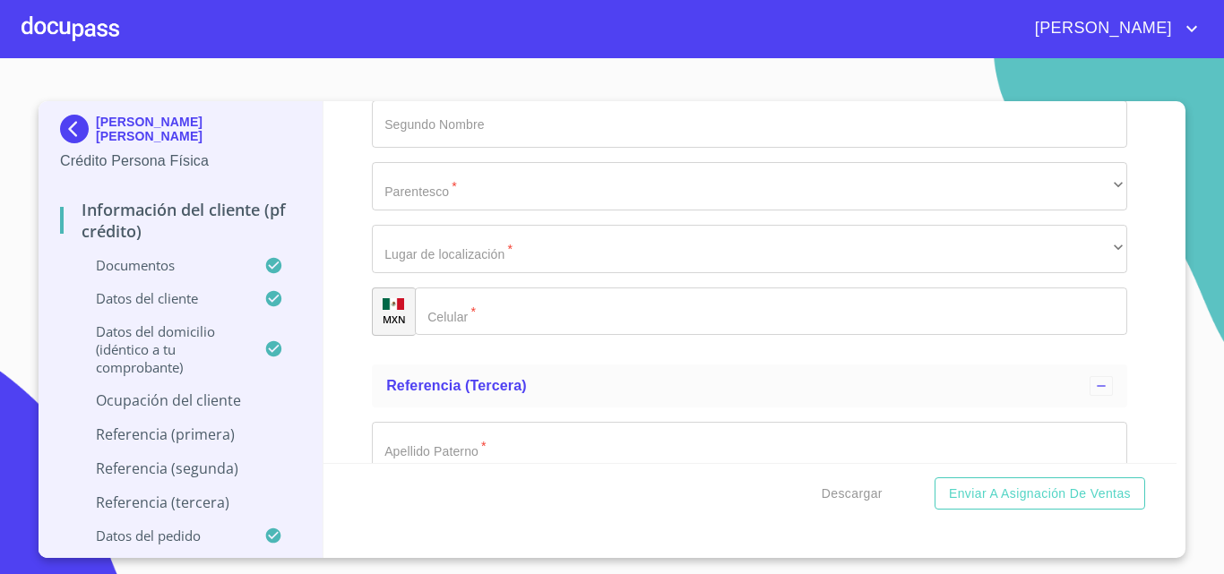
scroll to position [9141, 0]
type input "45659"
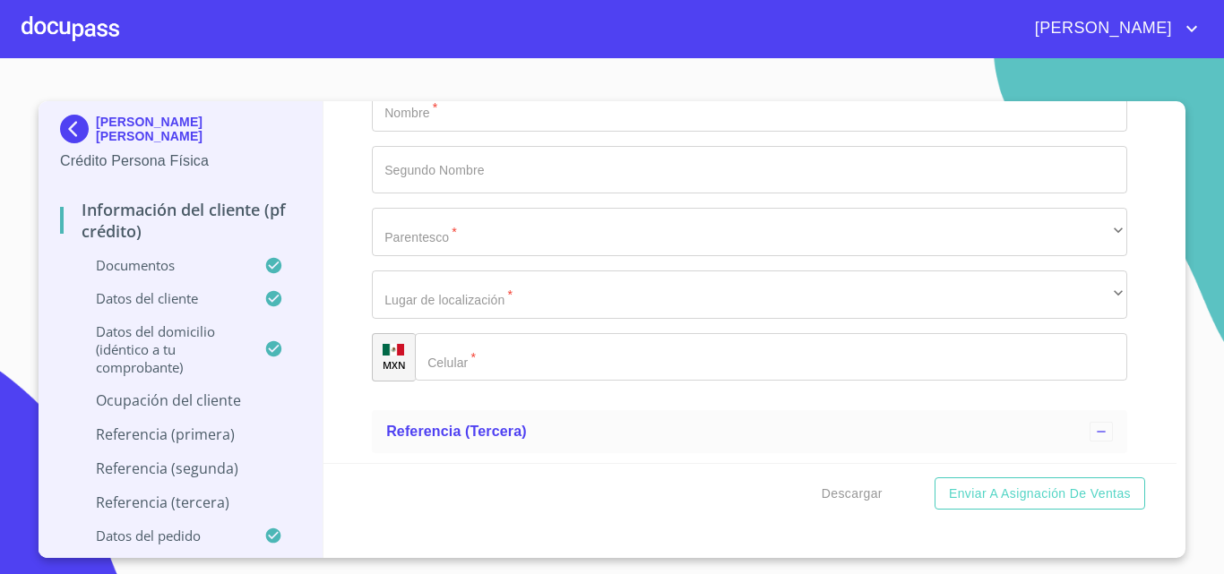
scroll to position [9051, 0]
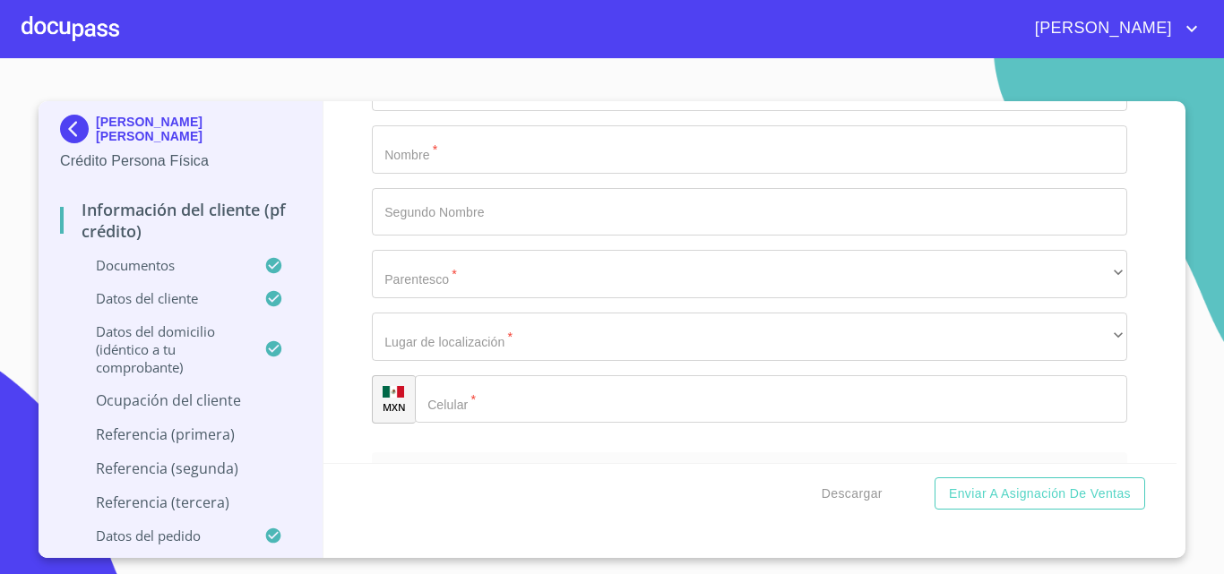
type input "C"
type input "ZAPOTE DEL [PERSON_NAME]"
type input "CHAPALA"
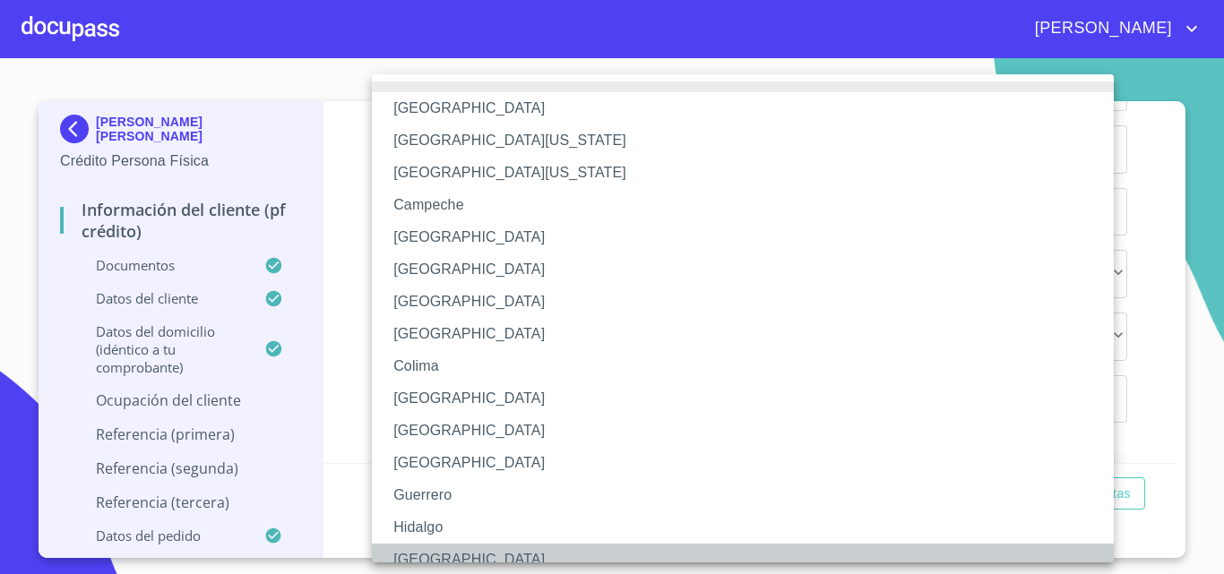
click at [436, 548] on li "[GEOGRAPHIC_DATA]" at bounding box center [749, 560] width 755 height 32
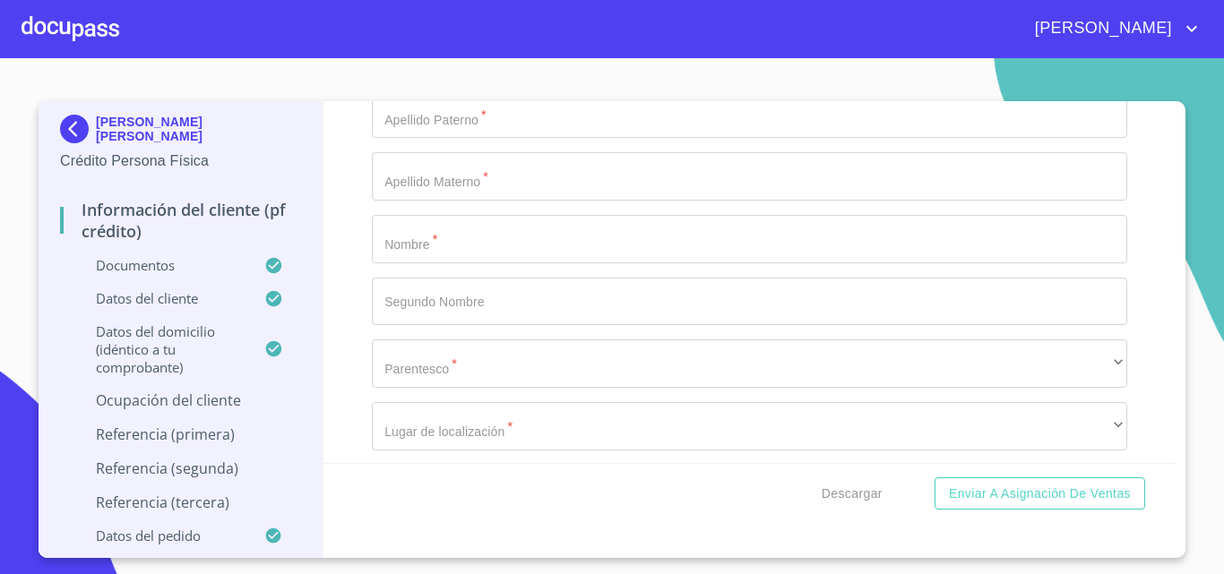
scroll to position [9141, 0]
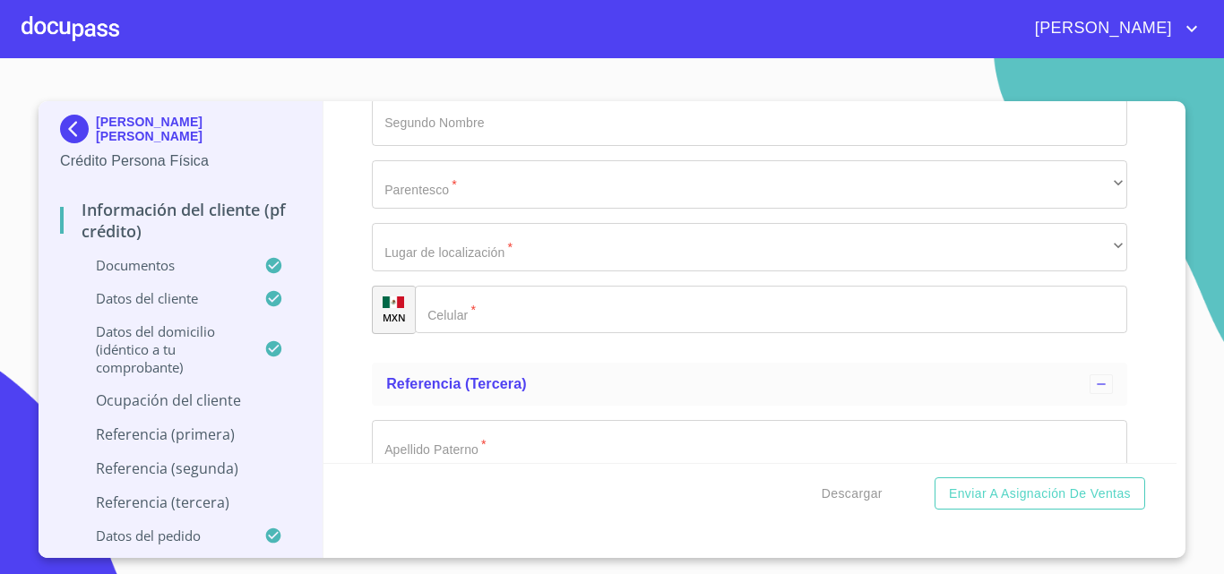
type input "[PERSON_NAME]"
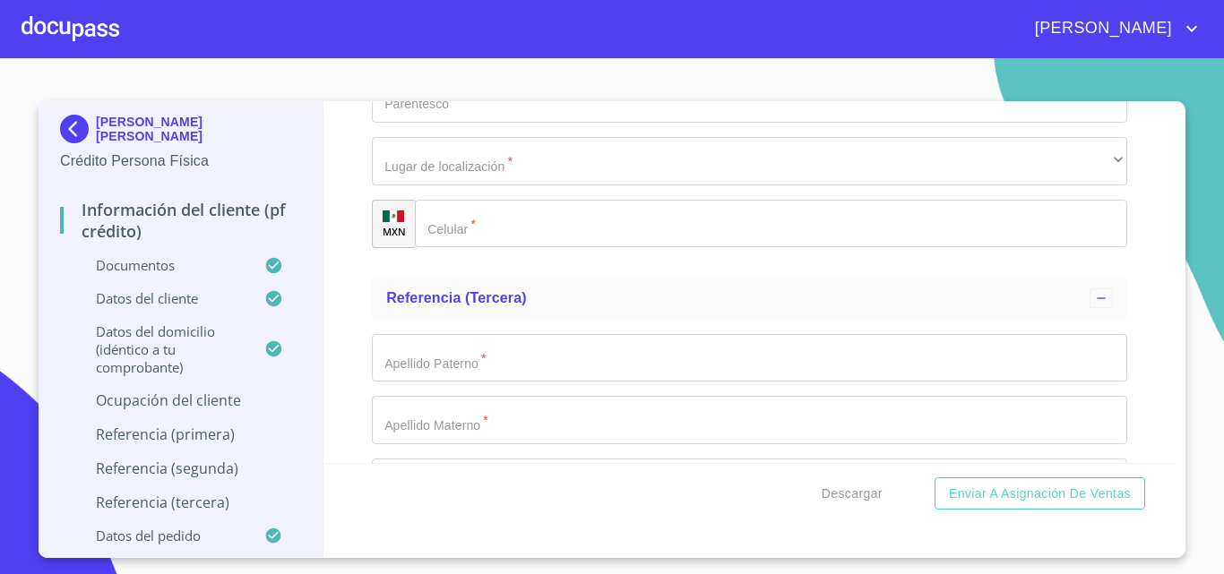
scroll to position [9320, 0]
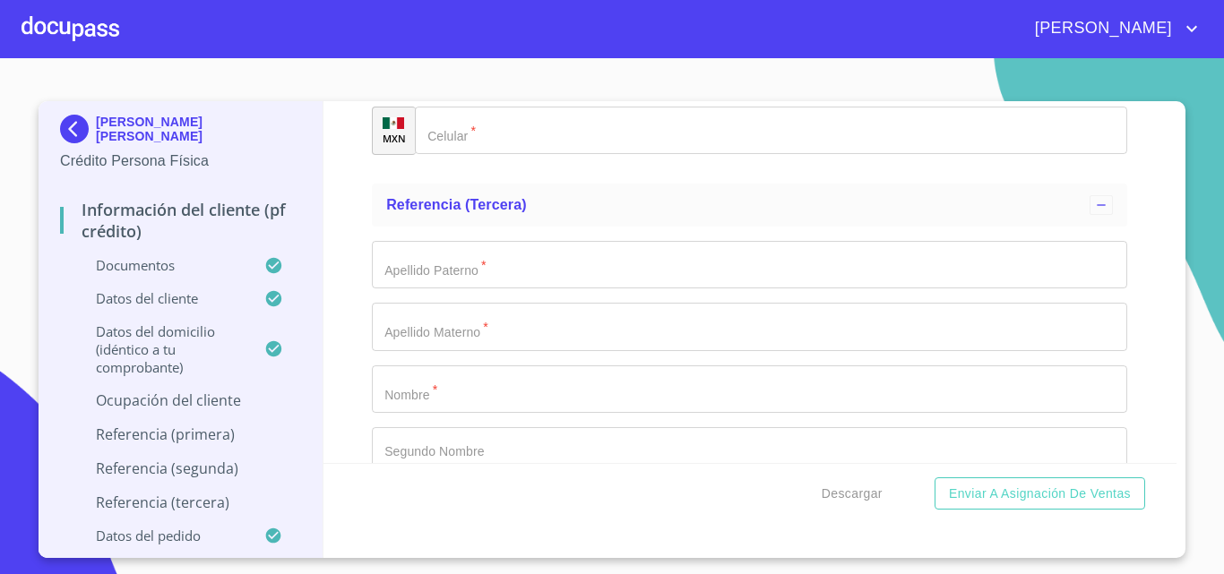
type input "SUPERVISOR DE AREA"
type input "[PHONE_NUMBER]"
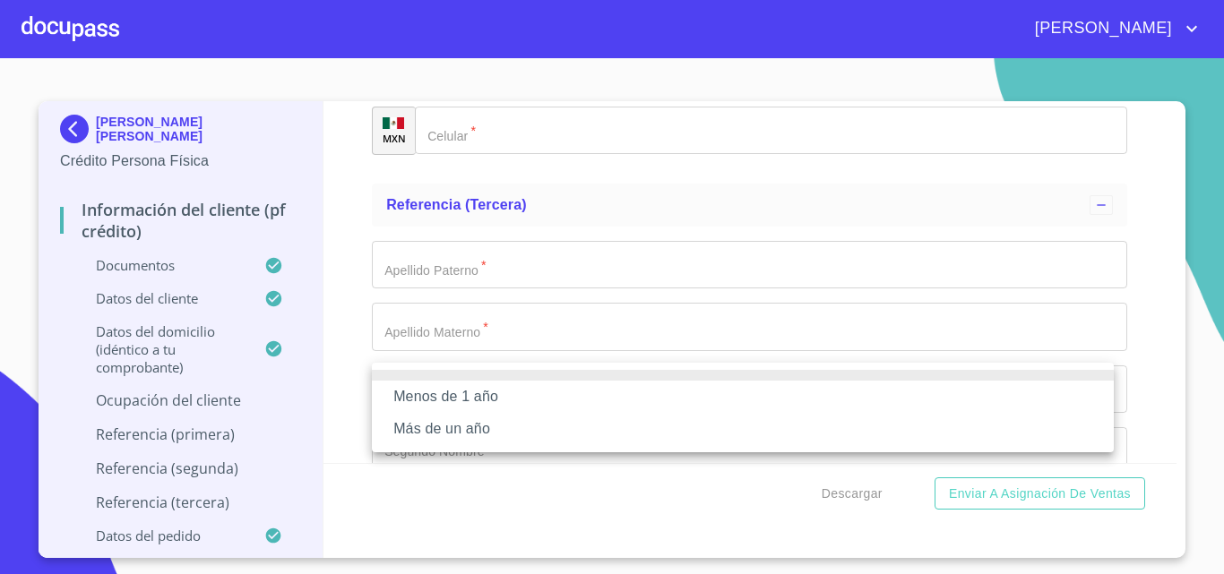
click at [658, 299] on div at bounding box center [612, 287] width 1224 height 574
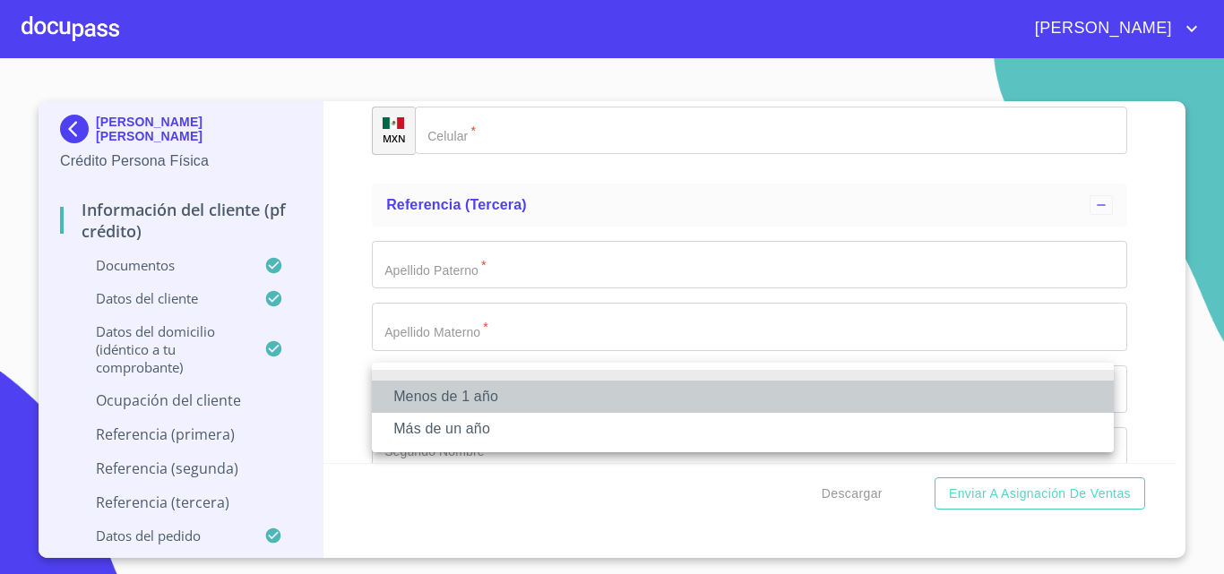
click at [516, 386] on li "Menos de 1 año" at bounding box center [743, 397] width 742 height 32
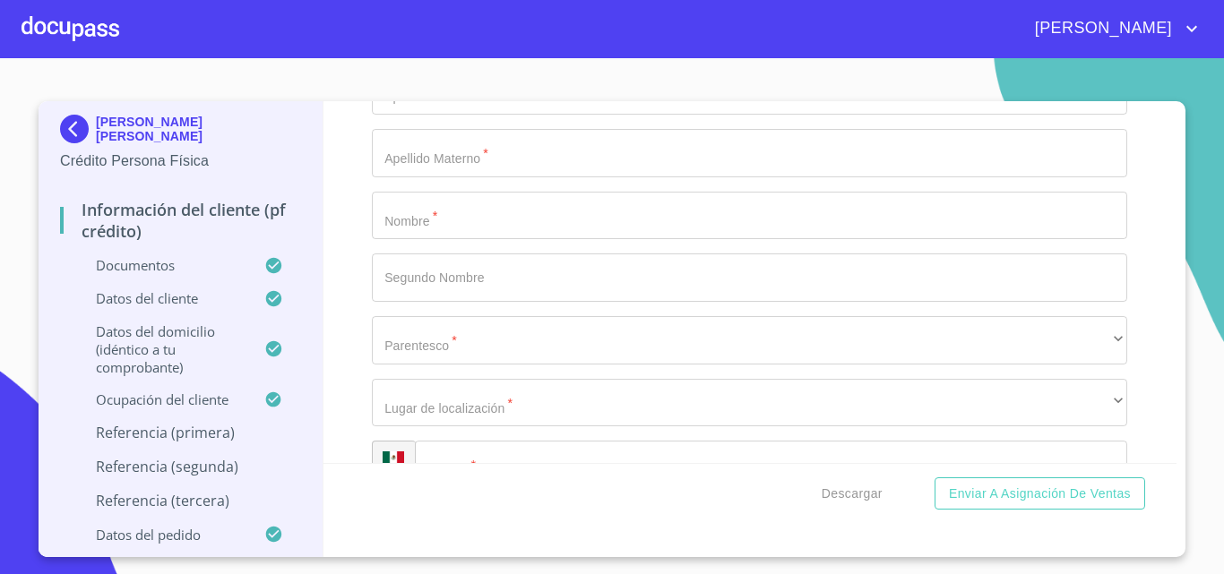
scroll to position [9499, 0]
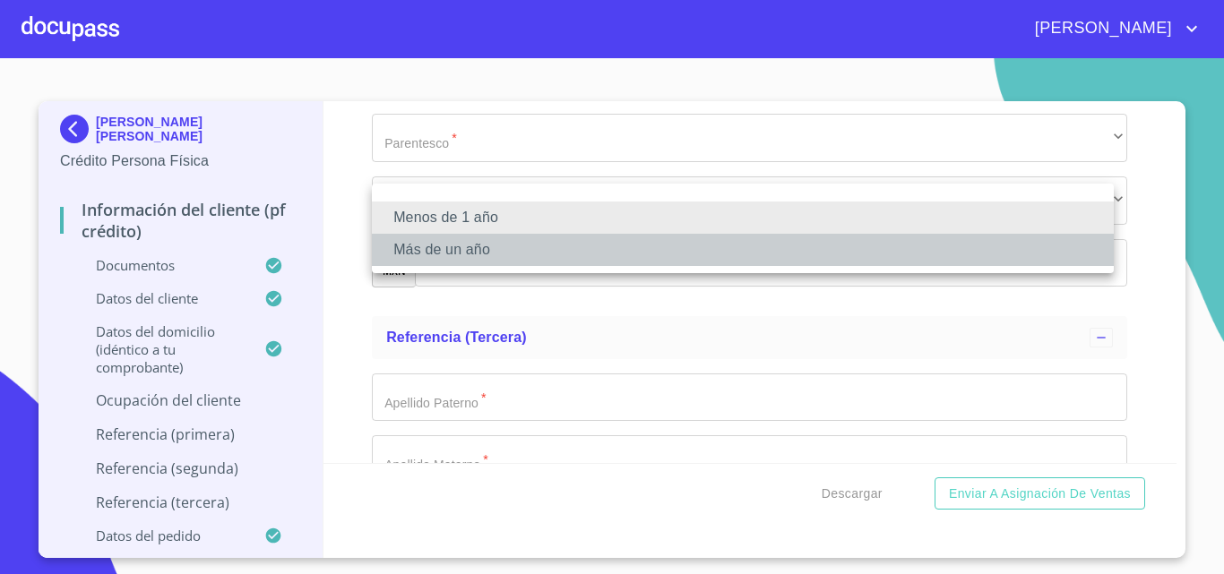
click at [574, 248] on li "Más de un año" at bounding box center [743, 250] width 742 height 32
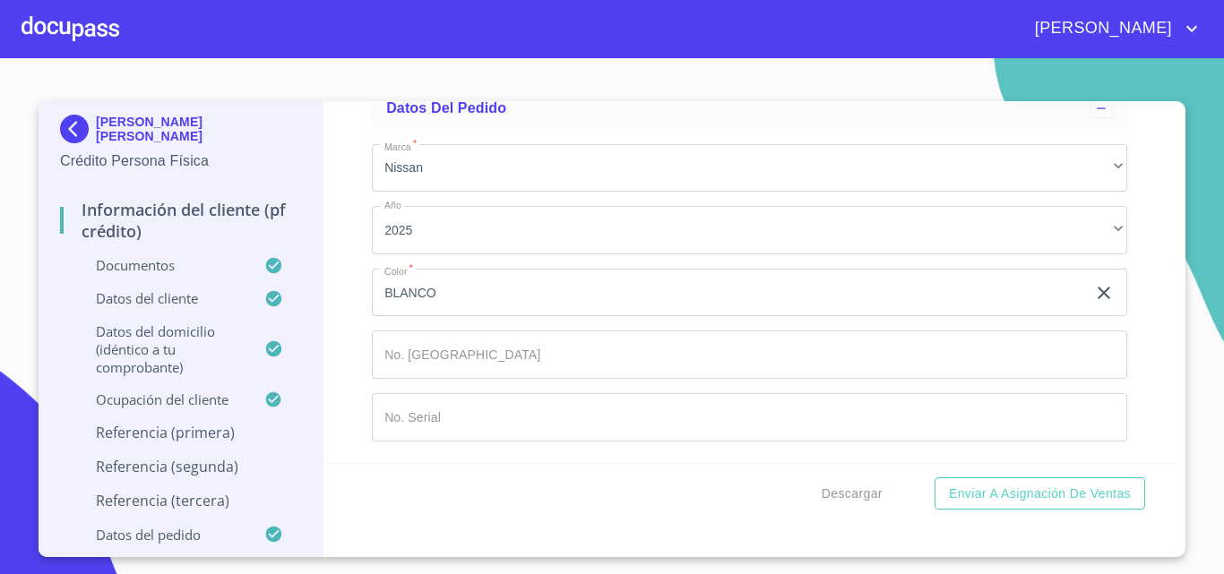
scroll to position [9589, 0]
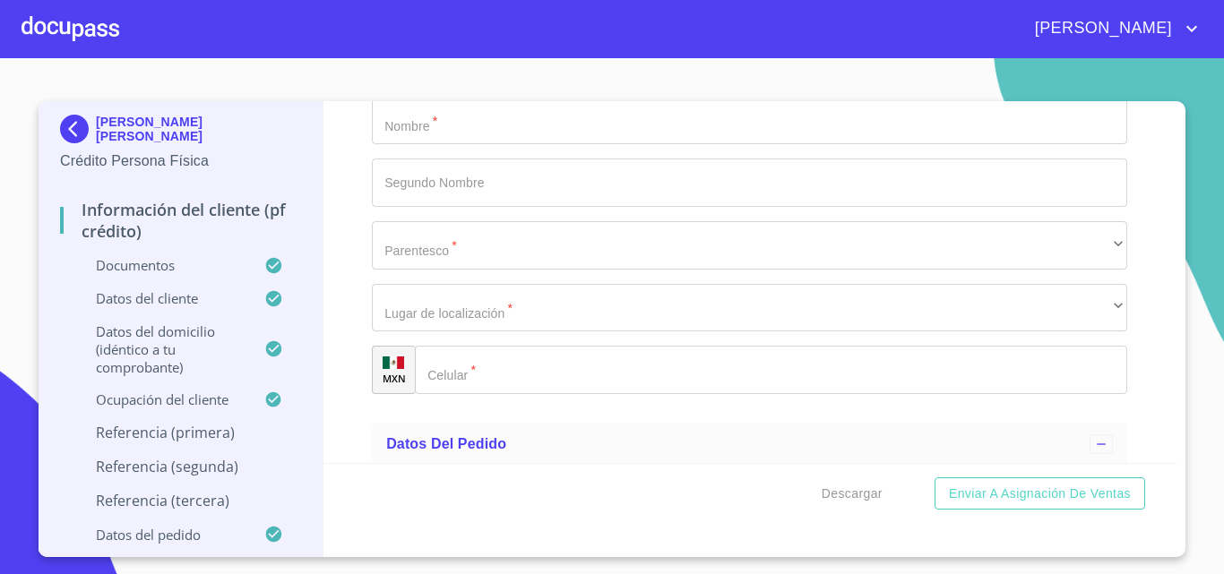
type input "T"
type input "[PERSON_NAME]"
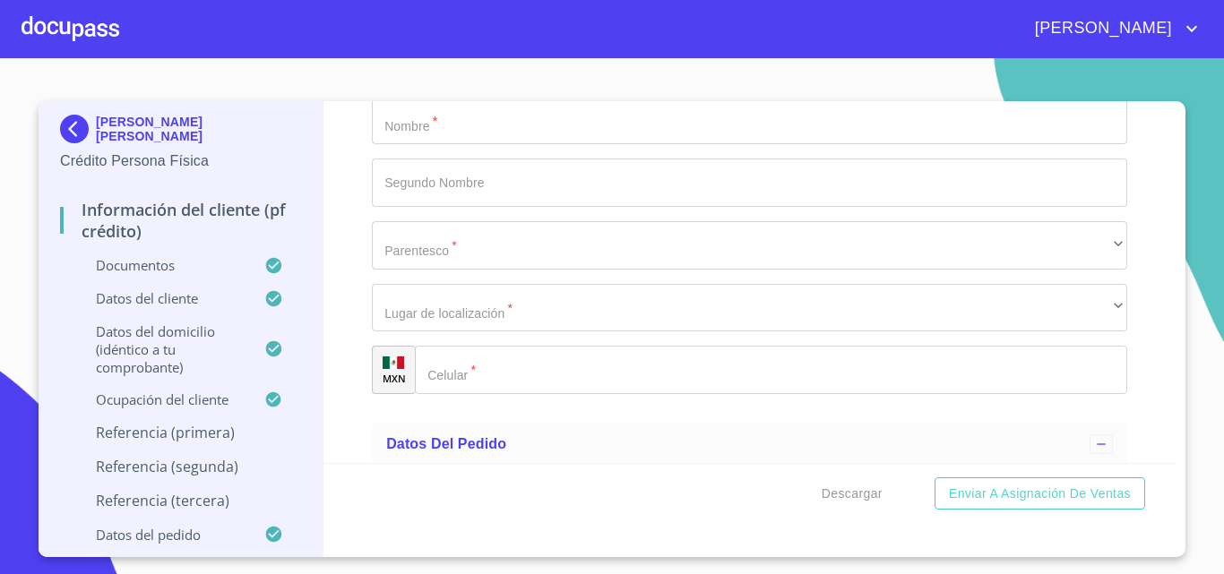
type input "[PERSON_NAME]"
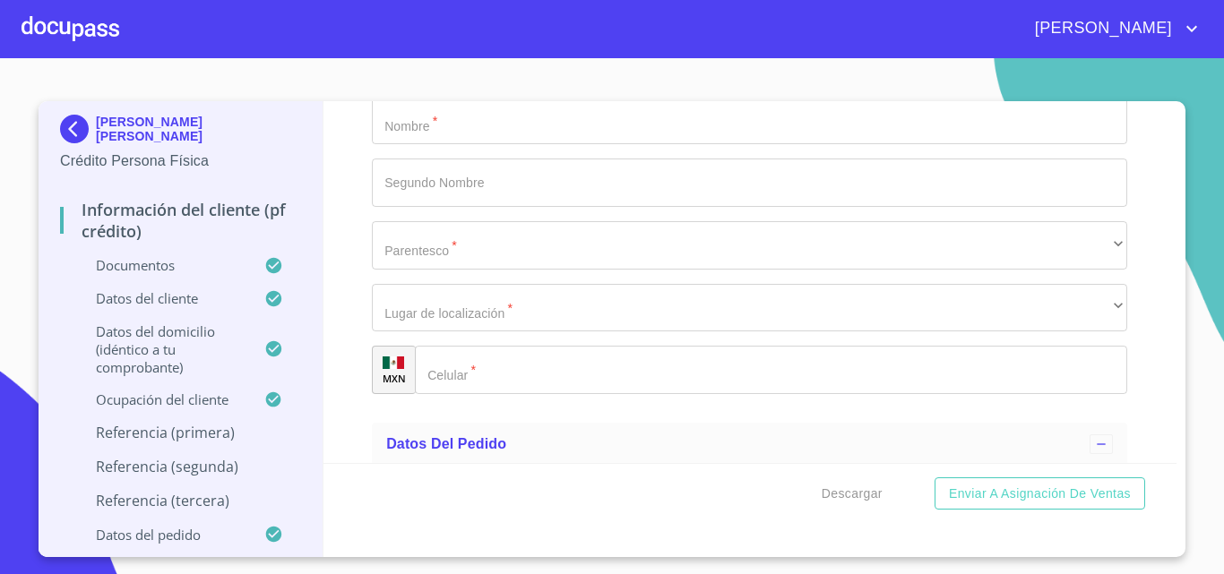
scroll to position [9678, 0]
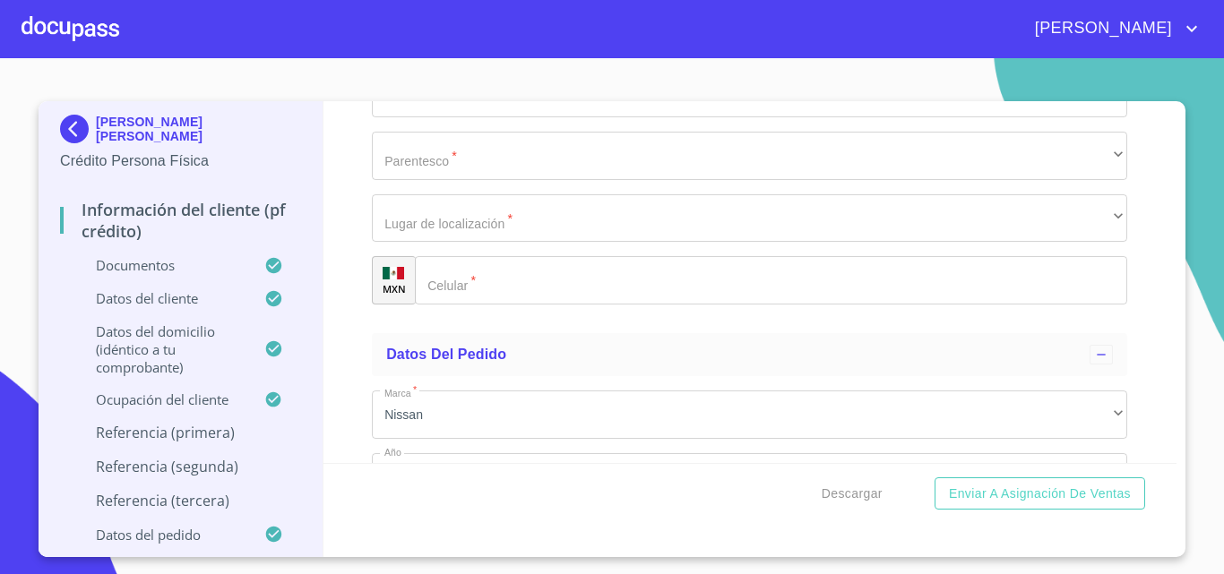
type input "[PERSON_NAME]"
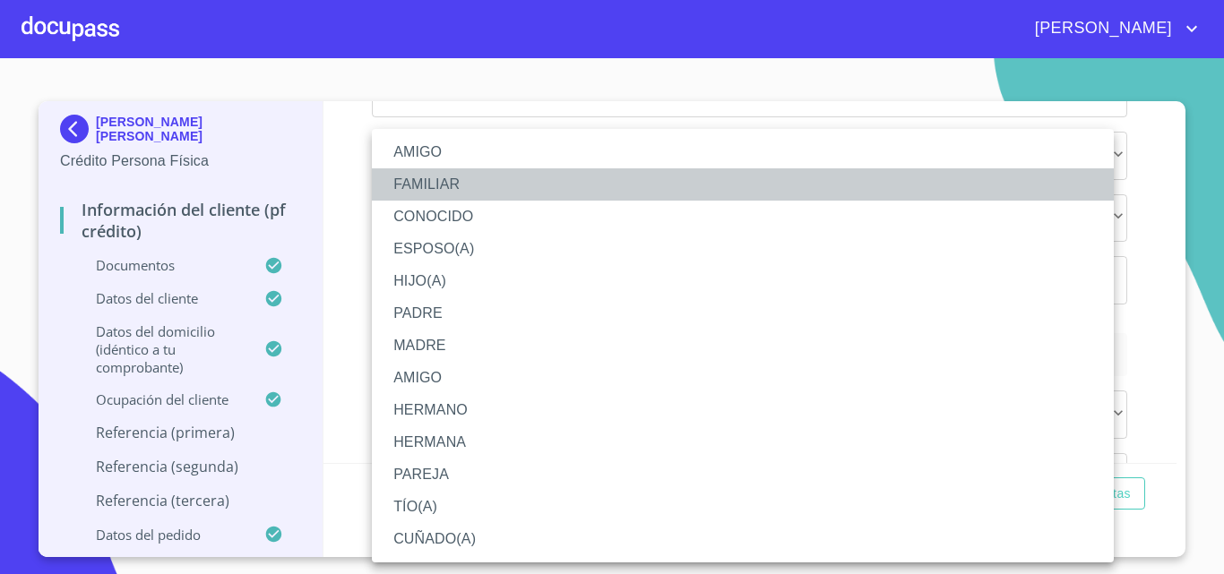
click at [487, 179] on li "FAMILIAR" at bounding box center [743, 184] width 742 height 32
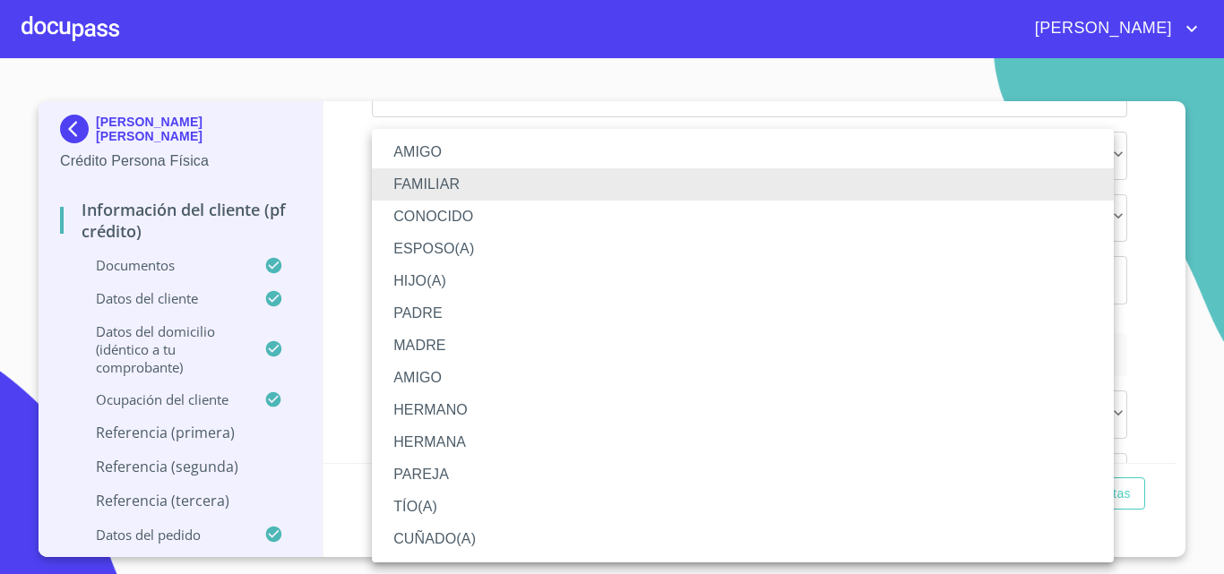
click at [448, 439] on li "HERMANA" at bounding box center [743, 443] width 742 height 32
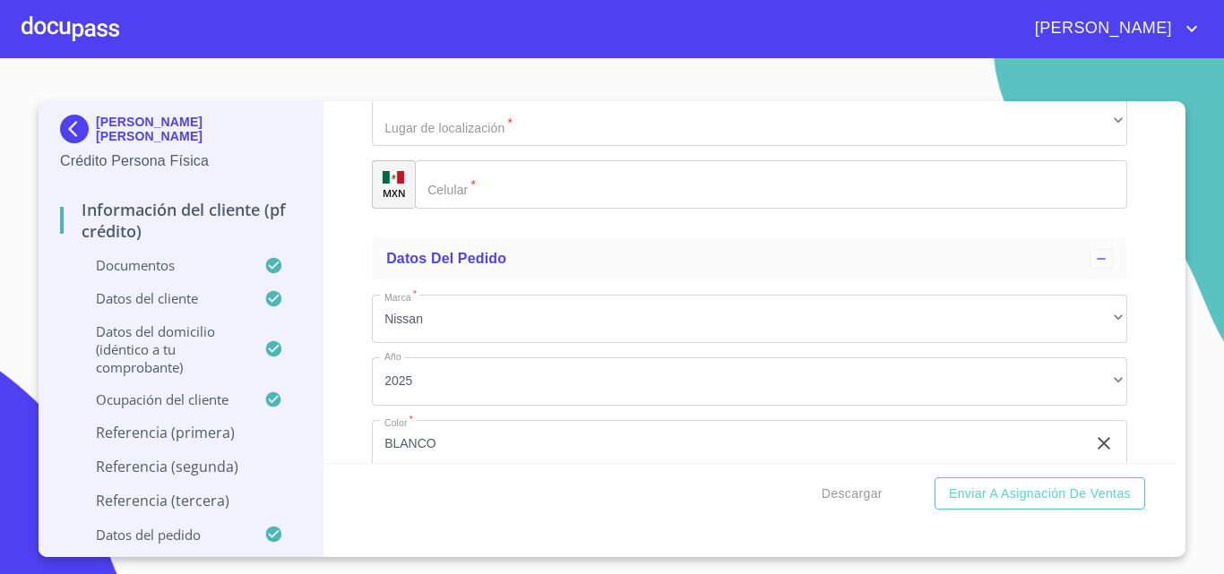
scroll to position [9858, 0]
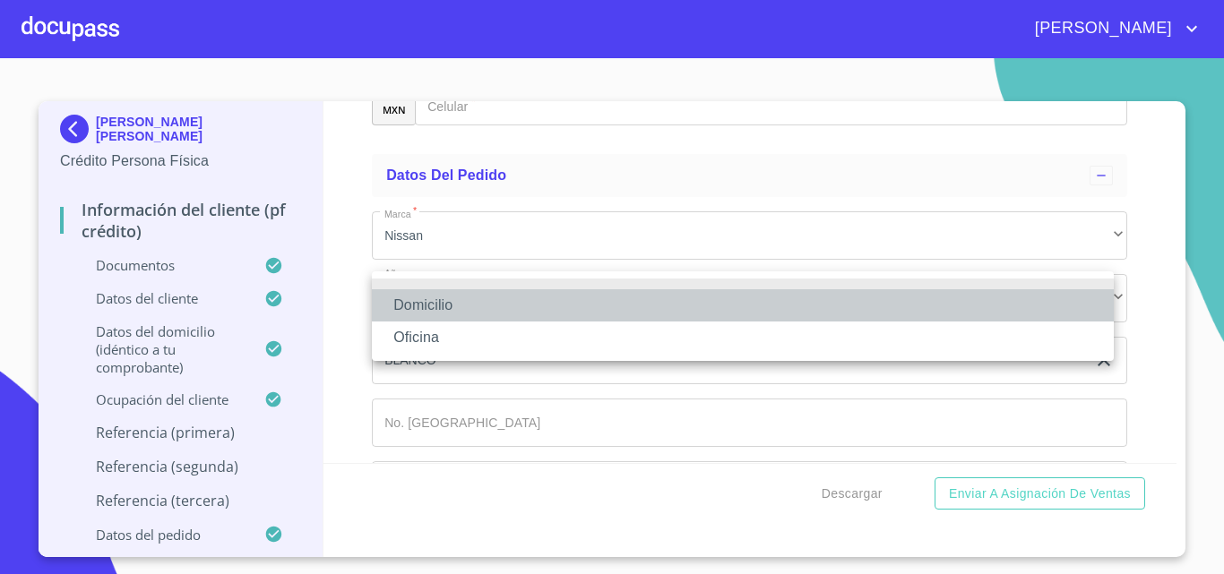
click at [468, 309] on li "Domicilio" at bounding box center [743, 305] width 742 height 32
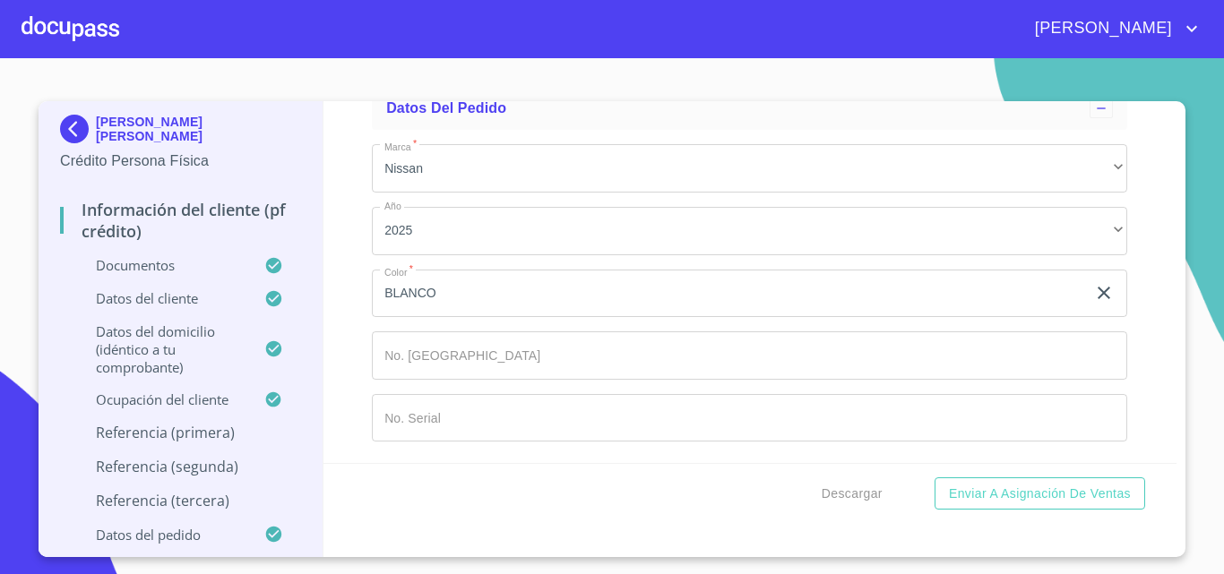
scroll to position [10037, 0]
type input "[PHONE_NUMBER]"
type input "[PERSON_NAME]"
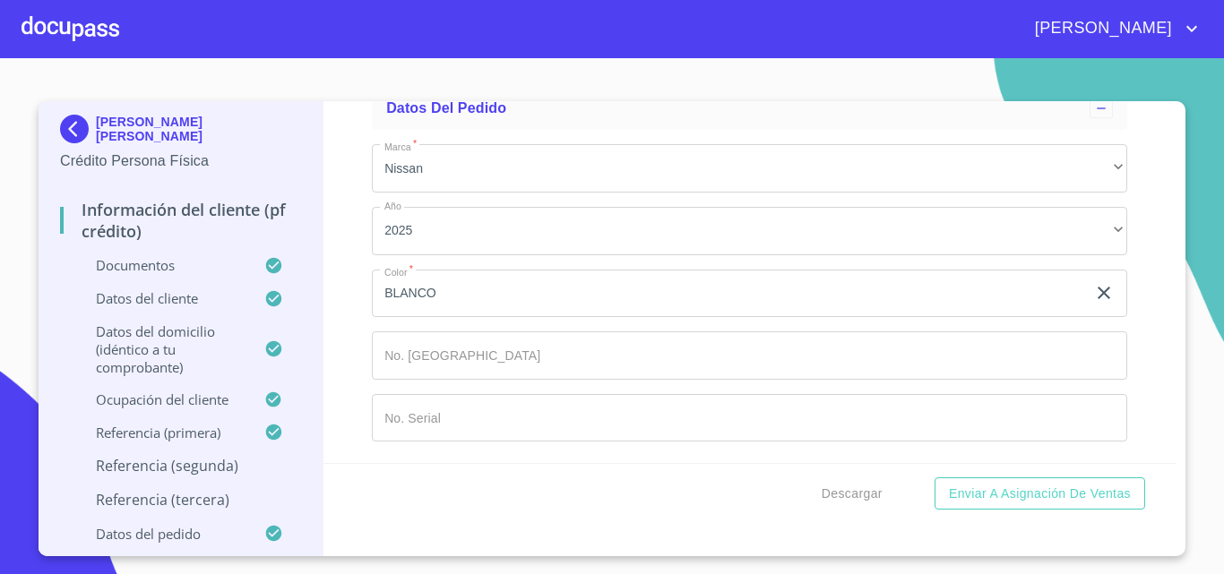
type input "[PERSON_NAME]"
type input "[PERSON_NAME] [PERSON_NAME]"
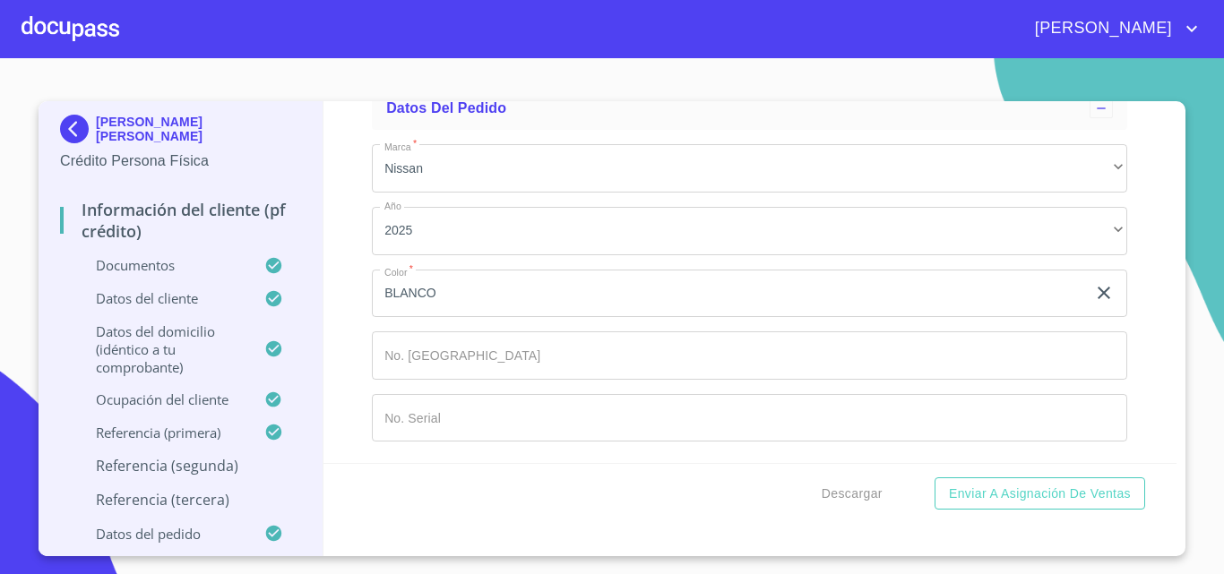
type input "[PERSON_NAME]"
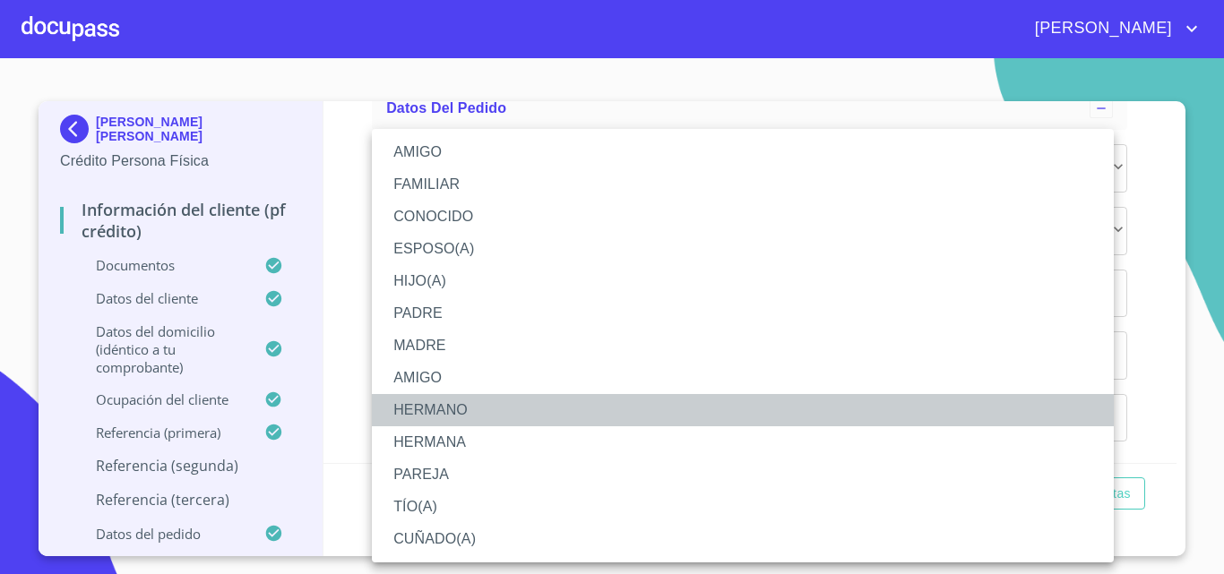
click at [484, 401] on li "HERMANO" at bounding box center [743, 410] width 742 height 32
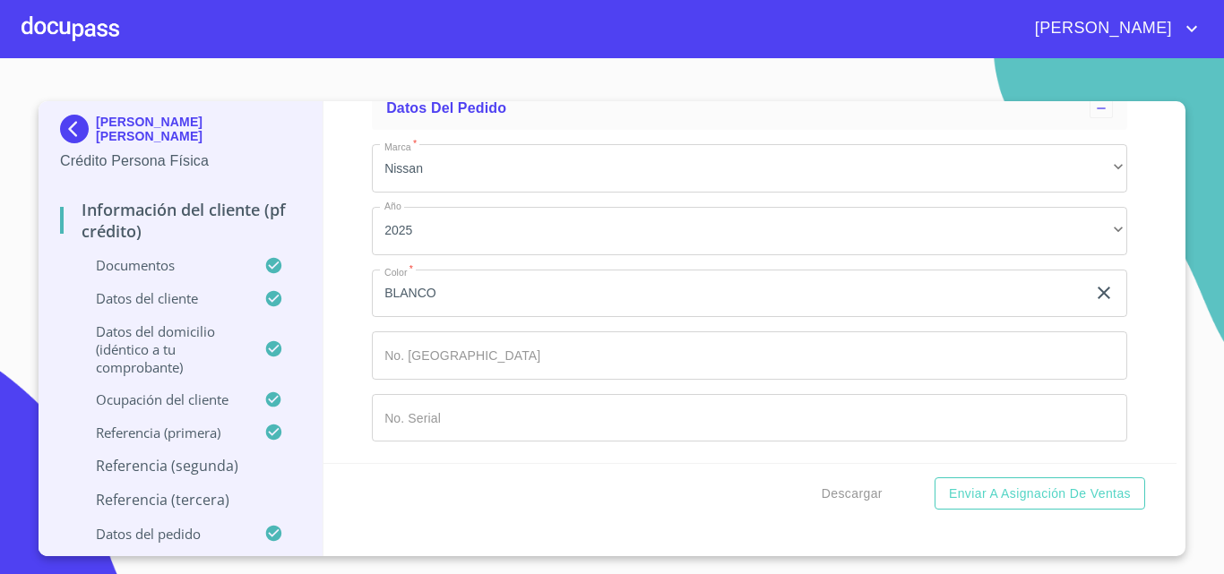
scroll to position [10395, 0]
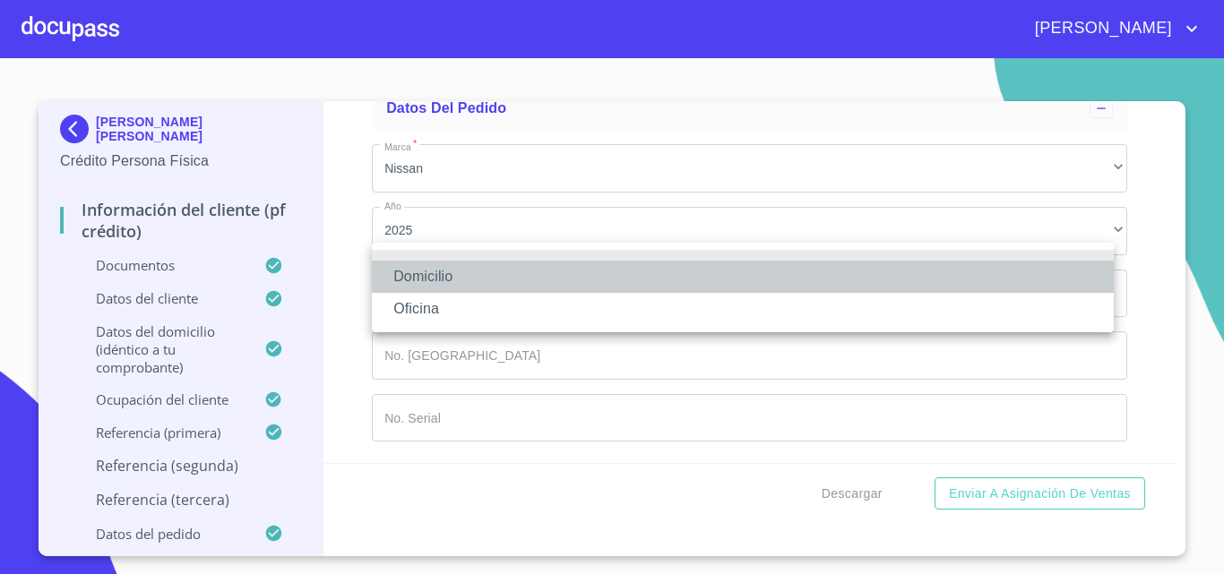
click at [486, 277] on li "Domicilio" at bounding box center [743, 277] width 742 height 32
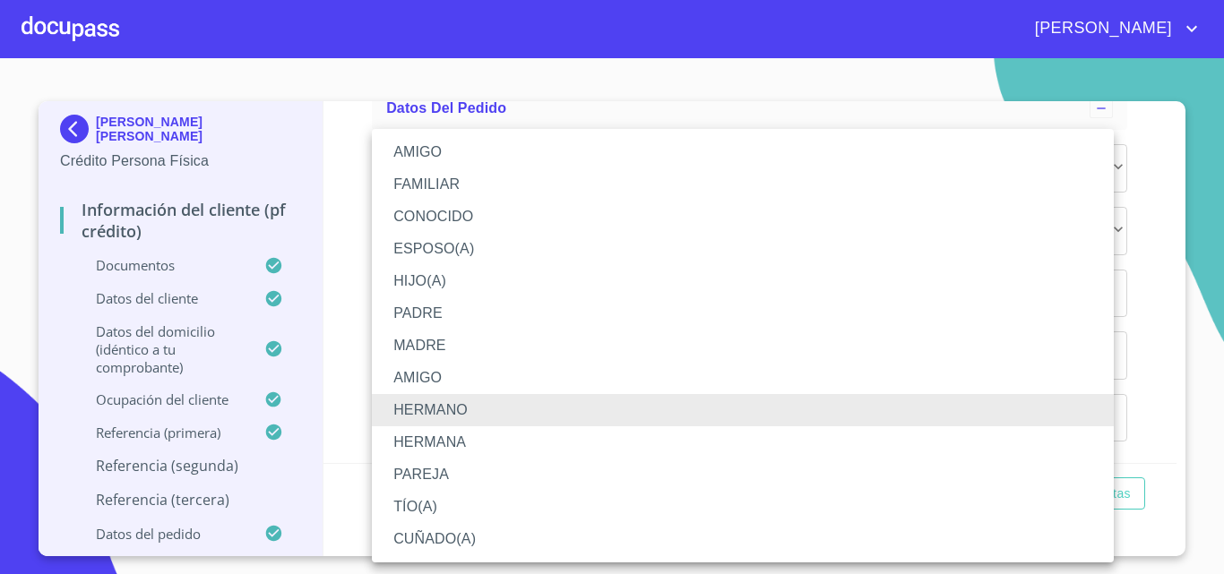
drag, startPoint x: 456, startPoint y: 333, endPoint x: 485, endPoint y: 174, distance: 162.1
click at [485, 174] on ul "AMIGO FAMILIAR CONOCIDO ESPOSO(A) HIJO(A) PADRE MADRE AMIGO HERMANO [PERSON_NAM…" at bounding box center [743, 346] width 742 height 434
click at [485, 174] on li "FAMILIAR" at bounding box center [743, 184] width 742 height 32
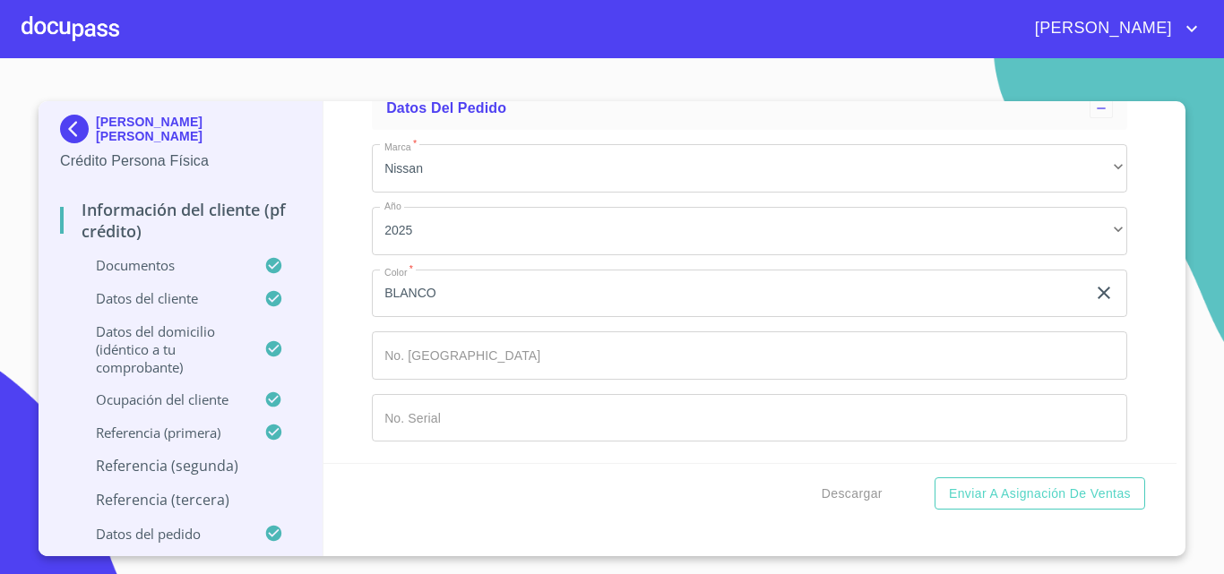
scroll to position [10395, 0]
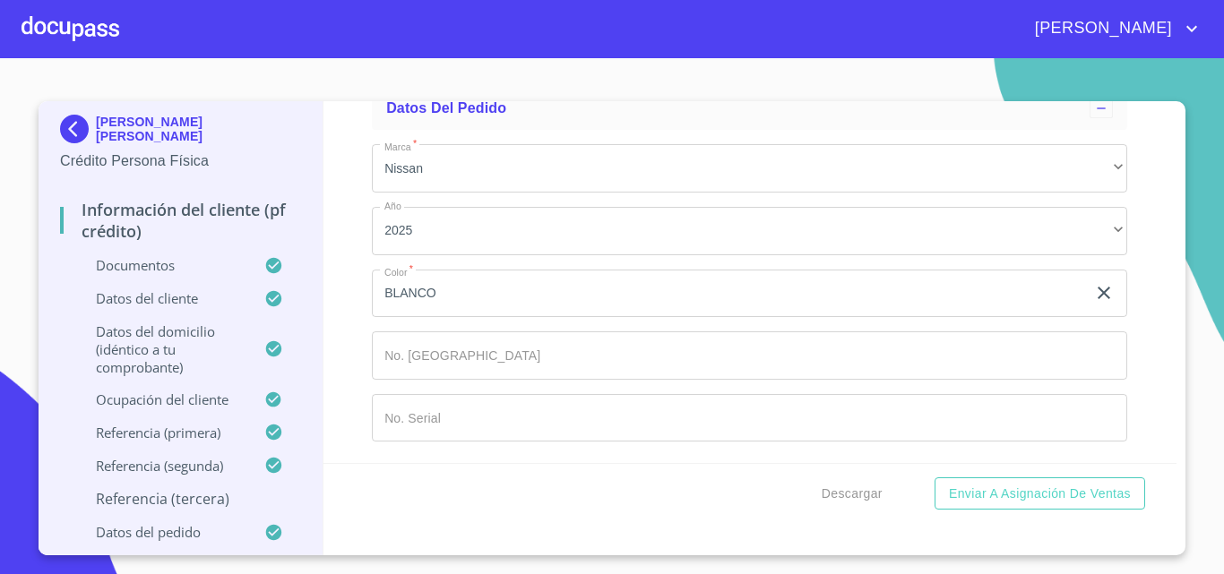
type input "3"
type input "[PHONE_NUMBER]"
type input "[PERSON_NAME]"
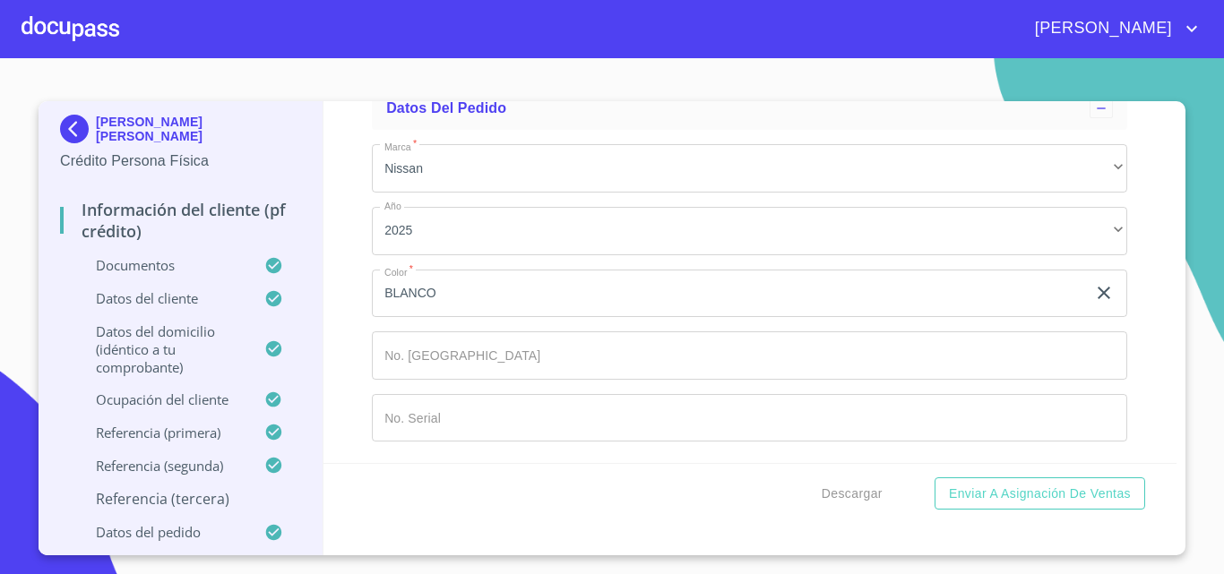
scroll to position [10664, 0]
type input "[PERSON_NAME]"
type input "LORENA"
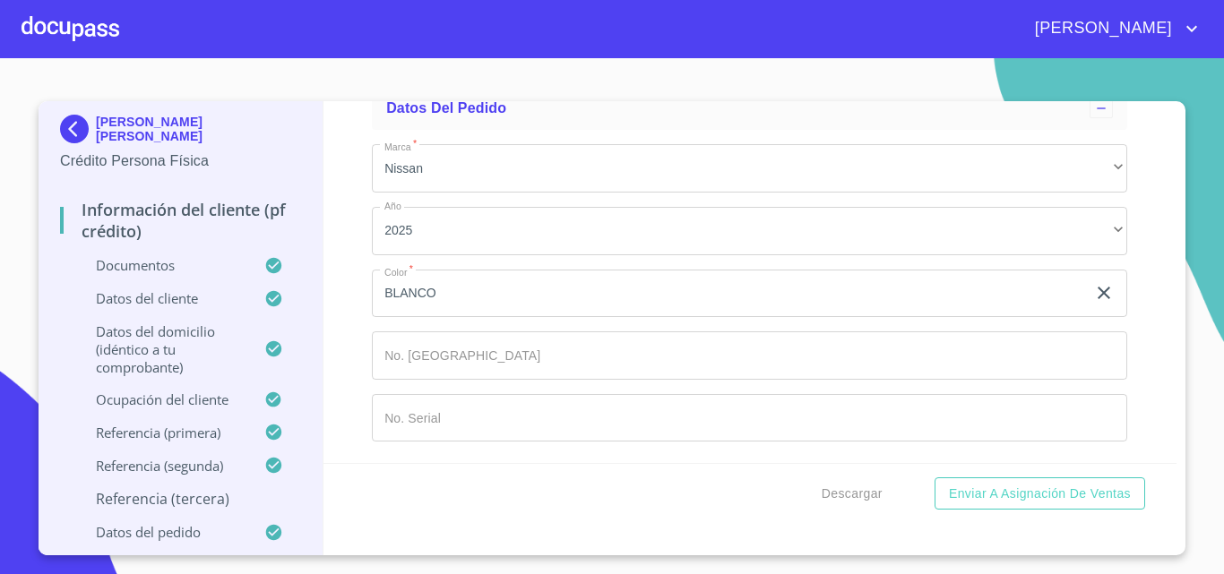
type input "[PERSON_NAME]"
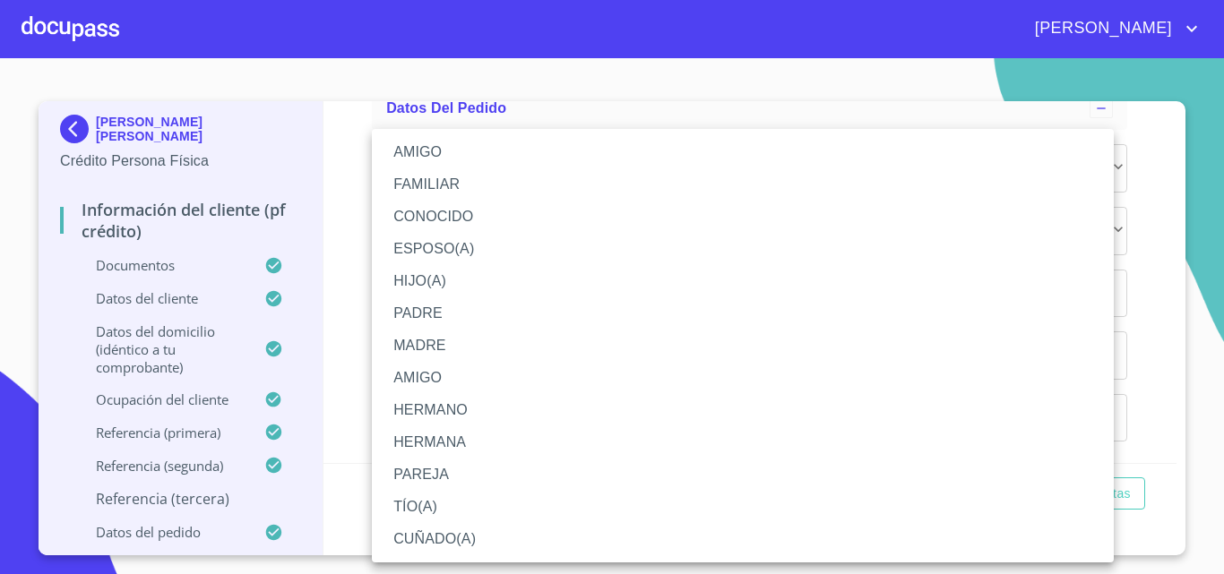
click at [423, 340] on li "MADRE" at bounding box center [743, 346] width 742 height 32
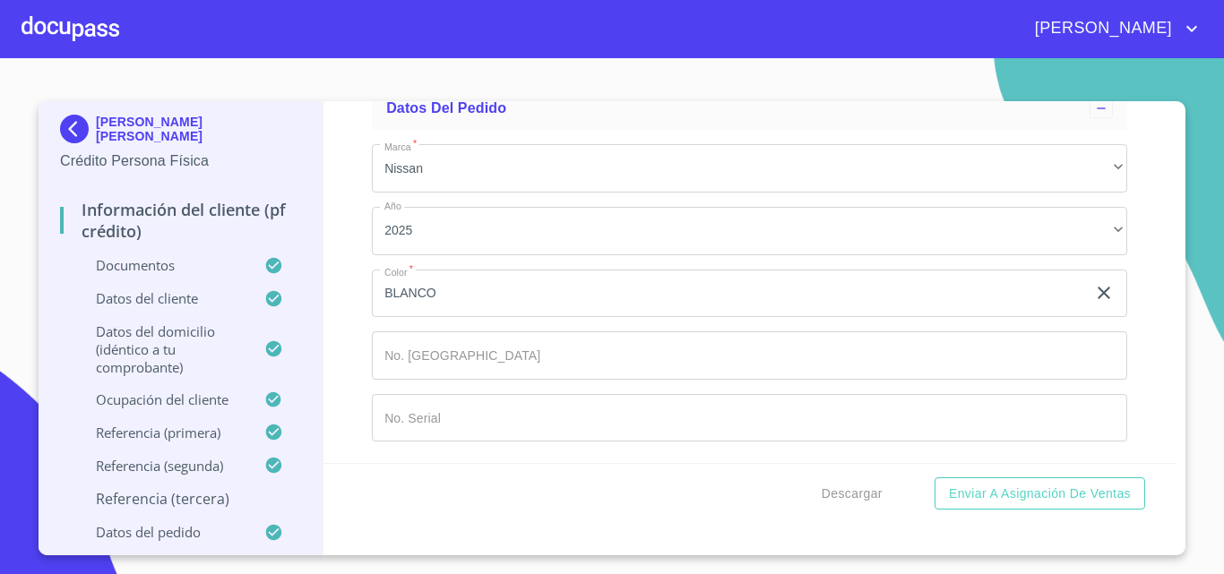
scroll to position [10398, 0]
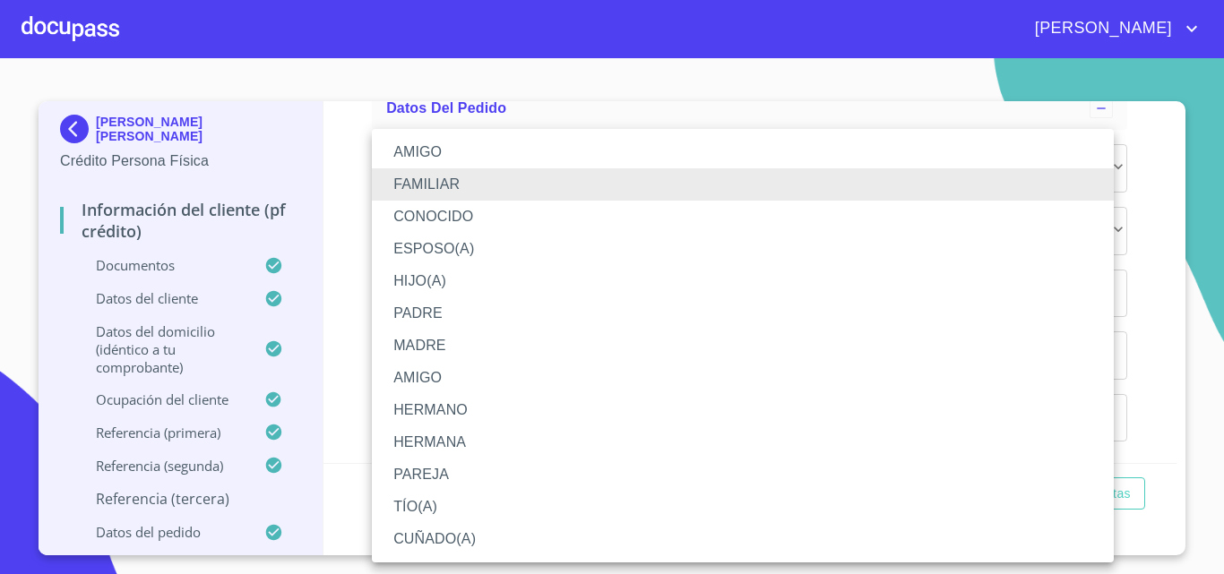
click at [454, 444] on li "HERMANA" at bounding box center [743, 443] width 742 height 32
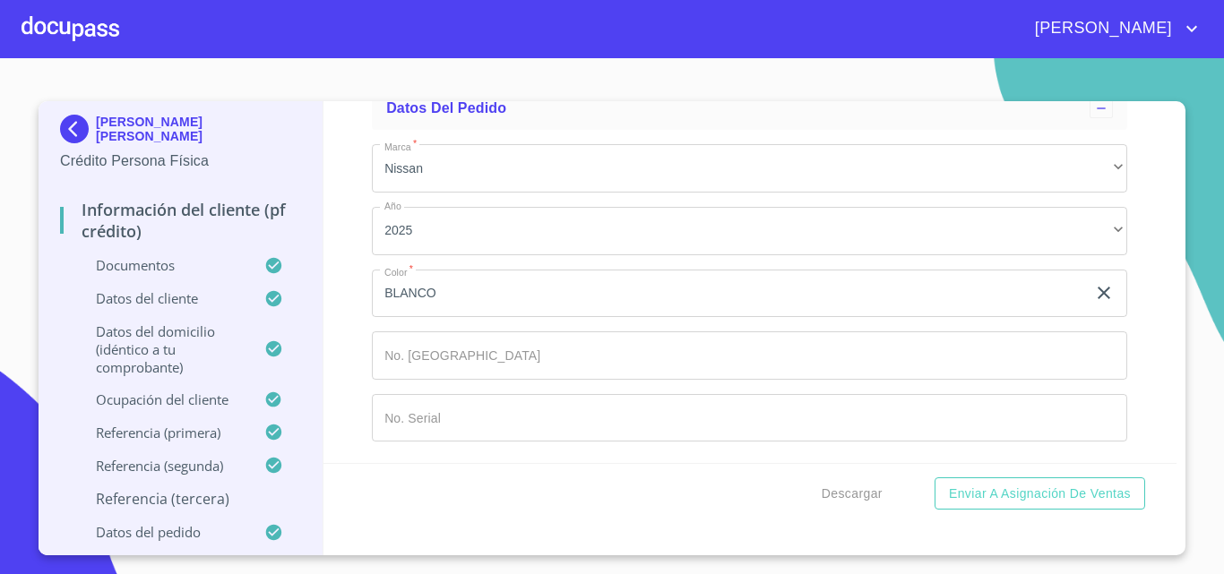
scroll to position [10846, 0]
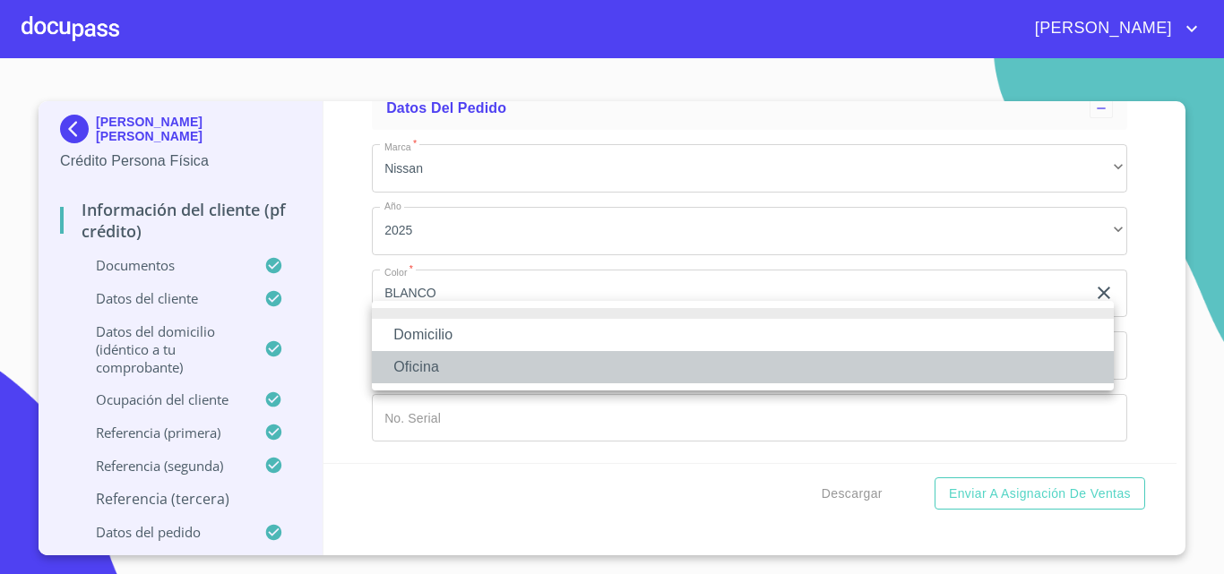
click at [434, 360] on li "Oficina" at bounding box center [743, 367] width 742 height 32
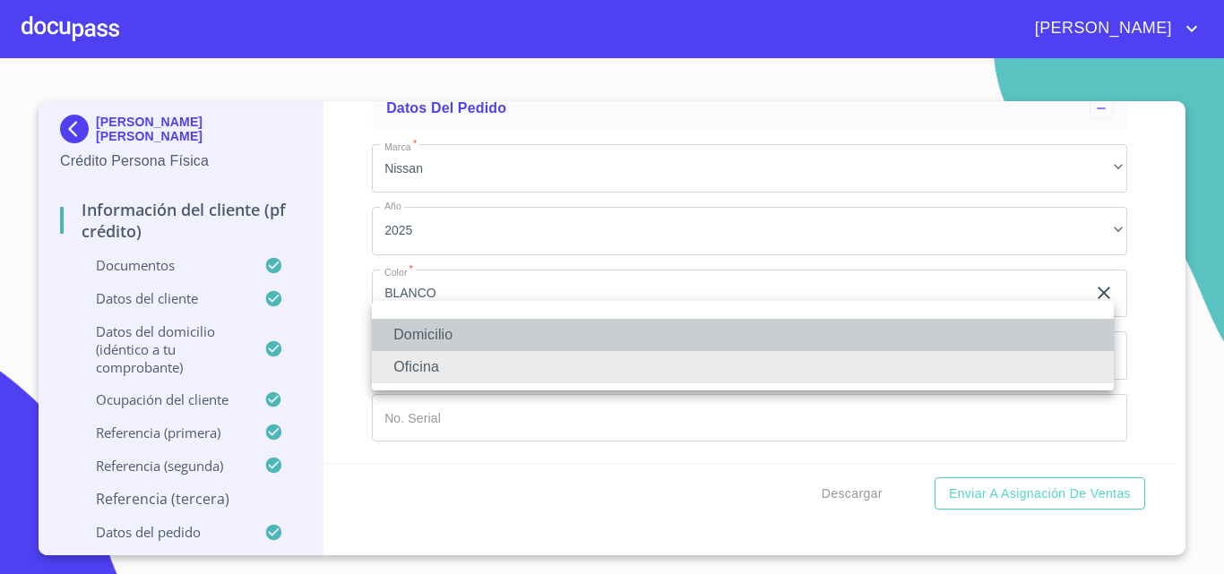
click at [436, 332] on li "Domicilio" at bounding box center [743, 335] width 742 height 32
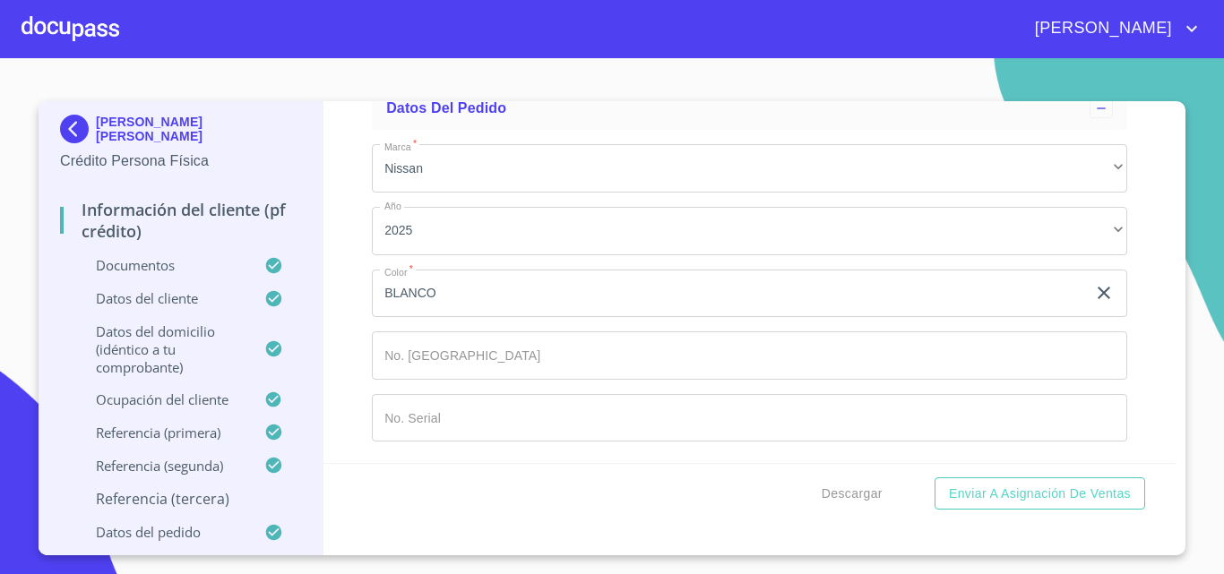
scroll to position [10398, 0]
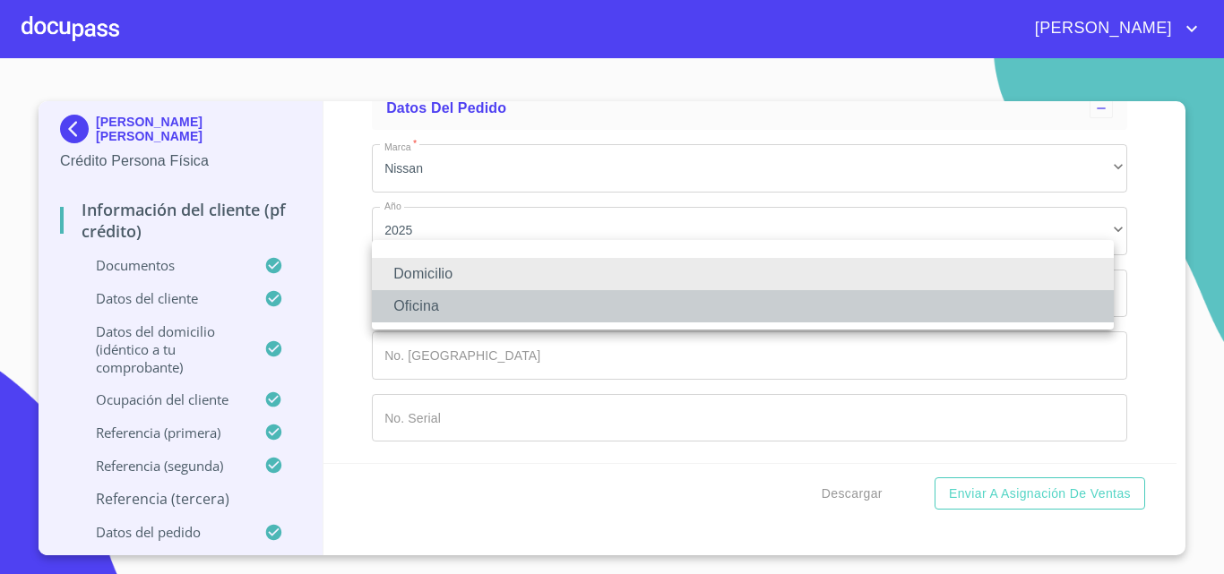
click at [496, 304] on li "Oficina" at bounding box center [743, 306] width 742 height 32
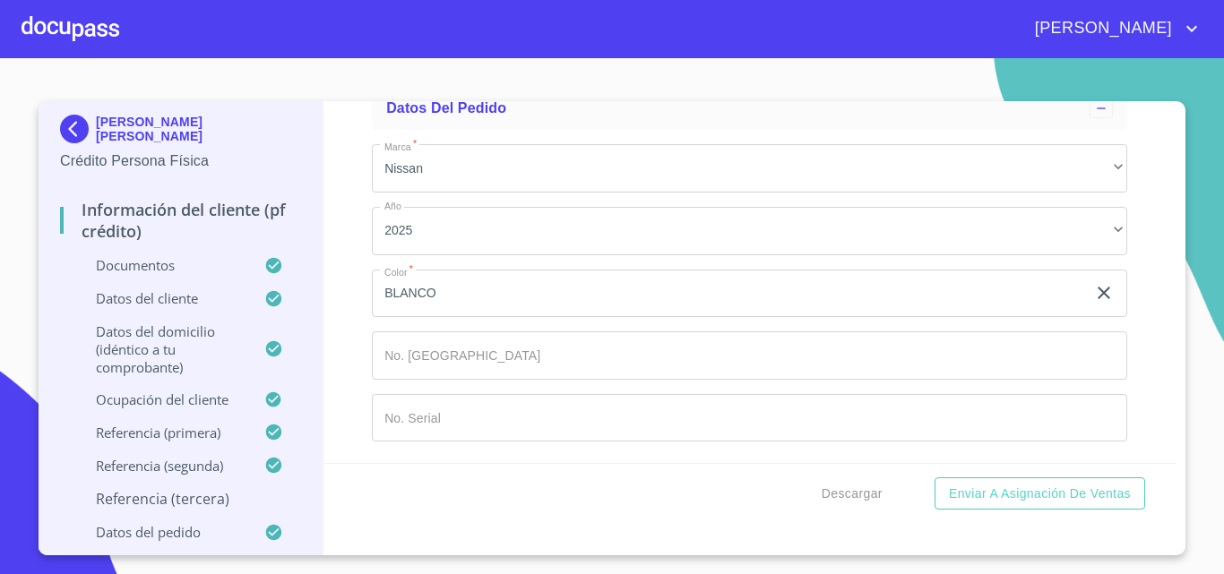
scroll to position [10936, 0]
click at [501, 58] on input "Documento de identificación.   *" at bounding box center [795, 34] width 668 height 48
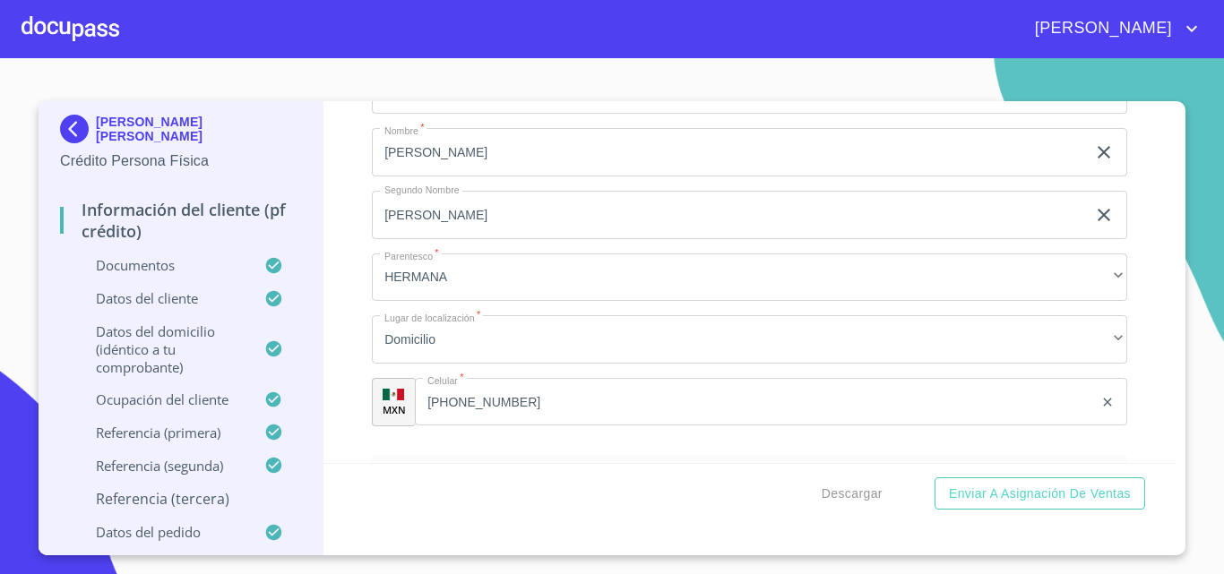
scroll to position [8687, 0]
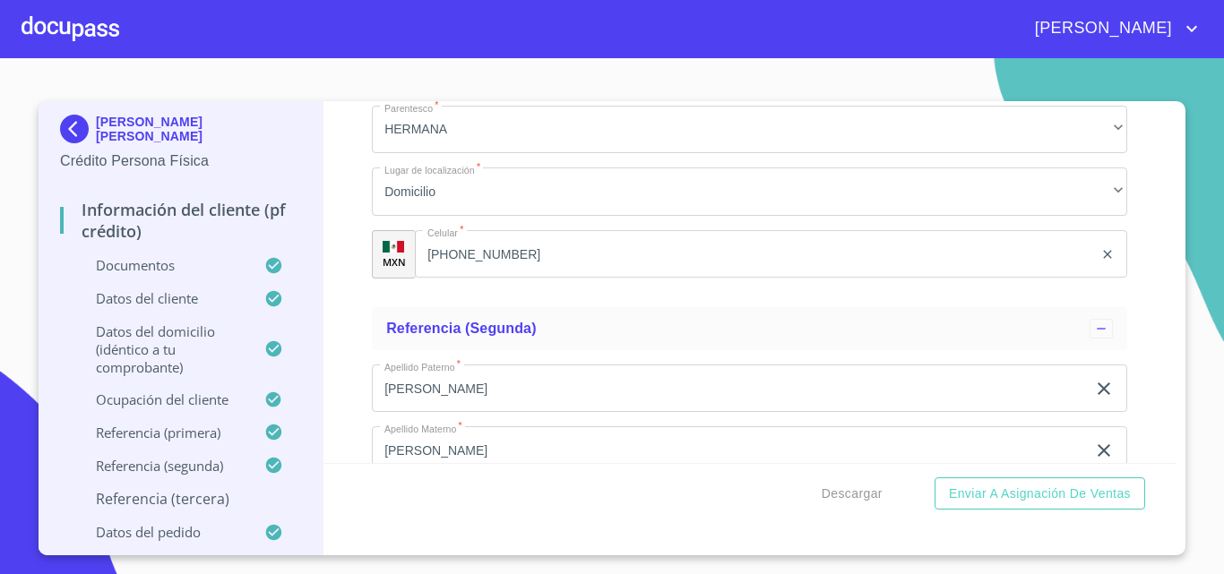
type input "[PHONE_NUMBER]"
type input "+5"
type input "[PHONE_NUMBER]"
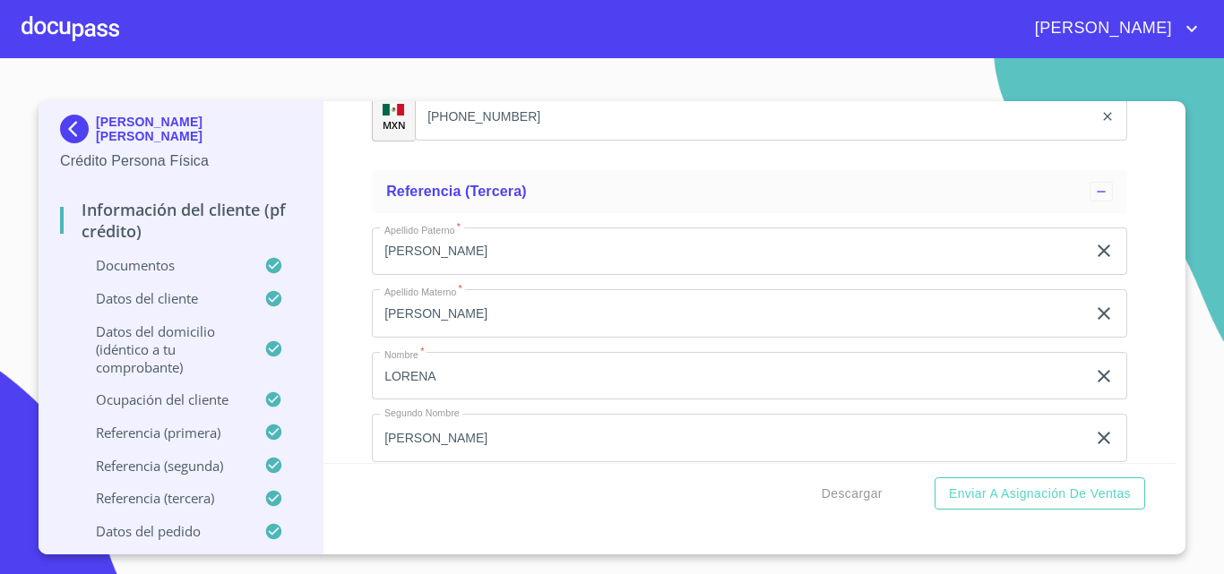
scroll to position [9583, 0]
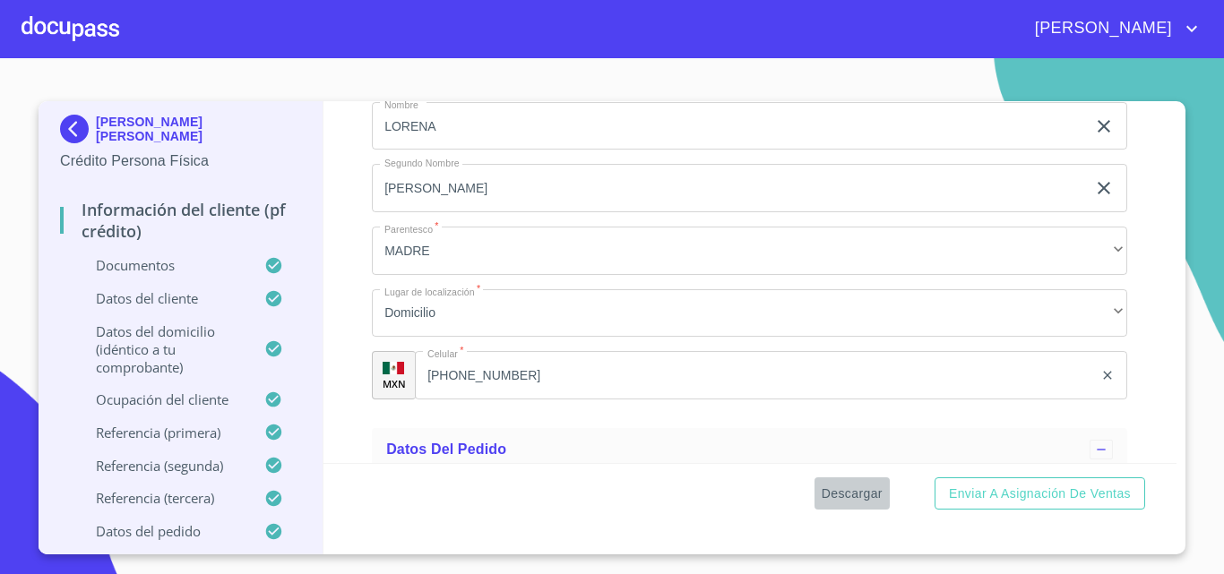
click at [828, 498] on span "Descargar" at bounding box center [852, 494] width 61 height 22
click at [848, 493] on span "Descargar" at bounding box center [852, 494] width 61 height 22
